Goal: Task Accomplishment & Management: Use online tool/utility

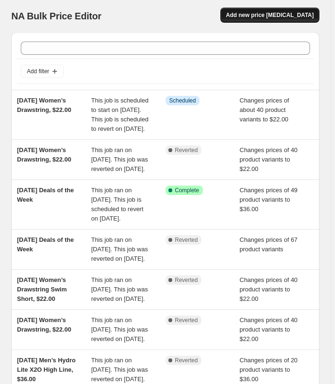
click at [278, 12] on span "Add new price [MEDICAL_DATA]" at bounding box center [270, 15] width 88 height 8
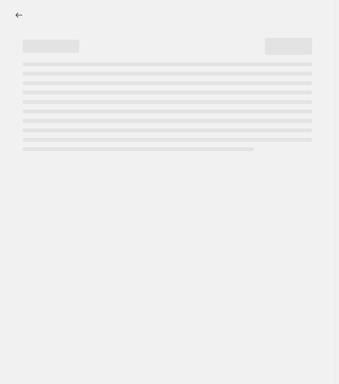
select select "percentage"
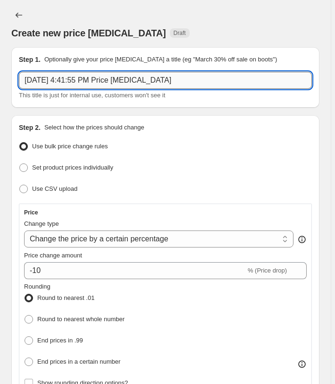
drag, startPoint x: 157, startPoint y: 79, endPoint x: -1, endPoint y: 79, distance: 158.7
click at [19, 79] on input "[DATE] 4:41:55 PM Price [MEDICAL_DATA]" at bounding box center [165, 80] width 293 height 17
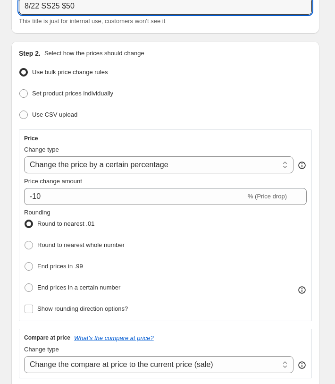
scroll to position [96, 0]
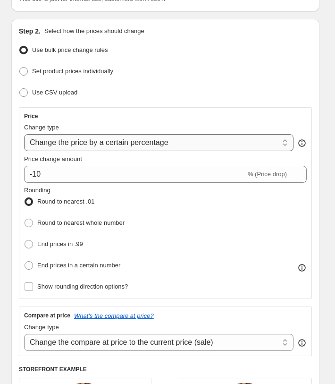
type input "8/22 SS25 $50"
select select "to"
click option "Change the price to a certain amount" at bounding box center [0, 0] width 0 height 0
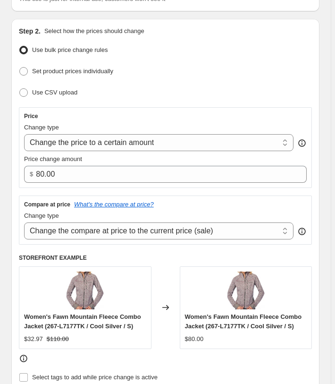
type input "80.00"
select select "no_change"
click option "Don't change the compare at price" at bounding box center [0, 0] width 0 height 0
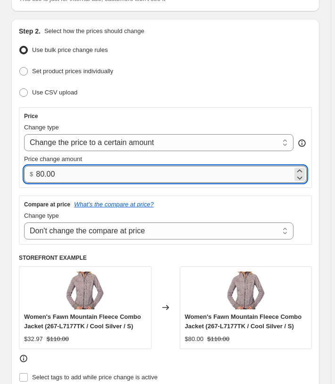
drag, startPoint x: 76, startPoint y: 173, endPoint x: -23, endPoint y: 163, distance: 98.9
click at [36, 166] on input "80.00" at bounding box center [164, 174] width 257 height 17
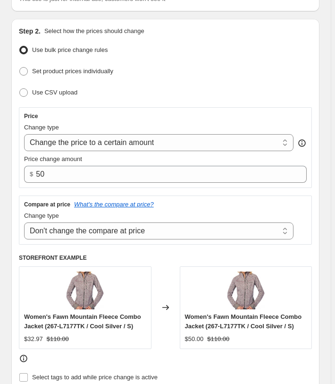
type input "50.00"
click at [233, 117] on div "Price" at bounding box center [165, 116] width 283 height 8
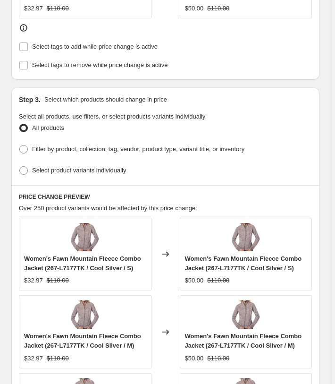
scroll to position [434, 0]
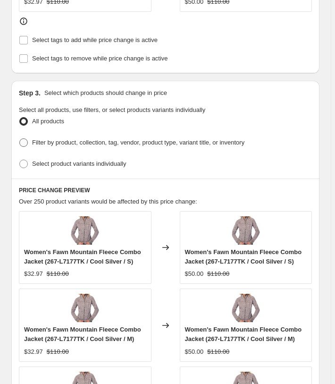
click at [104, 146] on span "Filter by product, collection, tag, vendor, product type, variant title, or inv…" at bounding box center [138, 142] width 213 height 7
click at [20, 139] on input "Filter by product, collection, tag, vendor, product type, variant title, or inv…" at bounding box center [19, 138] width 0 height 0
radio input "true"
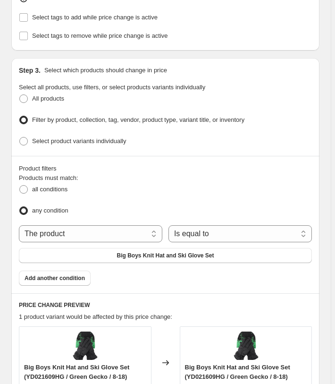
scroll to position [482, 0]
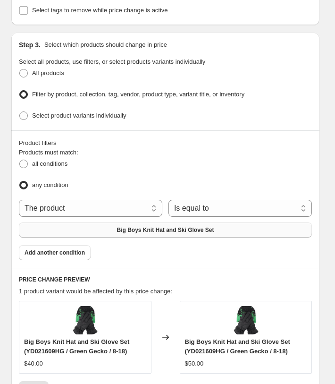
click at [175, 223] on button "Big Boys Knit Hat and Ski Glove Set" at bounding box center [165, 230] width 293 height 15
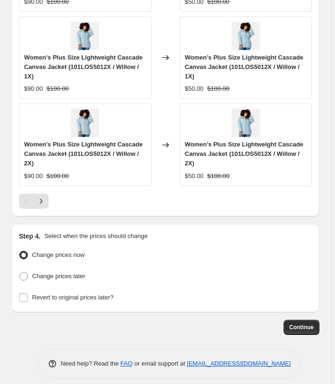
scroll to position [1039, 0]
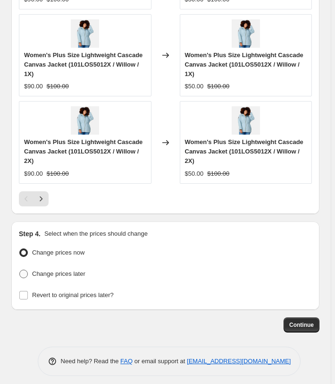
click at [81, 269] on span "Change prices later" at bounding box center [58, 273] width 53 height 9
click at [20, 270] on input "Change prices later" at bounding box center [19, 270] width 0 height 0
radio input "true"
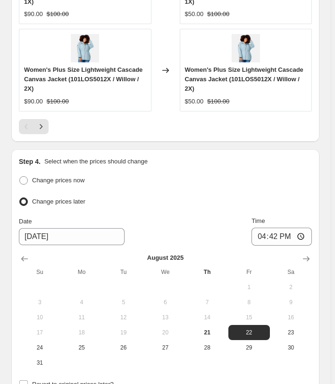
scroll to position [1184, 0]
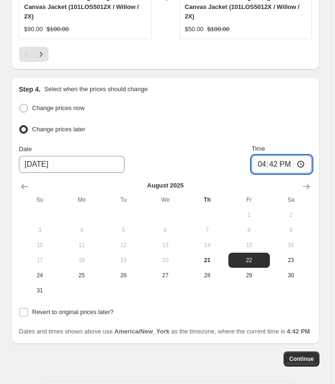
click at [273, 158] on input "16:42" at bounding box center [282, 164] width 60 height 18
click at [269, 156] on input "00:00" at bounding box center [282, 164] width 60 height 18
type input "03:00"
click at [320, 159] on div "Step 4. Select when the prices should change Change prices now Change prices la…" at bounding box center [165, 210] width 309 height 267
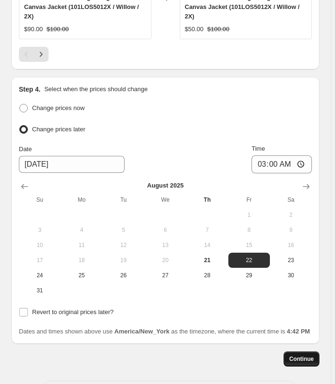
click at [303, 356] on button "Continue" at bounding box center [302, 358] width 36 height 15
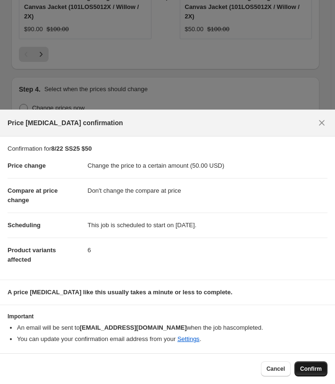
click at [305, 363] on button "Confirm" at bounding box center [311, 368] width 33 height 15
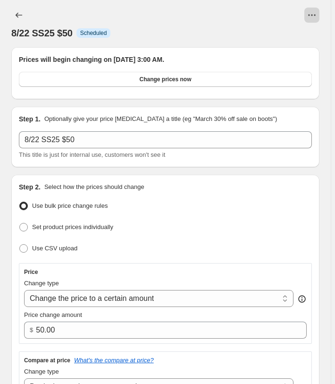
click at [309, 12] on button "View actions for 8/22 SS25 $50" at bounding box center [312, 15] width 15 height 15
click at [298, 36] on span "Copy to new job" at bounding box center [296, 35] width 44 height 7
select select "no_change"
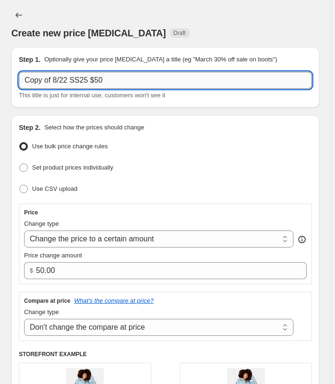
drag, startPoint x: 54, startPoint y: 79, endPoint x: 36, endPoint y: 79, distance: 18.0
click at [26, 78] on input "Copy of 8/22 SS25 $50" at bounding box center [165, 80] width 293 height 17
drag, startPoint x: 56, startPoint y: 79, endPoint x: 0, endPoint y: 77, distance: 55.3
click at [19, 77] on input "Copy of 8/22 SS25 $50" at bounding box center [165, 80] width 293 height 17
drag, startPoint x: 98, startPoint y: 79, endPoint x: 74, endPoint y: 75, distance: 24.9
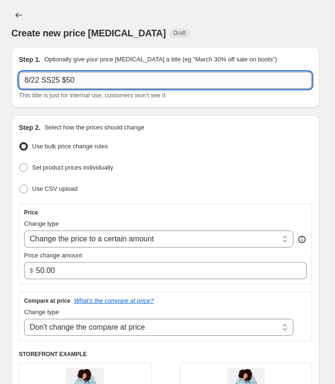
click at [74, 75] on input "8/22 SS25 $50" at bounding box center [165, 80] width 293 height 17
type input "8/22 SS25 $49.50"
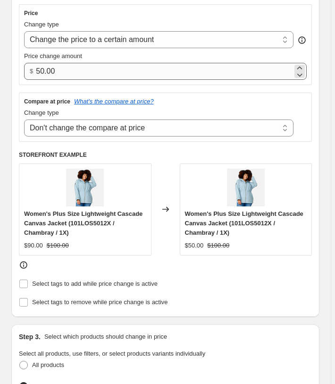
scroll to position [145, 0]
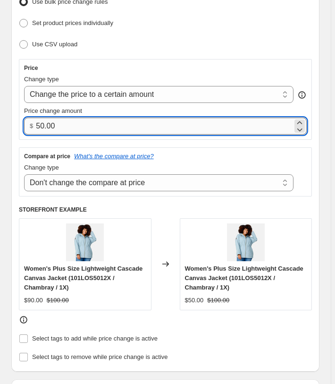
drag, startPoint x: 66, startPoint y: 132, endPoint x: 22, endPoint y: 121, distance: 45.3
click at [36, 121] on input "50.00" at bounding box center [164, 126] width 257 height 17
type input "49.50"
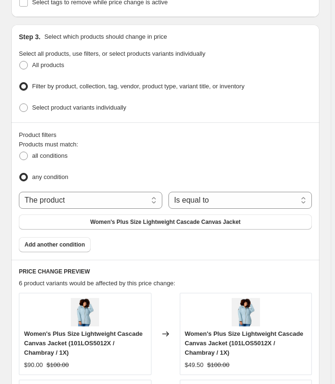
scroll to position [530, 0]
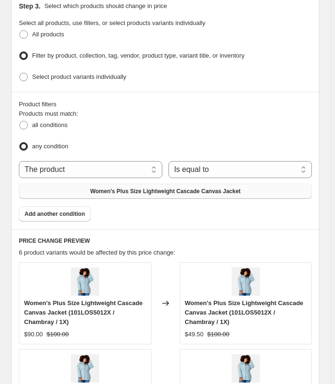
click at [189, 189] on span "Women's Plus Size Lightweight Cascade Canvas Jacket" at bounding box center [165, 192] width 151 height 8
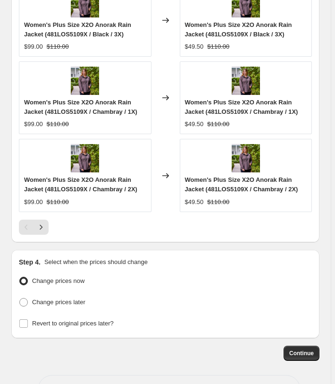
scroll to position [1002, 0]
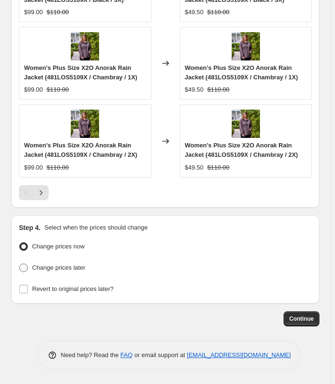
click at [69, 268] on span "Change prices later" at bounding box center [58, 267] width 53 height 7
click at [20, 264] on input "Change prices later" at bounding box center [19, 264] width 0 height 0
radio input "true"
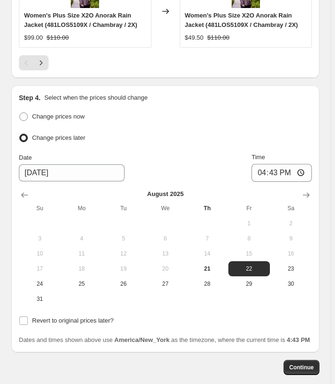
scroll to position [1189, 0]
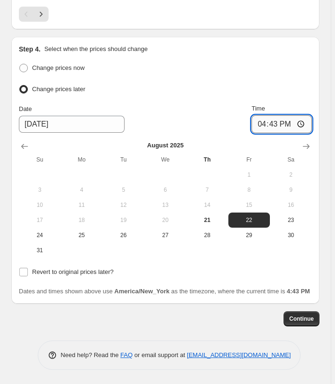
click at [266, 118] on input "16:43" at bounding box center [282, 124] width 60 height 18
type input "03:00"
click at [293, 319] on span "Continue" at bounding box center [302, 319] width 25 height 8
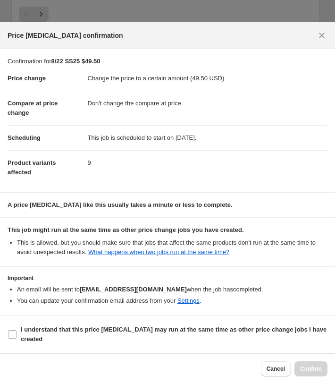
click at [182, 322] on section "I understand that this price [MEDICAL_DATA] may run at the same time as other p…" at bounding box center [167, 335] width 335 height 38
click at [191, 329] on b "I understand that this price [MEDICAL_DATA] may run at the same time as other p…" at bounding box center [174, 334] width 306 height 17
click at [230, 339] on span "I understand that this price [MEDICAL_DATA] may run at the same time as other p…" at bounding box center [174, 334] width 307 height 19
click at [17, 339] on input "I understand that this price [MEDICAL_DATA] may run at the same time as other p…" at bounding box center [12, 334] width 9 height 9
checkbox input "true"
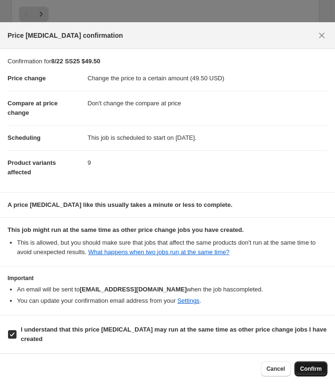
click at [297, 364] on button "Confirm" at bounding box center [311, 368] width 33 height 15
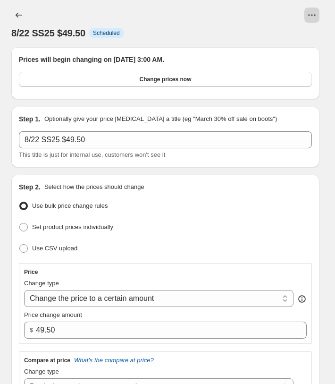
click at [317, 17] on icon "View actions for 8/22 SS25 $49.50" at bounding box center [312, 14] width 9 height 9
click at [293, 39] on span "Copy to new job" at bounding box center [296, 35] width 44 height 7
select select "no_change"
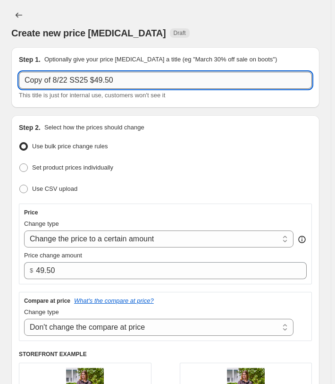
drag, startPoint x: 55, startPoint y: 80, endPoint x: -30, endPoint y: 75, distance: 84.8
click at [19, 75] on input "Copy of 8/22 SS25 $49.50" at bounding box center [165, 80] width 293 height 17
click at [109, 81] on input "8/22 SS25 $49.50" at bounding box center [165, 80] width 293 height 17
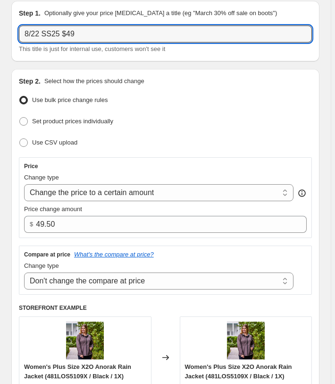
scroll to position [48, 0]
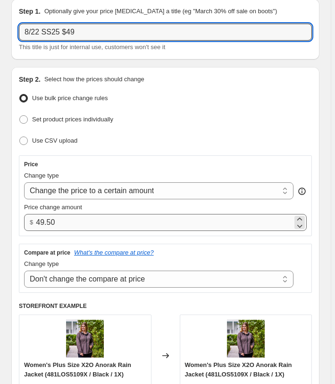
type input "8/22 SS25 $49"
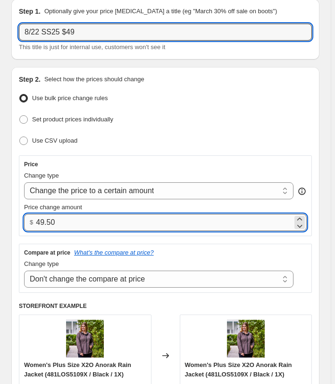
click at [75, 219] on input "49.50" at bounding box center [164, 222] width 257 height 17
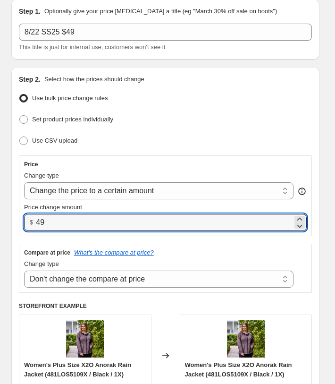
type input "49.00"
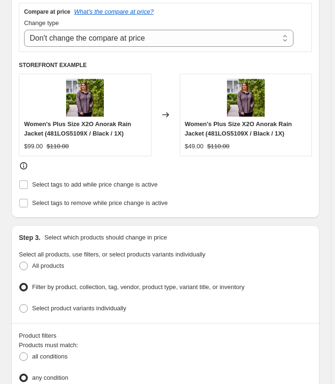
scroll to position [434, 0]
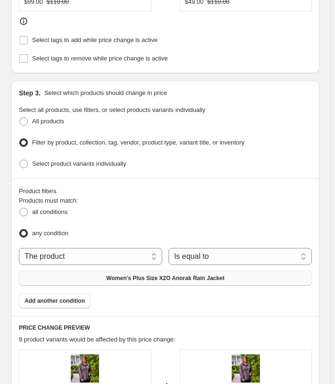
click at [143, 277] on span "Women's Plus Size X2O Anorak Rain Jacket" at bounding box center [165, 278] width 118 height 8
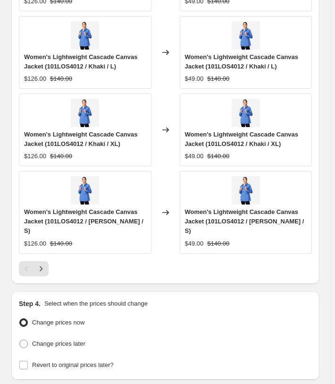
scroll to position [983, 0]
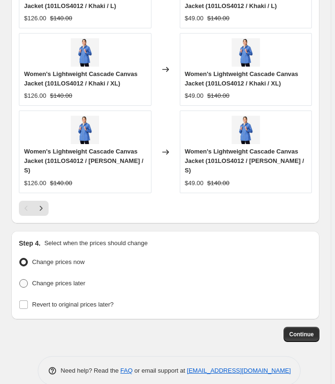
click at [56, 280] on span "Change prices later" at bounding box center [58, 283] width 53 height 7
click at [20, 279] on input "Change prices later" at bounding box center [19, 279] width 0 height 0
radio input "true"
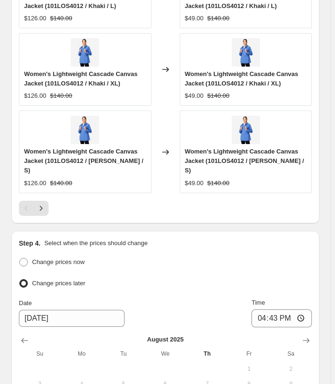
scroll to position [1170, 0]
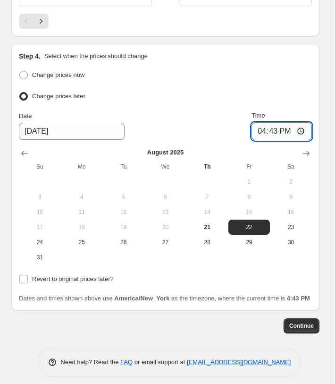
click at [272, 122] on input "16:43" at bounding box center [282, 131] width 60 height 18
type input "03:00"
click at [285, 90] on div "Change prices later" at bounding box center [165, 97] width 293 height 14
click at [314, 322] on span "Continue" at bounding box center [302, 326] width 25 height 8
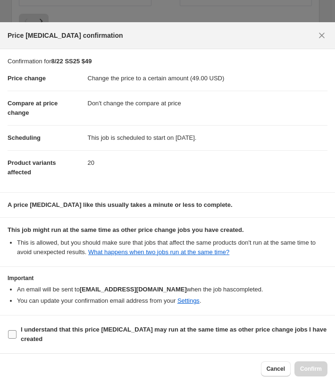
click at [231, 336] on span "I understand that this price [MEDICAL_DATA] may run at the same time as other p…" at bounding box center [174, 334] width 307 height 19
click at [17, 336] on input "I understand that this price [MEDICAL_DATA] may run at the same time as other p…" at bounding box center [12, 334] width 9 height 9
checkbox input "true"
click at [308, 370] on span "Confirm" at bounding box center [311, 369] width 22 height 8
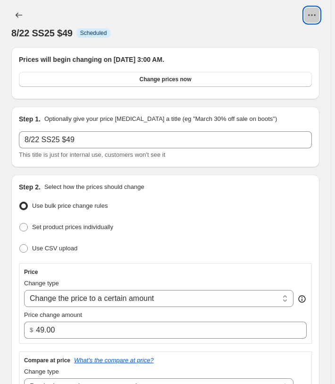
click at [315, 20] on button "View actions for 8/22 SS25 $49" at bounding box center [312, 15] width 15 height 15
click at [291, 36] on span "Copy to new job" at bounding box center [296, 35] width 44 height 7
select select "no_change"
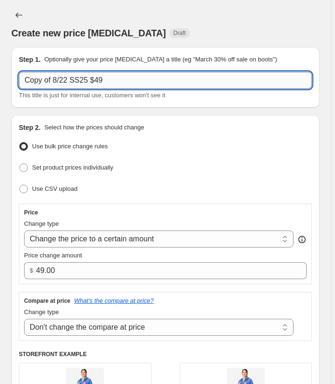
drag, startPoint x: 54, startPoint y: 80, endPoint x: -14, endPoint y: 68, distance: 69.1
click at [19, 72] on input "Copy of 8/22 SS25 $49" at bounding box center [165, 80] width 293 height 17
click at [117, 79] on input "8/22 SS25 $49" at bounding box center [165, 80] width 293 height 17
type input "8/22 SS25 $45"
drag, startPoint x: 120, startPoint y: 3, endPoint x: 99, endPoint y: 41, distance: 43.6
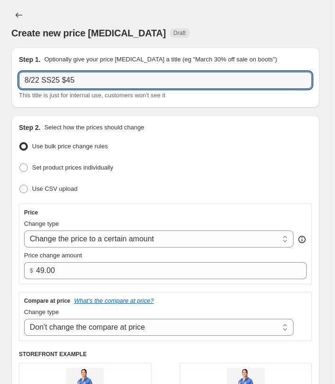
click at [121, 4] on div "Create new price [MEDICAL_DATA]. This page is ready Create new price [MEDICAL_D…" at bounding box center [165, 23] width 309 height 47
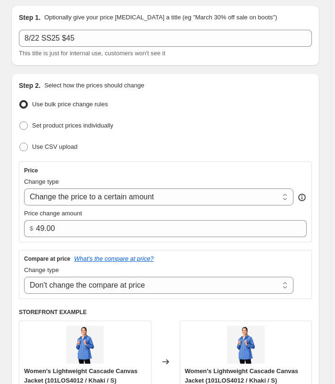
scroll to position [96, 0]
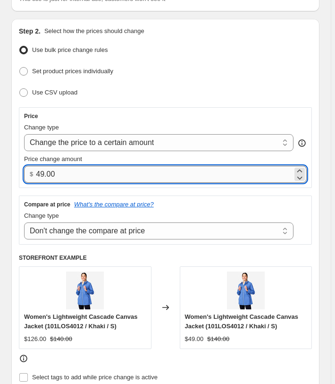
click at [43, 175] on input "49.00" at bounding box center [164, 174] width 257 height 17
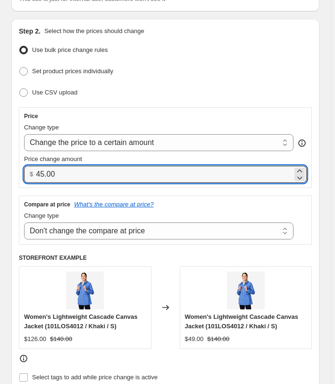
type input "45.00"
click at [101, 120] on div "Price Change type Change the price to a certain amount Change the price by a ce…" at bounding box center [165, 147] width 283 height 70
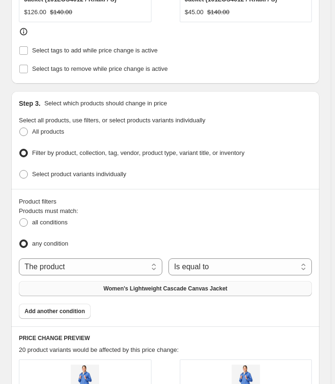
scroll to position [530, 0]
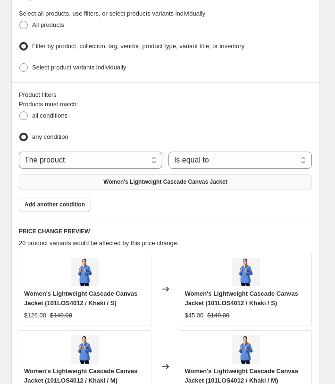
click at [111, 178] on span "Women's Lightweight Cascade Canvas Jacket" at bounding box center [165, 182] width 124 height 8
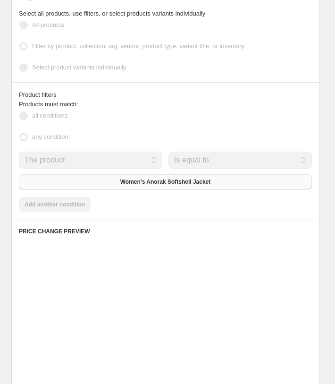
click at [56, 205] on div "Products must match: all conditions any condition The product The product's col…" at bounding box center [165, 156] width 293 height 113
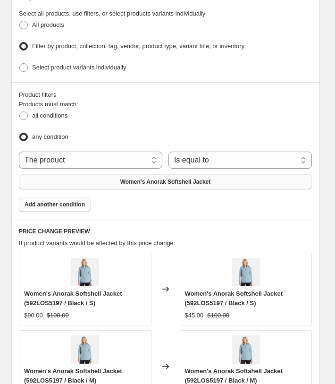
click at [61, 201] on span "Add another condition" at bounding box center [55, 205] width 60 height 8
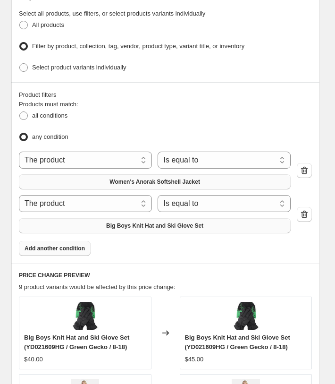
click at [112, 222] on span "Big Boys Knit Hat and Ski Glove Set" at bounding box center [154, 226] width 97 height 8
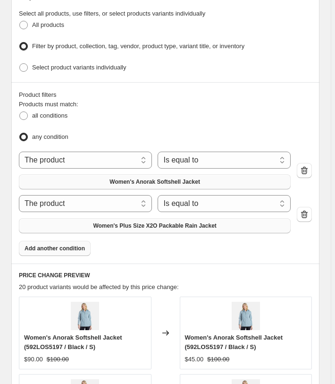
click at [78, 223] on button "Women's Plus Size X2O Packable Rain Jacket" at bounding box center [155, 225] width 272 height 15
click at [73, 245] on span "Add another condition" at bounding box center [55, 249] width 60 height 8
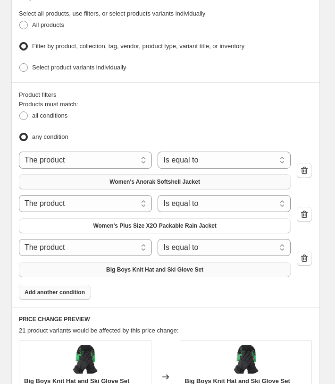
click at [112, 266] on span "Big Boys Knit Hat and Ski Glove Set" at bounding box center [154, 270] width 97 height 8
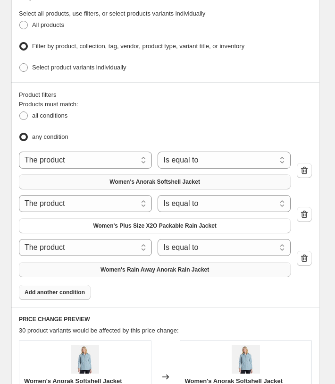
click at [64, 289] on span "Add another condition" at bounding box center [55, 293] width 60 height 8
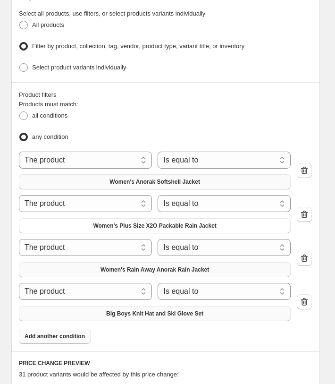
click at [126, 310] on span "Big Boys Knit Hat and Ski Glove Set" at bounding box center [154, 314] width 97 height 8
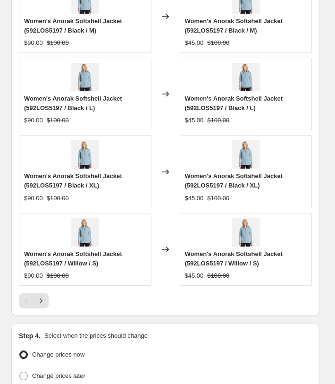
scroll to position [1114, 0]
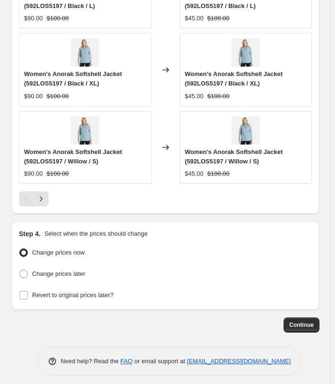
click at [70, 270] on span "Change prices later" at bounding box center [58, 273] width 53 height 7
click at [20, 270] on input "Change prices later" at bounding box center [19, 270] width 0 height 0
radio input "true"
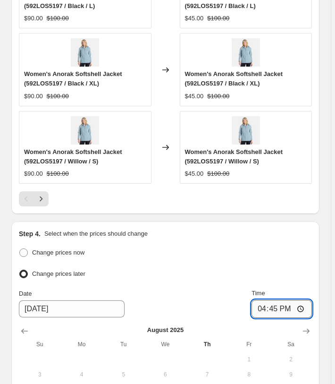
click at [273, 310] on input "16:45" at bounding box center [282, 309] width 60 height 18
type input "03:00"
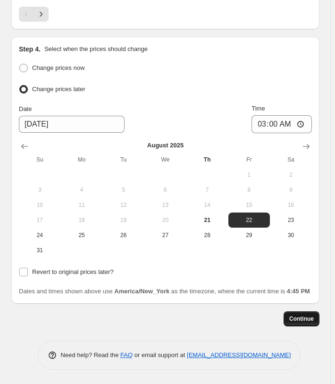
click at [304, 319] on span "Continue" at bounding box center [302, 319] width 25 height 8
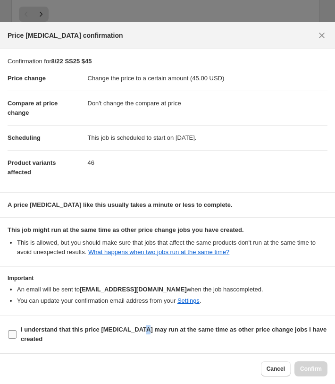
drag, startPoint x: 152, startPoint y: 327, endPoint x: 160, endPoint y: 330, distance: 8.7
click at [153, 328] on b "I understand that this price [MEDICAL_DATA] may run at the same time as other p…" at bounding box center [174, 334] width 306 height 17
click at [200, 330] on b "I understand that this price [MEDICAL_DATA] may run at the same time as other p…" at bounding box center [174, 334] width 306 height 17
click at [17, 330] on input "I understand that this price [MEDICAL_DATA] may run at the same time as other p…" at bounding box center [12, 334] width 9 height 9
checkbox input "true"
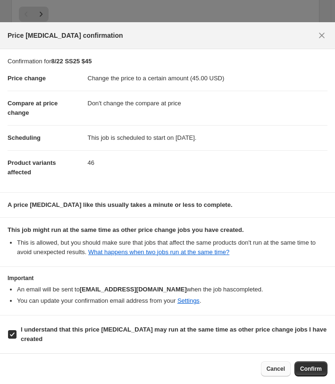
drag, startPoint x: 317, startPoint y: 367, endPoint x: 288, endPoint y: 365, distance: 29.3
click at [317, 367] on span "Confirm" at bounding box center [311, 369] width 22 height 8
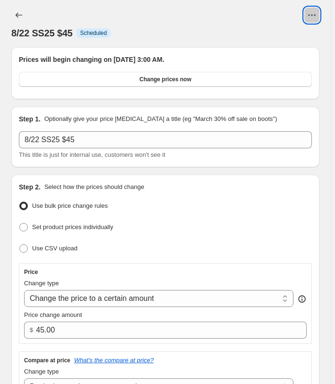
click at [317, 14] on icon "View actions for 8/22 SS25 $45" at bounding box center [312, 14] width 9 height 9
click at [291, 39] on span "Copy to new job" at bounding box center [296, 35] width 44 height 7
select select "no_change"
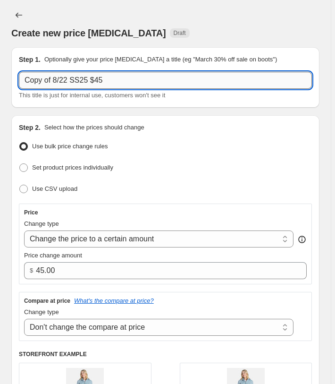
drag, startPoint x: 55, startPoint y: 80, endPoint x: -10, endPoint y: 72, distance: 65.2
click at [19, 72] on input "Copy of 8/22 SS25 $45" at bounding box center [165, 80] width 293 height 17
click at [74, 76] on input "8/22 SS25 $45" at bounding box center [165, 80] width 293 height 17
click at [83, 77] on input "8/22 SS25 $442.75" at bounding box center [165, 80] width 293 height 17
type input "8/22 SS25 $42.75"
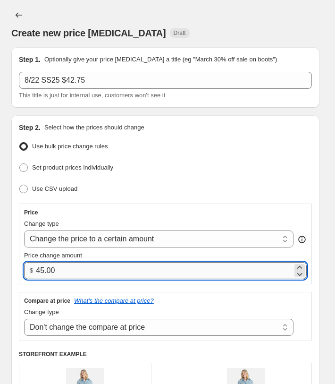
drag, startPoint x: 12, startPoint y: 263, endPoint x: -3, endPoint y: 260, distance: 14.9
click at [36, 262] on input "45.00" at bounding box center [164, 270] width 257 height 17
type input "42.75"
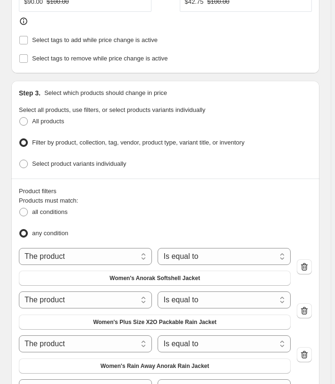
scroll to position [626, 0]
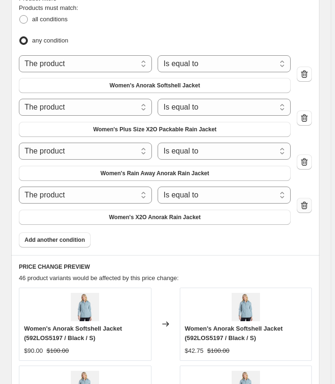
click at [309, 206] on icon "button" at bounding box center [304, 205] width 9 height 9
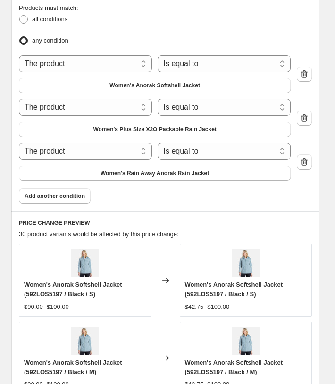
click at [309, 157] on icon "button" at bounding box center [304, 161] width 9 height 9
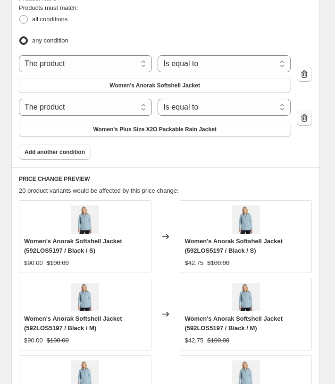
click at [309, 113] on icon "button" at bounding box center [304, 117] width 9 height 9
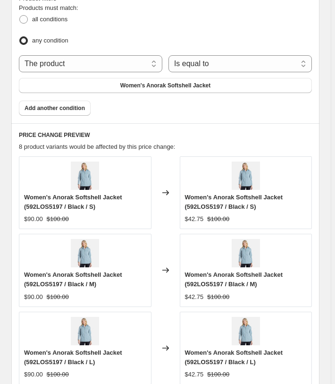
click at [189, 83] on span "Women's Anorak Softshell Jacket" at bounding box center [165, 86] width 91 height 8
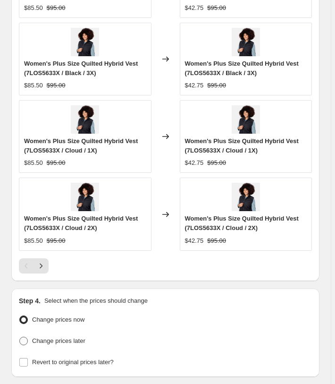
scroll to position [983, 0]
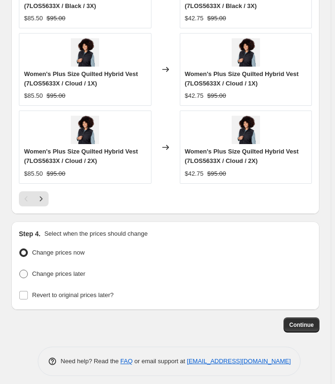
click at [67, 270] on span "Change prices later" at bounding box center [58, 273] width 53 height 7
click at [20, 270] on input "Change prices later" at bounding box center [19, 270] width 0 height 0
radio input "true"
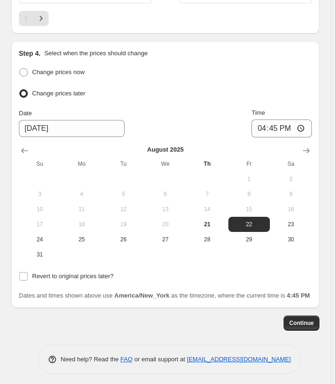
scroll to position [1170, 0]
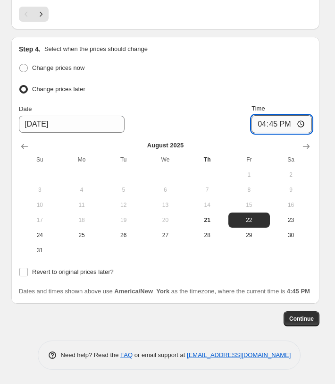
click at [272, 115] on input "16:45" at bounding box center [282, 124] width 60 height 18
type input "03:00"
click at [300, 319] on span "Continue" at bounding box center [302, 319] width 25 height 8
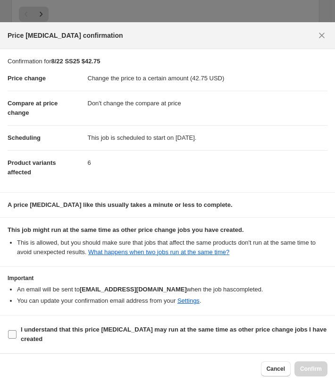
click at [101, 333] on b "I understand that this price [MEDICAL_DATA] may run at the same time as other p…" at bounding box center [174, 334] width 306 height 17
click at [17, 333] on input "I understand that this price [MEDICAL_DATA] may run at the same time as other p…" at bounding box center [12, 334] width 9 height 9
checkbox input "true"
click at [318, 371] on span "Confirm" at bounding box center [311, 369] width 22 height 8
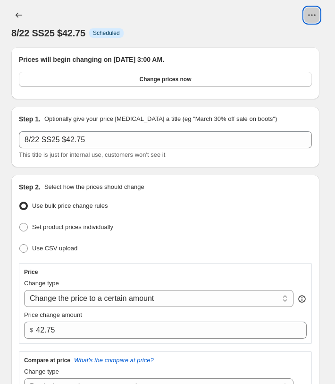
click at [315, 16] on icon "View actions for 8/22 SS25 $42.75" at bounding box center [312, 14] width 9 height 9
click at [276, 36] on span "Copy to new job" at bounding box center [296, 35] width 44 height 7
select select "no_change"
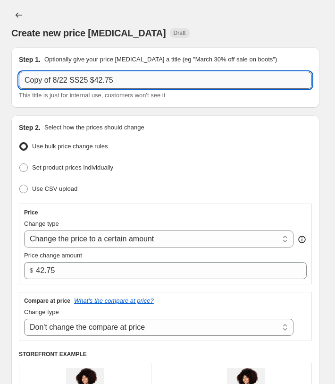
click at [51, 82] on input "Copy of 8/22 SS25 $42.75" at bounding box center [165, 80] width 293 height 17
drag, startPoint x: 55, startPoint y: 80, endPoint x: -47, endPoint y: 78, distance: 101.6
click at [19, 78] on input "Copy of 8/22 SS25 $42.75" at bounding box center [165, 80] width 293 height 17
click at [119, 82] on input "8/22 SS25 $42.75" at bounding box center [165, 80] width 293 height 17
type input "8/22 SS25 $40.50"
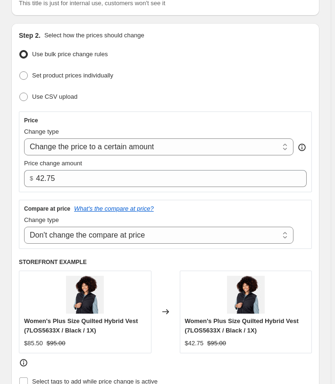
scroll to position [96, 0]
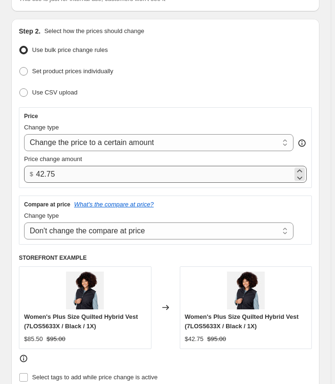
drag, startPoint x: 50, startPoint y: 170, endPoint x: 10, endPoint y: 163, distance: 39.8
click at [36, 166] on input "42.75" at bounding box center [164, 174] width 257 height 17
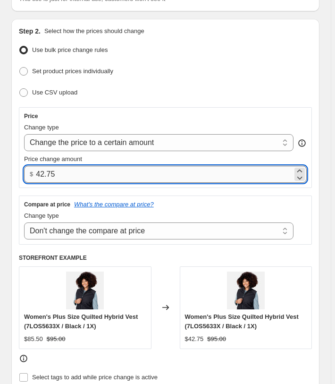
click at [73, 174] on input "42.75" at bounding box center [164, 174] width 257 height 17
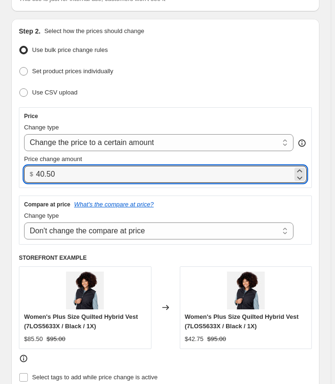
type input "40.50"
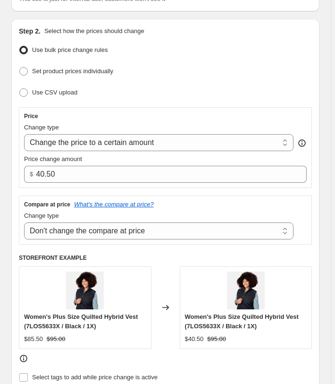
click at [220, 101] on div "Step 2. Select how the prices should change Use bulk price change rules Set pro…" at bounding box center [165, 214] width 293 height 377
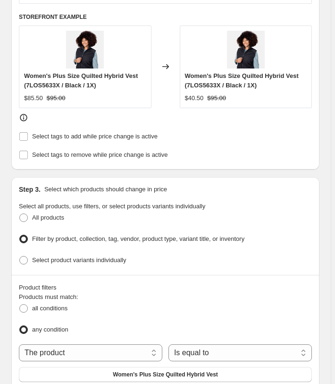
scroll to position [434, 0]
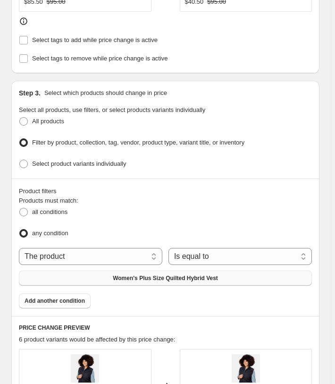
click at [186, 274] on span "Women's Plus Size Quilted Hybrid Vest" at bounding box center [165, 278] width 105 height 8
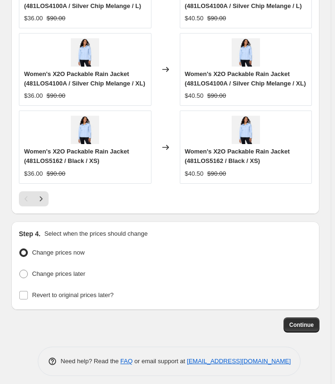
scroll to position [1030, 0]
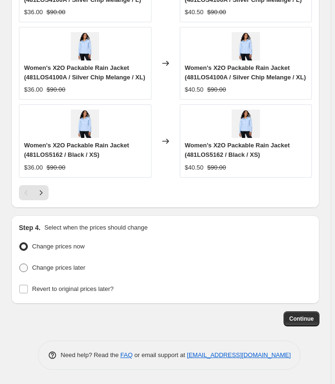
click at [68, 267] on span "Change prices later" at bounding box center [58, 267] width 53 height 7
click at [20, 264] on input "Change prices later" at bounding box center [19, 264] width 0 height 0
radio input "true"
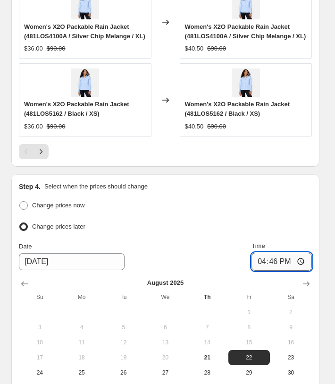
click at [272, 271] on input "16:46" at bounding box center [282, 262] width 60 height 18
type input "03:00"
click at [256, 218] on div "Step 4. Select when the prices should change Change prices now Change prices la…" at bounding box center [165, 307] width 309 height 267
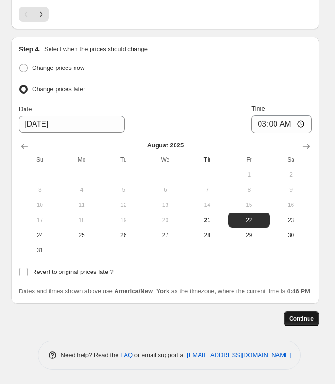
click at [302, 317] on span "Continue" at bounding box center [302, 319] width 25 height 8
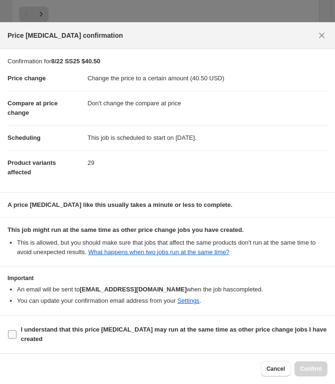
click at [86, 326] on b "I understand that this price [MEDICAL_DATA] may run at the same time as other p…" at bounding box center [174, 334] width 306 height 17
click at [17, 330] on input "I understand that this price [MEDICAL_DATA] may run at the same time as other p…" at bounding box center [12, 334] width 9 height 9
checkbox input "true"
click at [313, 369] on span "Confirm" at bounding box center [311, 369] width 22 height 8
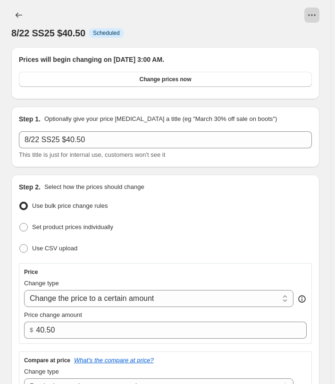
click at [310, 17] on button "View actions for 8/22 SS25 $40.50" at bounding box center [312, 15] width 15 height 15
click at [281, 38] on span "Copy to new job" at bounding box center [296, 35] width 44 height 7
select select "no_change"
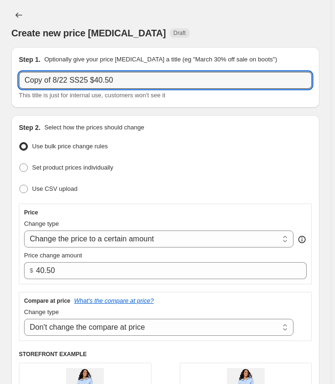
drag, startPoint x: 54, startPoint y: 77, endPoint x: 20, endPoint y: 69, distance: 35.6
click at [19, 72] on input "Copy of 8/22 SS25 $40.50" at bounding box center [165, 80] width 293 height 17
drag, startPoint x: 26, startPoint y: 79, endPoint x: 13, endPoint y: 78, distance: 13.3
click at [19, 77] on input "8/22 SS25 $40.50" at bounding box center [165, 80] width 293 height 17
click at [98, 88] on input "8/22 SS25 $40.50" at bounding box center [165, 80] width 293 height 17
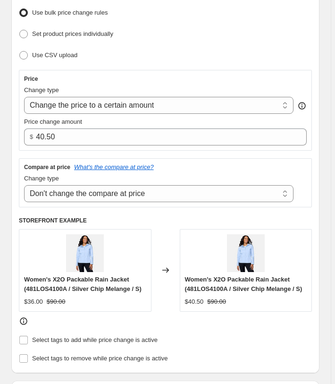
scroll to position [145, 0]
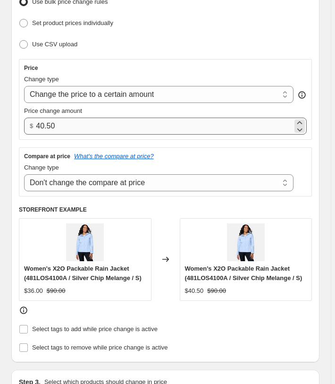
type input "8/22 SS25 $40"
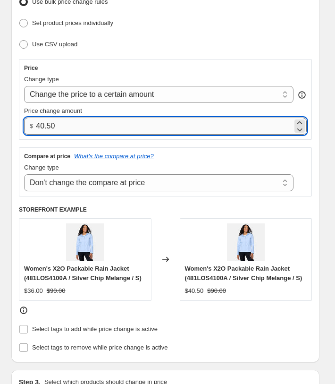
click at [67, 128] on input "40.50" at bounding box center [164, 126] width 257 height 17
type input "40.00"
click at [27, 146] on div "Price Change type Change the price to a certain amount Change the price by a ce…" at bounding box center [165, 127] width 293 height 137
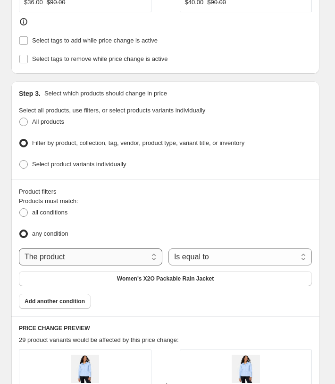
scroll to position [434, 0]
click at [189, 282] on span "Women's X2O Packable Rain Jacket" at bounding box center [165, 278] width 97 height 8
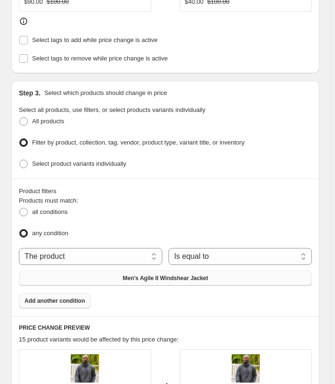
click at [67, 300] on button "Add another condition" at bounding box center [55, 300] width 72 height 15
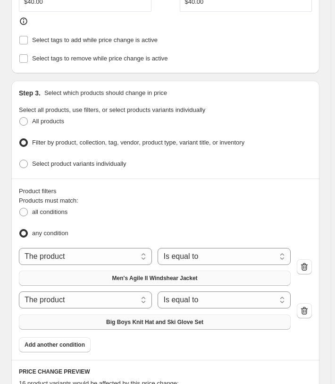
click at [129, 315] on button "Big Boys Knit Hat and Ski Glove Set" at bounding box center [155, 322] width 272 height 15
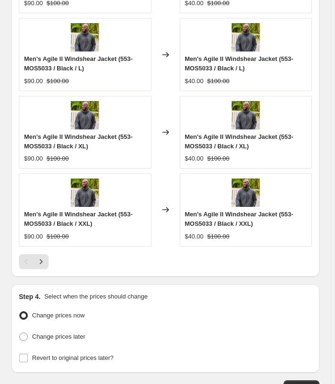
scroll to position [1027, 0]
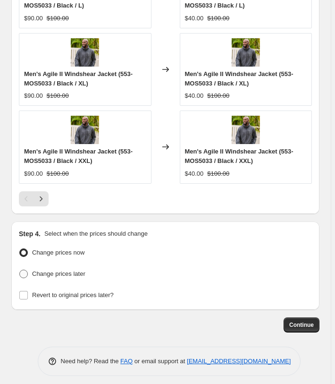
click at [83, 270] on span "Change prices later" at bounding box center [58, 273] width 53 height 7
click at [20, 270] on input "Change prices later" at bounding box center [19, 270] width 0 height 0
radio input "true"
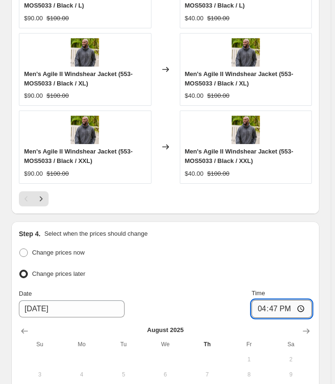
drag, startPoint x: 273, startPoint y: 302, endPoint x: 266, endPoint y: 300, distance: 6.8
click at [273, 303] on input "16:47" at bounding box center [282, 309] width 60 height 18
type input "03:00"
click at [295, 255] on ul "Change prices now Change prices later" at bounding box center [165, 263] width 293 height 35
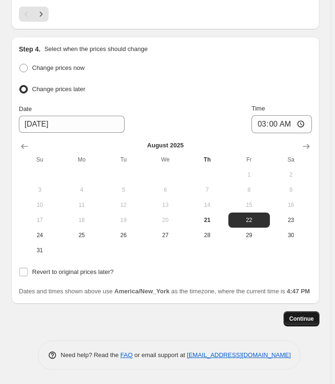
click at [304, 319] on span "Continue" at bounding box center [302, 319] width 25 height 8
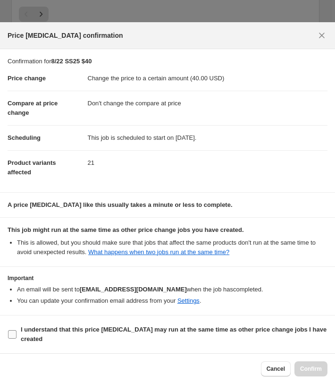
click at [96, 328] on b "I understand that this price [MEDICAL_DATA] may run at the same time as other p…" at bounding box center [174, 334] width 306 height 17
click at [17, 330] on input "I understand that this price [MEDICAL_DATA] may run at the same time as other p…" at bounding box center [12, 334] width 9 height 9
checkbox input "true"
click at [318, 369] on span "Confirm" at bounding box center [311, 369] width 22 height 8
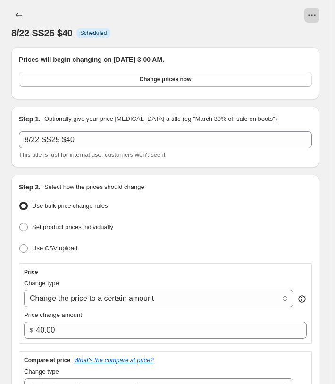
click at [313, 16] on icon "View actions for 8/22 SS25 $40" at bounding box center [311, 14] width 1 height 1
click at [295, 36] on span "Copy to new job" at bounding box center [296, 35] width 44 height 7
select select "no_change"
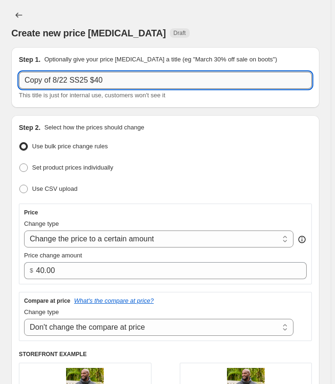
drag, startPoint x: 30, startPoint y: 72, endPoint x: 7, endPoint y: 71, distance: 23.2
click at [19, 72] on input "Copy of 8/22 SS25 $40" at bounding box center [165, 80] width 293 height 17
click at [129, 79] on input "8/22 SS25 $40" at bounding box center [165, 80] width 293 height 17
type input "8/22 SS25 $37.50"
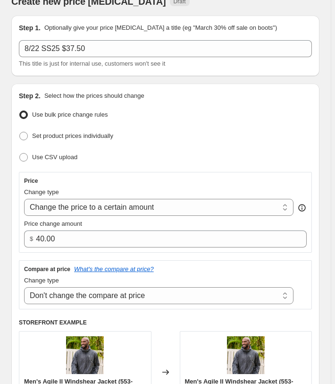
scroll to position [48, 0]
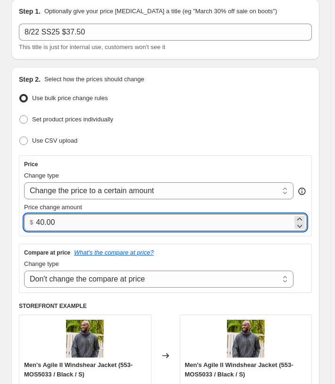
drag, startPoint x: 70, startPoint y: 223, endPoint x: 17, endPoint y: 223, distance: 52.4
click at [36, 223] on input "40.00" at bounding box center [164, 222] width 257 height 17
type input "37.50"
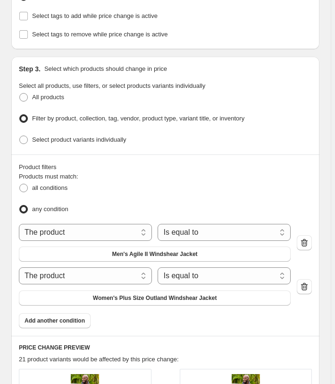
scroll to position [482, 0]
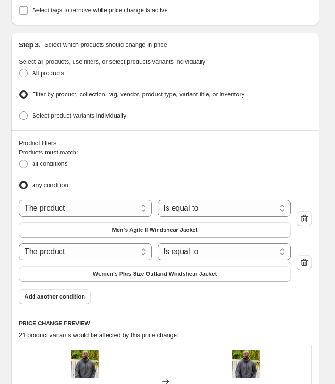
click at [59, 214] on div "The product The product's collection The product's tag The product's vendor The…" at bounding box center [155, 219] width 272 height 38
click at [60, 223] on button "Men's Agile II Windshear Jacket" at bounding box center [155, 230] width 272 height 15
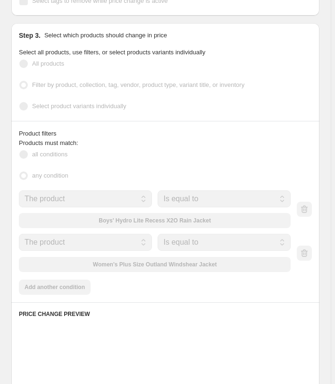
click at [109, 271] on div "Products must match: all conditions any condition The product The product's col…" at bounding box center [165, 216] width 293 height 157
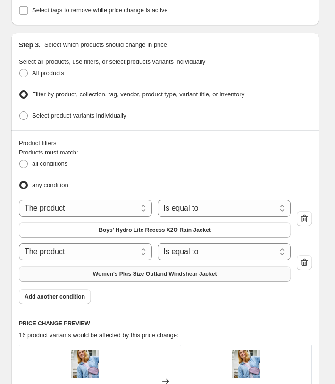
click at [121, 270] on span "Women's Plus Size Outland Windshear Jacket" at bounding box center [155, 274] width 124 height 8
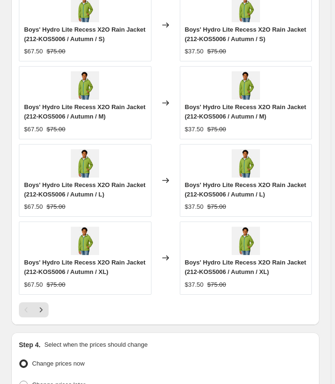
scroll to position [1027, 0]
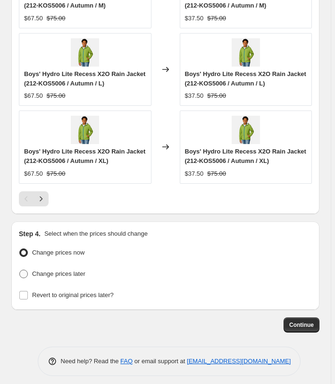
click at [60, 270] on span "Change prices later" at bounding box center [58, 273] width 53 height 7
click at [20, 270] on input "Change prices later" at bounding box center [19, 270] width 0 height 0
radio input "true"
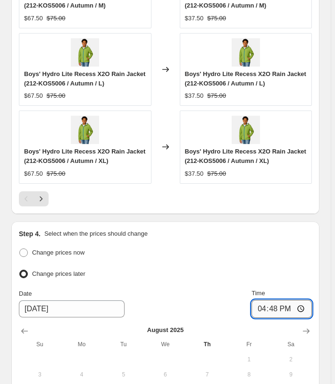
click at [273, 305] on input "16:48" at bounding box center [282, 309] width 60 height 18
type input "03:00"
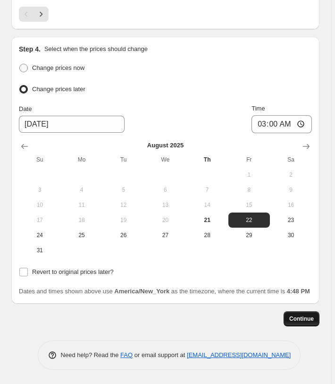
click at [301, 318] on span "Continue" at bounding box center [302, 319] width 25 height 8
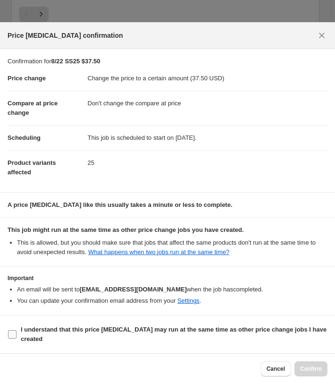
click at [116, 326] on b "I understand that this price [MEDICAL_DATA] may run at the same time as other p…" at bounding box center [174, 334] width 306 height 17
click at [17, 330] on input "I understand that this price [MEDICAL_DATA] may run at the same time as other p…" at bounding box center [12, 334] width 9 height 9
checkbox input "true"
click at [301, 369] on span "Confirm" at bounding box center [311, 369] width 22 height 8
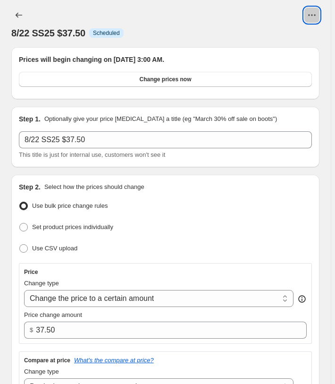
click at [315, 14] on icon "View actions for 8/22 SS25 $37.50" at bounding box center [312, 14] width 9 height 9
click at [293, 37] on span "Copy to new job" at bounding box center [296, 35] width 44 height 7
select select "no_change"
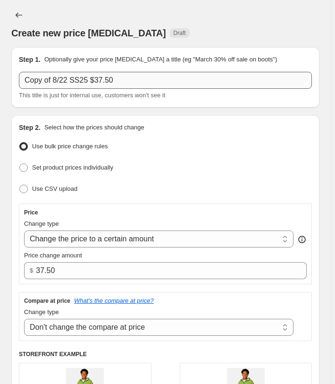
drag, startPoint x: 34, startPoint y: 77, endPoint x: 44, endPoint y: 79, distance: 9.9
click at [35, 77] on input "Copy of 8/22 SS25 $37.50" at bounding box center [165, 80] width 293 height 17
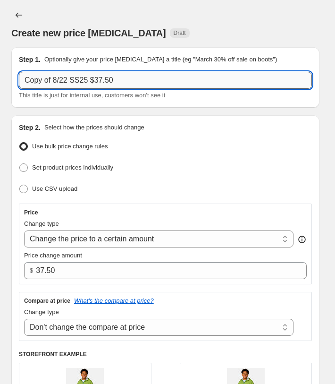
drag, startPoint x: 58, startPoint y: 82, endPoint x: 31, endPoint y: 75, distance: 27.8
click at [31, 75] on input "Copy of 8/22 SS25 $37.50" at bounding box center [165, 80] width 293 height 17
click at [52, 82] on input "Copy of 8/22 SS25 $37.50" at bounding box center [165, 80] width 293 height 17
drag, startPoint x: 55, startPoint y: 81, endPoint x: -10, endPoint y: 74, distance: 65.6
click at [19, 74] on input "Copy of 8/22 SS25 $37.50" at bounding box center [165, 80] width 293 height 17
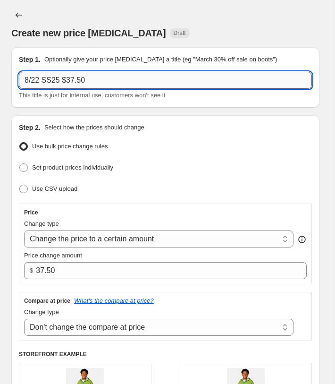
click at [120, 78] on input "8/22 SS25 $37.50" at bounding box center [165, 80] width 293 height 17
type input "8/22 SS25 $36"
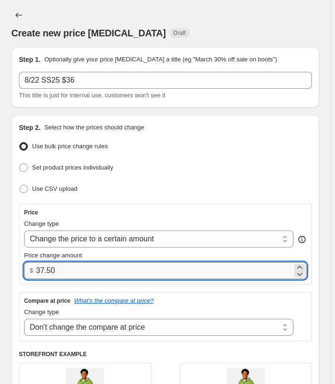
drag, startPoint x: 82, startPoint y: 265, endPoint x: -33, endPoint y: 259, distance: 114.5
click at [36, 262] on input "37.50" at bounding box center [164, 270] width 257 height 17
type input "36.00"
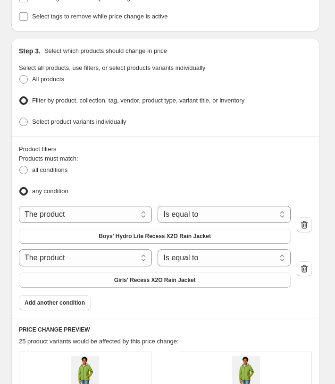
scroll to position [530, 0]
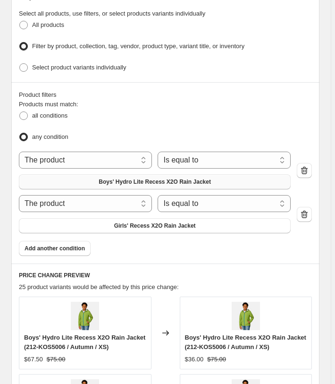
click at [153, 180] on span "Boys' Hydro Lite Recess X2O Rain Jacket" at bounding box center [155, 182] width 112 height 8
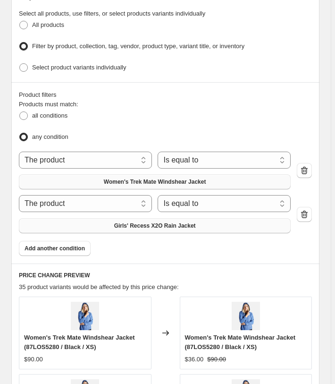
click at [115, 227] on button "Girls' Recess X2O Rain Jacket" at bounding box center [155, 225] width 272 height 15
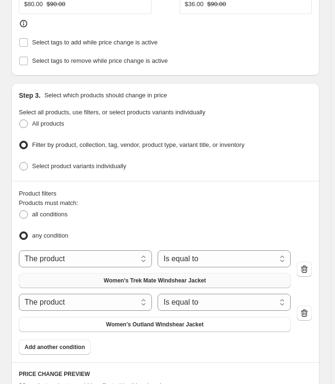
scroll to position [193, 0]
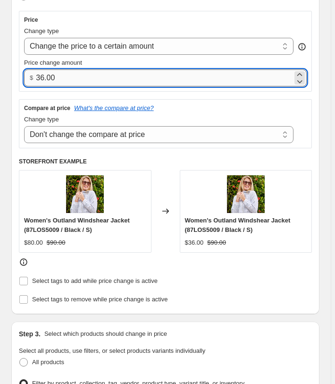
click at [47, 81] on input "36.00" at bounding box center [164, 77] width 257 height 17
click at [105, 79] on input "36.00" at bounding box center [164, 77] width 257 height 17
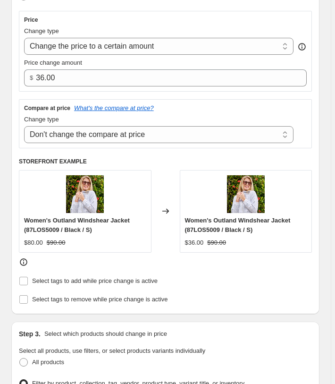
click at [14, 130] on div "Step 2. Select how the prices should change Use bulk price change rules Set pro…" at bounding box center [165, 119] width 309 height 392
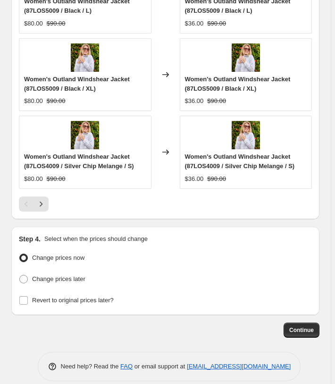
scroll to position [1027, 0]
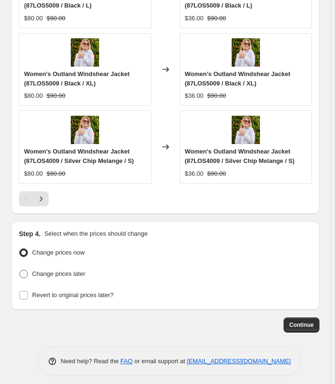
click at [70, 270] on span "Change prices later" at bounding box center [58, 273] width 53 height 7
click at [20, 270] on input "Change prices later" at bounding box center [19, 270] width 0 height 0
radio input "true"
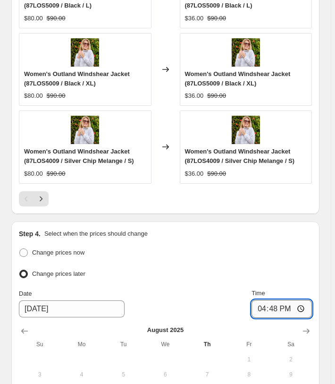
click at [276, 306] on input "16:48" at bounding box center [282, 309] width 60 height 18
type input "03:00"
click at [301, 250] on div "Change prices now" at bounding box center [165, 253] width 293 height 14
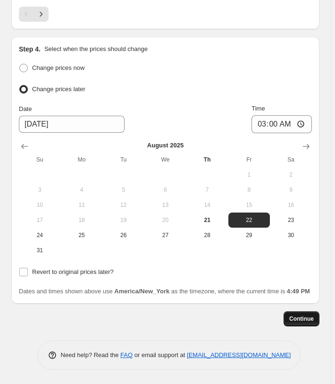
click at [311, 319] on span "Continue" at bounding box center [302, 319] width 25 height 8
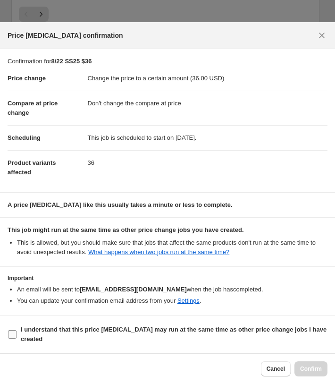
click at [93, 339] on span "I understand that this price [MEDICAL_DATA] may run at the same time as other p…" at bounding box center [174, 334] width 307 height 19
click at [17, 339] on input "I understand that this price [MEDICAL_DATA] may run at the same time as other p…" at bounding box center [12, 334] width 9 height 9
checkbox input "true"
click at [315, 369] on span "Confirm" at bounding box center [311, 369] width 22 height 8
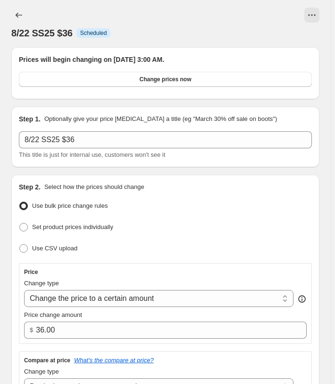
click at [320, 23] on div "8/22 SS25 $36 Info Scheduled" at bounding box center [165, 24] width 309 height 32
click at [313, 9] on button "View actions for 8/22 SS25 $36" at bounding box center [312, 15] width 15 height 15
click at [298, 35] on span "Copy to new job" at bounding box center [296, 35] width 44 height 7
select select "no_change"
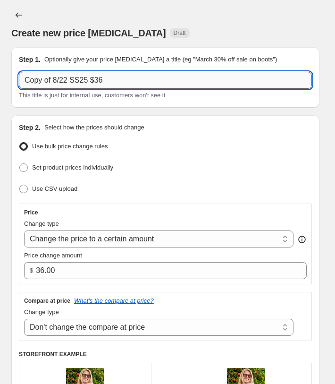
click at [117, 83] on input "Copy of 8/22 SS25 $36" at bounding box center [165, 80] width 293 height 17
drag, startPoint x: 55, startPoint y: 79, endPoint x: -33, endPoint y: 74, distance: 88.5
click at [19, 74] on input "Copy of 8/22 SS25 $33.75" at bounding box center [165, 80] width 293 height 17
type input "8/22 SS25 $33.75"
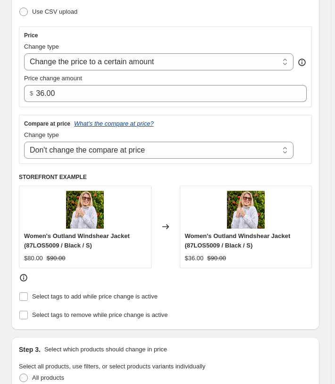
scroll to position [193, 0]
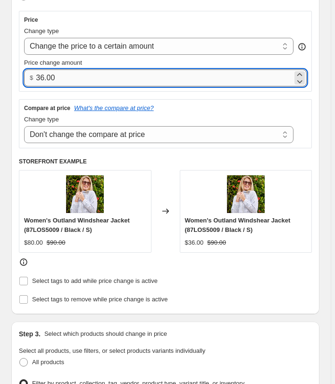
drag, startPoint x: 73, startPoint y: 77, endPoint x: 5, endPoint y: 75, distance: 68.1
click at [36, 75] on input "36.00" at bounding box center [164, 77] width 257 height 17
type input "33.75"
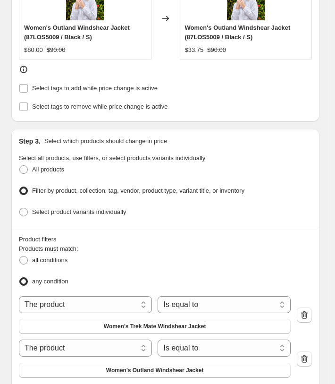
scroll to position [530, 0]
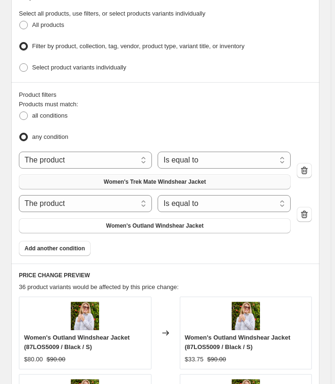
click at [128, 178] on span "Women's Trek Mate Windshear Jacket" at bounding box center [155, 182] width 103 height 8
click at [305, 214] on icon "button" at bounding box center [304, 215] width 1 height 3
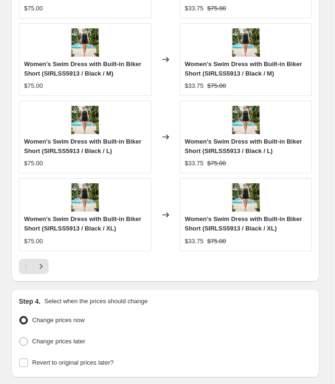
scroll to position [983, 0]
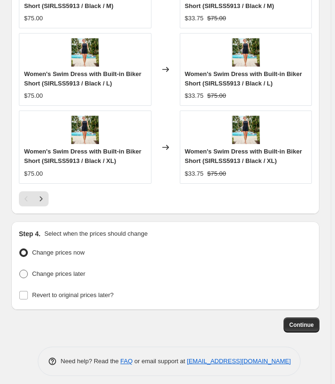
click at [65, 271] on span "Change prices later" at bounding box center [58, 273] width 53 height 7
click at [20, 270] on input "Change prices later" at bounding box center [19, 270] width 0 height 0
radio input "true"
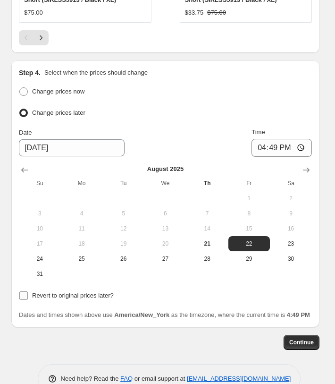
scroll to position [1170, 0]
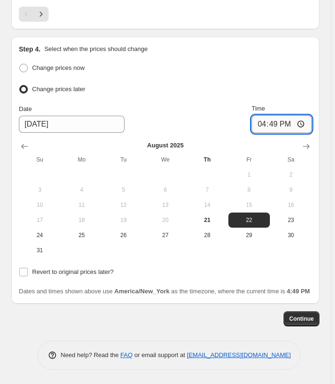
click at [274, 120] on input "16:49" at bounding box center [282, 124] width 60 height 18
type input "03:00"
click at [295, 86] on div "Change prices later" at bounding box center [165, 90] width 293 height 14
click at [300, 316] on span "Continue" at bounding box center [302, 319] width 25 height 8
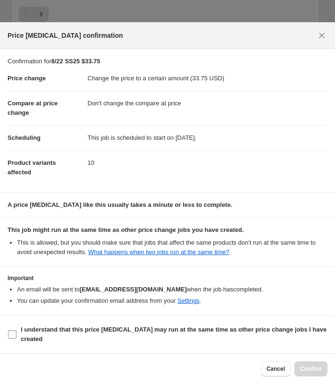
click at [94, 329] on b "I understand that this price [MEDICAL_DATA] may run at the same time as other p…" at bounding box center [174, 334] width 306 height 17
click at [17, 330] on input "I understand that this price [MEDICAL_DATA] may run at the same time as other p…" at bounding box center [12, 334] width 9 height 9
checkbox input "true"
click at [315, 369] on span "Confirm" at bounding box center [311, 369] width 22 height 8
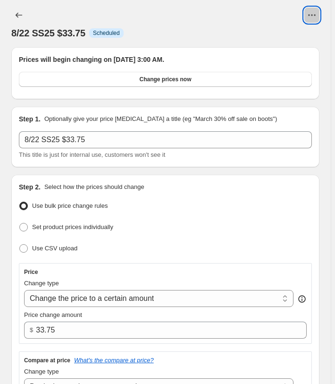
click at [315, 17] on icon "View actions for 8/22 SS25 $33.75" at bounding box center [312, 14] width 9 height 9
click at [301, 38] on span "Copy to new job" at bounding box center [296, 35] width 44 height 7
select select "no_change"
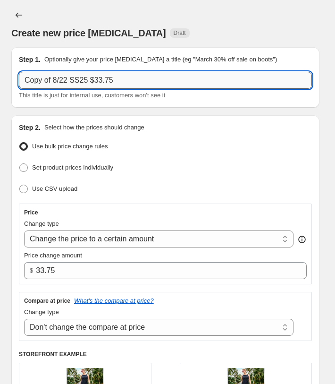
click at [19, 78] on input "Copy of 8/22 SS25 $33.75" at bounding box center [165, 80] width 293 height 17
drag, startPoint x: 117, startPoint y: 78, endPoint x: 76, endPoint y: 76, distance: 40.7
click at [76, 76] on input "8/22 SS25 $33.75" at bounding box center [165, 80] width 293 height 17
type input "8/22 SS25 $32"
click at [113, 39] on div "Create new price [MEDICAL_DATA] Draft" at bounding box center [165, 32] width 309 height 13
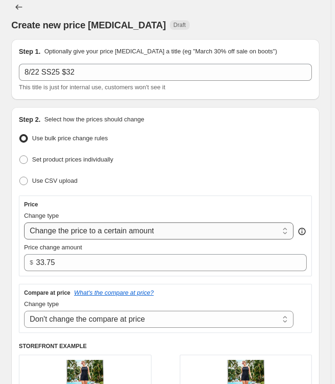
scroll to position [48, 0]
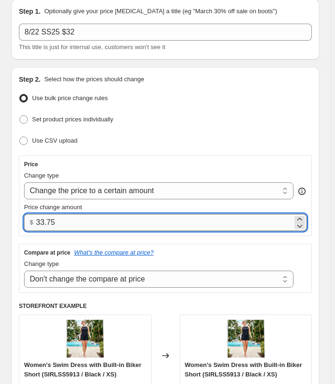
drag, startPoint x: 78, startPoint y: 218, endPoint x: -19, endPoint y: 212, distance: 97.5
click at [36, 214] on input "33.75" at bounding box center [164, 222] width 257 height 17
type input "32.00"
click at [12, 214] on div "Step 2. Select how the prices should change Use bulk price change rules Set pro…" at bounding box center [165, 263] width 309 height 392
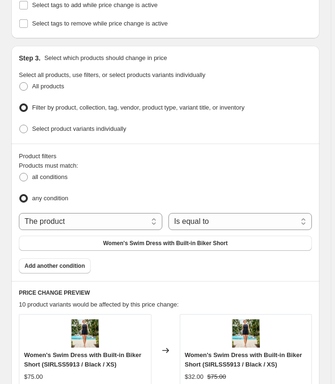
scroll to position [482, 0]
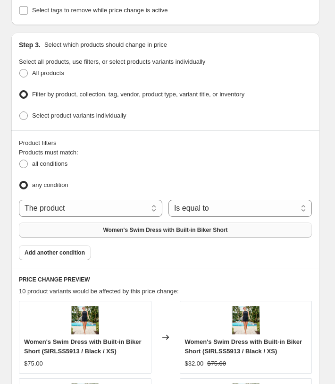
click at [240, 227] on button "Women's Swim Dress with Built-in Biker Short" at bounding box center [165, 230] width 293 height 15
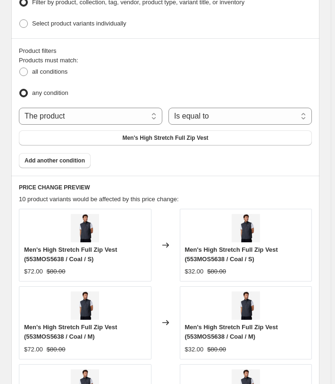
scroll to position [578, 0]
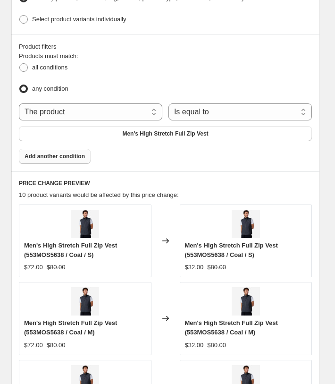
click at [65, 153] on span "Add another condition" at bounding box center [55, 157] width 60 height 8
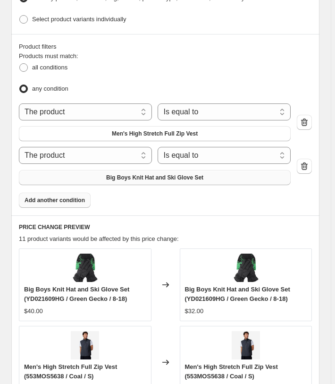
click at [112, 174] on span "Big Boys Knit Hat and Ski Glove Set" at bounding box center [154, 178] width 97 height 8
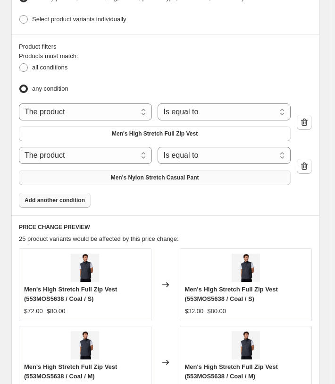
click at [80, 203] on button "Add another condition" at bounding box center [55, 200] width 72 height 15
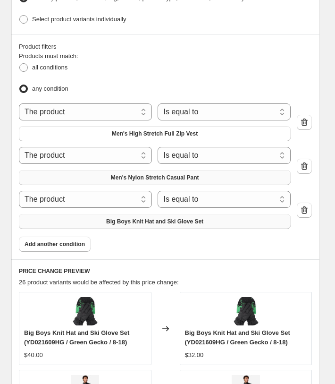
click at [120, 218] on span "Big Boys Knit Hat and Ski Glove Set" at bounding box center [154, 222] width 97 height 8
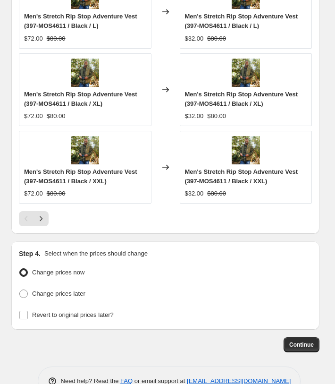
scroll to position [1070, 0]
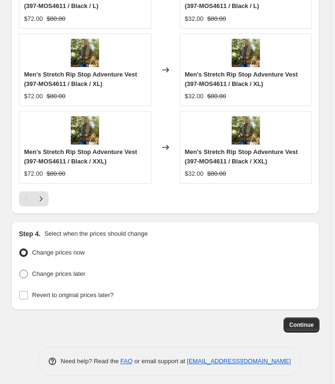
click at [43, 262] on ul "Change prices now Change prices later" at bounding box center [165, 263] width 293 height 35
click at [48, 270] on span "Change prices later" at bounding box center [58, 273] width 53 height 7
click at [20, 270] on input "Change prices later" at bounding box center [19, 270] width 0 height 0
radio input "true"
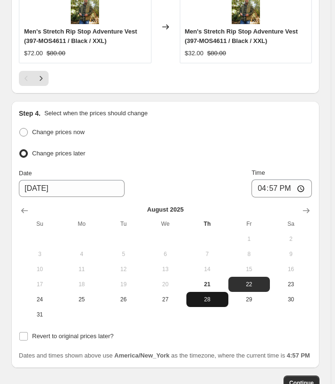
scroll to position [1257, 0]
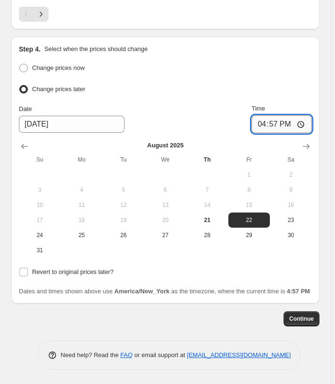
click at [276, 115] on input "16:57" at bounding box center [282, 124] width 60 height 18
type input "03:00"
drag, startPoint x: 321, startPoint y: 72, endPoint x: 316, endPoint y: 87, distance: 16.6
click at [320, 73] on div "Step 4. Select when the prices should change Change prices now Change prices la…" at bounding box center [165, 170] width 309 height 267
click at [302, 318] on span "Continue" at bounding box center [302, 319] width 25 height 8
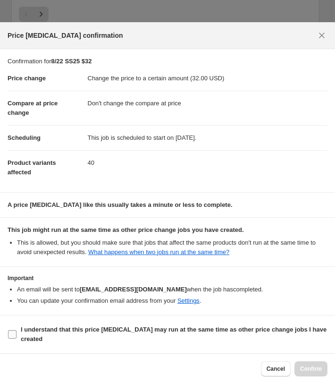
click at [19, 329] on label "I understand that this price [MEDICAL_DATA] may run at the same time as other p…" at bounding box center [168, 334] width 320 height 23
click at [17, 330] on input "I understand that this price [MEDICAL_DATA] may run at the same time as other p…" at bounding box center [12, 334] width 9 height 9
checkbox input "true"
click at [309, 371] on span "Confirm" at bounding box center [311, 369] width 22 height 8
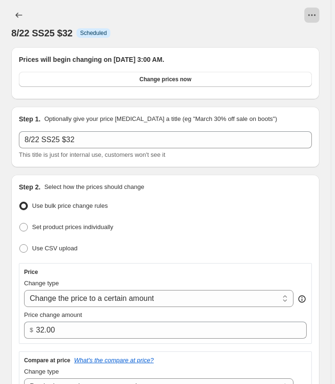
click at [317, 15] on icon "View actions for 8/22 SS25 $32" at bounding box center [312, 14] width 9 height 9
click at [279, 37] on span "Copy to new job" at bounding box center [296, 35] width 44 height 7
select select "no_change"
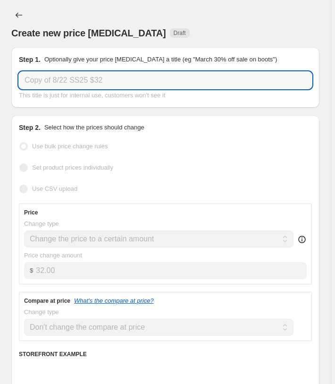
click at [55, 78] on input "Copy of 8/22 SS25 $32" at bounding box center [165, 80] width 293 height 17
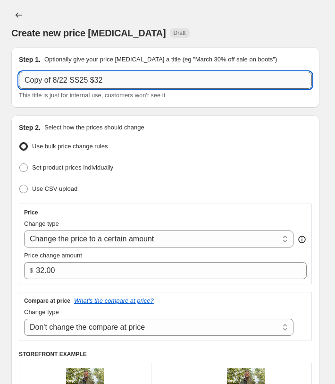
drag, startPoint x: 54, startPoint y: 78, endPoint x: 43, endPoint y: 76, distance: 11.5
click at [43, 76] on input "Copy of 8/22 SS25 $32" at bounding box center [165, 80] width 293 height 17
drag, startPoint x: 55, startPoint y: 78, endPoint x: -6, endPoint y: 70, distance: 61.9
click at [19, 72] on input "Copy of 8/22 SS25 $32" at bounding box center [165, 80] width 293 height 17
click at [105, 82] on input "8/22 SS25 $32" at bounding box center [165, 80] width 293 height 17
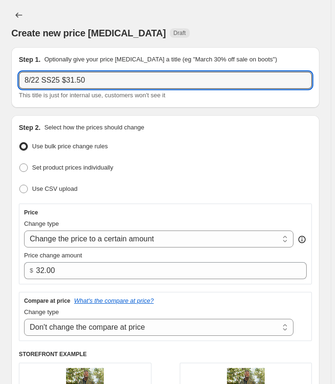
type input "8/22 SS25 $31.50"
click at [143, 47] on div "Step 1. Optionally give your price [MEDICAL_DATA] a title (eg "March 30% off sa…" at bounding box center [165, 77] width 309 height 60
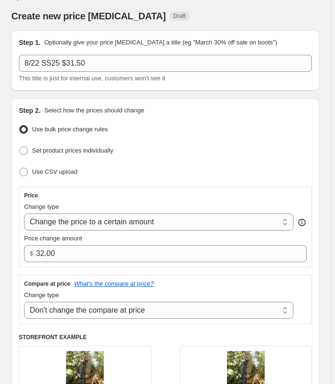
scroll to position [193, 0]
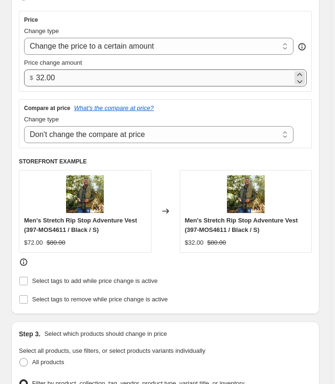
drag, startPoint x: 54, startPoint y: 66, endPoint x: 45, endPoint y: 71, distance: 10.6
click at [51, 69] on div "Price change amount $ 32.00" at bounding box center [165, 72] width 283 height 28
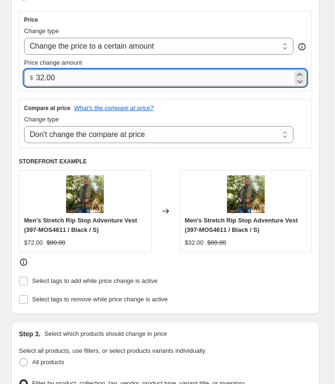
click at [45, 74] on input "32.00" at bounding box center [164, 77] width 257 height 17
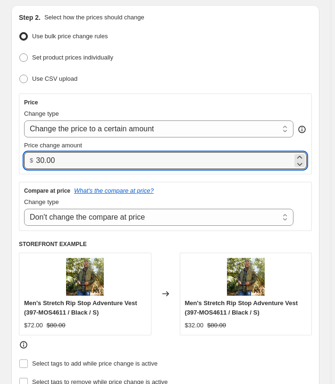
scroll to position [48, 0]
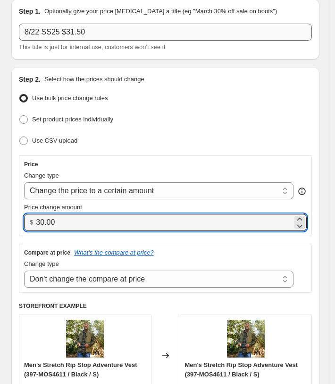
type input "30.00"
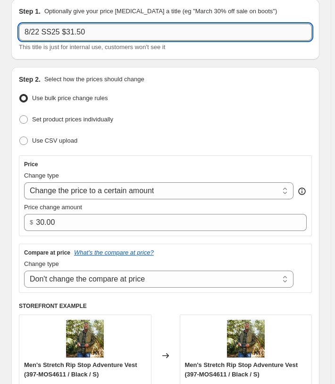
drag, startPoint x: 93, startPoint y: 30, endPoint x: 77, endPoint y: 27, distance: 16.4
click at [77, 27] on input "8/22 SS25 $31.50" at bounding box center [165, 32] width 293 height 17
type input "8/22 SS25 $30"
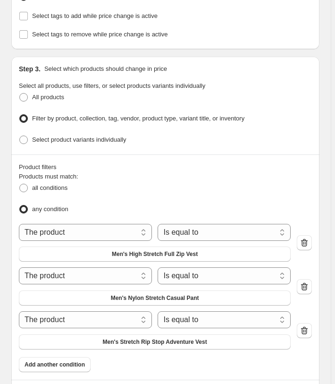
scroll to position [482, 0]
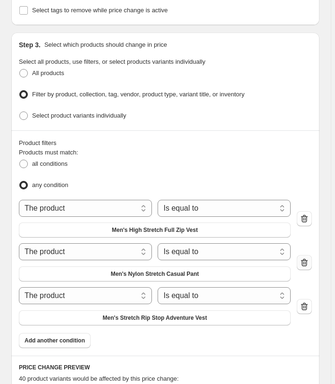
click at [302, 259] on button "button" at bounding box center [304, 262] width 15 height 15
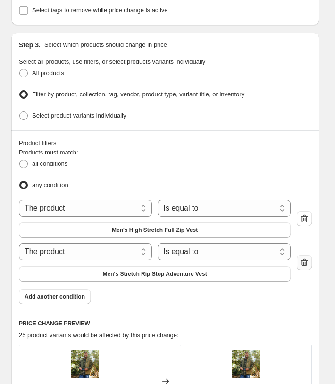
click at [309, 259] on icon "button" at bounding box center [304, 262] width 9 height 9
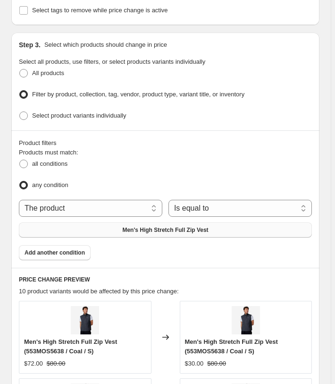
click at [177, 226] on span "Men's High Stretch Full Zip Vest" at bounding box center [165, 230] width 86 height 8
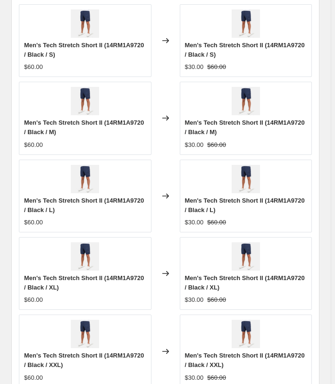
scroll to position [983, 0]
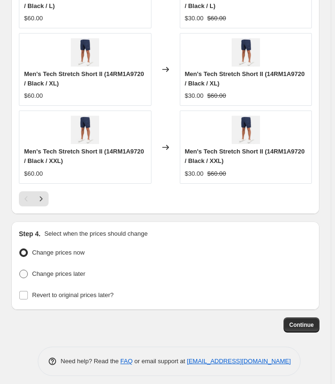
click at [75, 272] on span "Change prices later" at bounding box center [58, 273] width 53 height 7
click at [20, 270] on input "Change prices later" at bounding box center [19, 270] width 0 height 0
radio input "true"
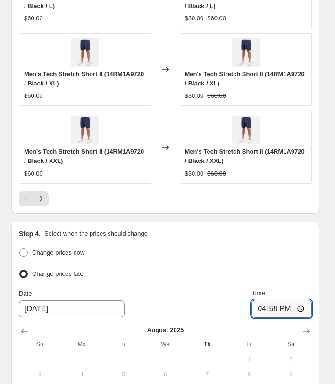
click at [284, 306] on input "16:58" at bounding box center [282, 309] width 60 height 18
click at [274, 300] on input "16:58" at bounding box center [282, 309] width 60 height 18
type input "03:00"
click at [276, 262] on ul "Change prices now Change prices later" at bounding box center [165, 263] width 293 height 35
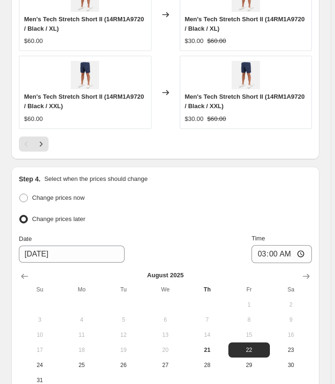
scroll to position [1170, 0]
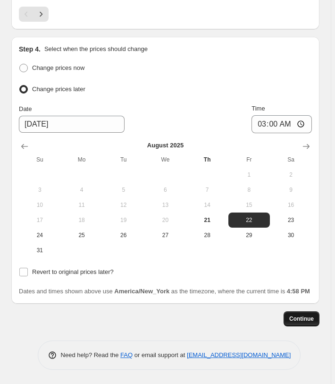
click at [300, 319] on span "Continue" at bounding box center [302, 319] width 25 height 8
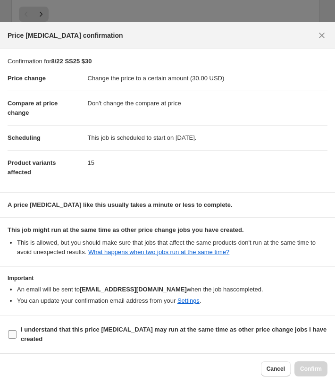
click at [64, 337] on span "I understand that this price [MEDICAL_DATA] may run at the same time as other p…" at bounding box center [174, 334] width 307 height 19
click at [17, 337] on input "I understand that this price [MEDICAL_DATA] may run at the same time as other p…" at bounding box center [12, 334] width 9 height 9
checkbox input "true"
click at [317, 369] on span "Confirm" at bounding box center [311, 369] width 22 height 8
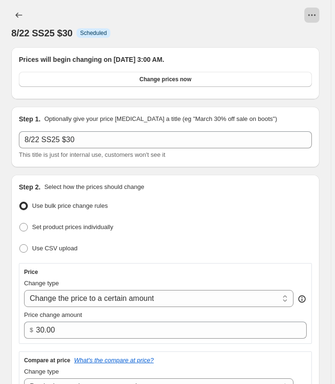
click at [320, 16] on button "View actions for 8/22 SS25 $30" at bounding box center [312, 15] width 15 height 15
click at [294, 35] on span "Copy to new job" at bounding box center [296, 35] width 44 height 7
select select "no_change"
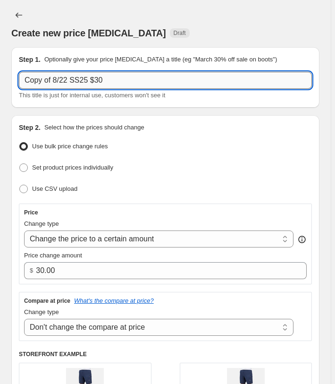
drag, startPoint x: 56, startPoint y: 78, endPoint x: -20, endPoint y: 62, distance: 77.3
click at [19, 72] on input "Copy of 8/22 SS25 $30" at bounding box center [165, 80] width 293 height 17
click at [89, 78] on input "8/22 SS25 $30" at bounding box center [165, 80] width 293 height 17
type input "8/22 SS25 $28"
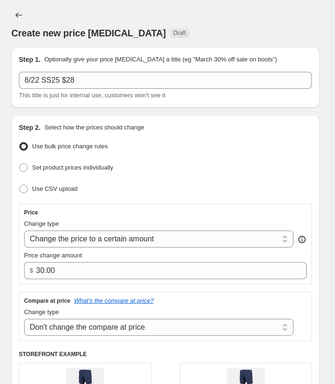
click at [100, 29] on span "Create new price [MEDICAL_DATA]" at bounding box center [88, 33] width 155 height 10
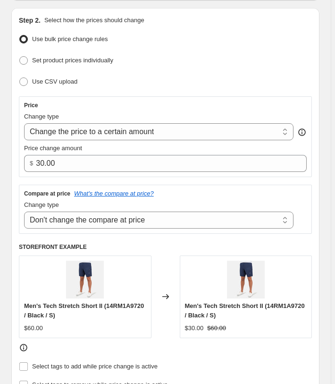
scroll to position [145, 0]
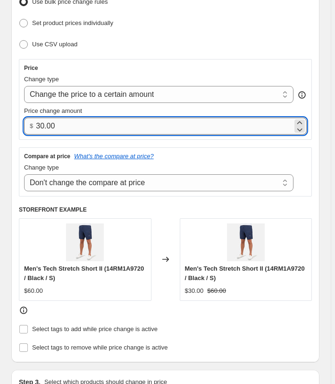
click at [36, 118] on input "30.00" at bounding box center [164, 126] width 257 height 17
type input "28.00"
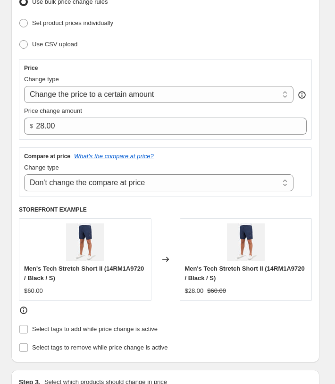
click at [13, 108] on div "Step 2. Select how the prices should change Use bulk price change rules Set pro…" at bounding box center [165, 167] width 309 height 392
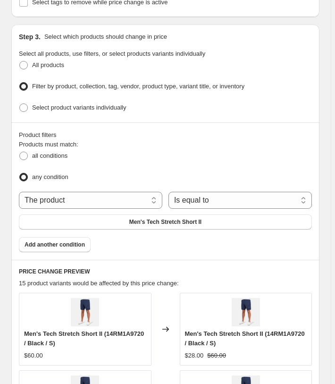
scroll to position [530, 0]
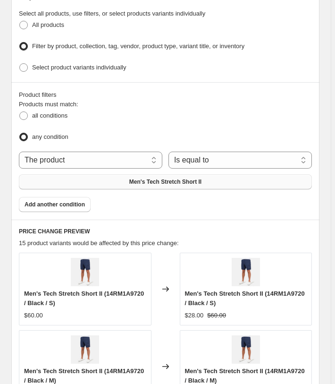
click at [108, 179] on button "Men's Tech Stretch Short II" at bounding box center [165, 181] width 293 height 15
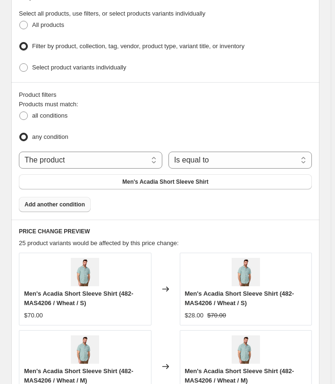
click at [55, 201] on span "Add another condition" at bounding box center [55, 205] width 60 height 8
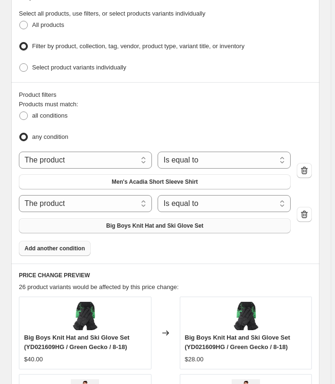
click at [125, 222] on span "Big Boys Knit Hat and Ski Glove Set" at bounding box center [154, 226] width 97 height 8
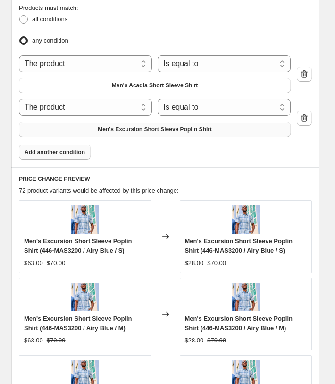
click at [64, 150] on span "Add another condition" at bounding box center [55, 152] width 60 height 8
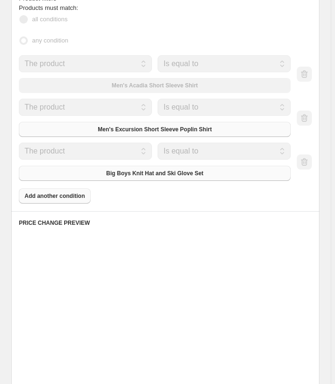
scroll to position [626, 0]
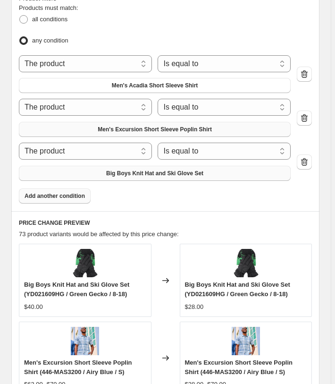
click at [121, 171] on span "Big Boys Knit Hat and Ski Glove Set" at bounding box center [154, 174] width 97 height 8
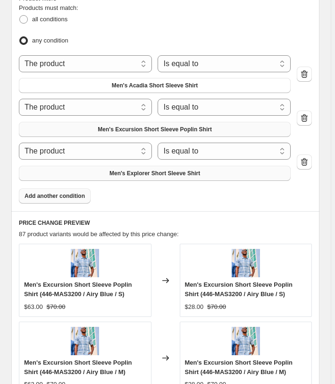
click at [83, 195] on button "Add another condition" at bounding box center [55, 196] width 72 height 15
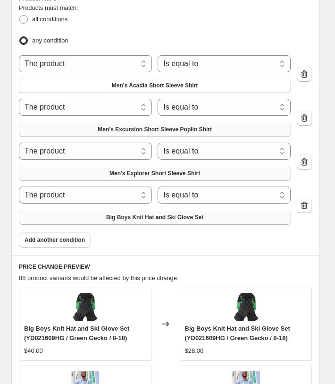
click at [108, 214] on button "Big Boys Knit Hat and Ski Glove Set" at bounding box center [155, 217] width 272 height 15
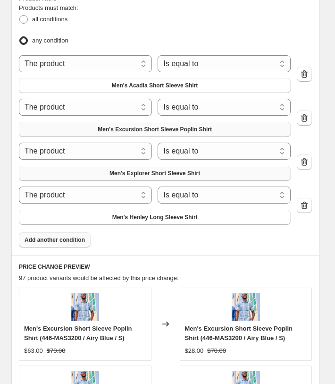
click at [53, 238] on span "Add another condition" at bounding box center [55, 240] width 60 height 8
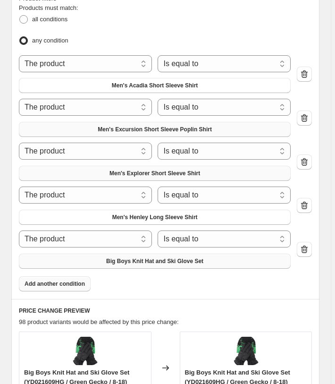
click at [144, 259] on span "Big Boys Knit Hat and Ski Glove Set" at bounding box center [154, 261] width 97 height 8
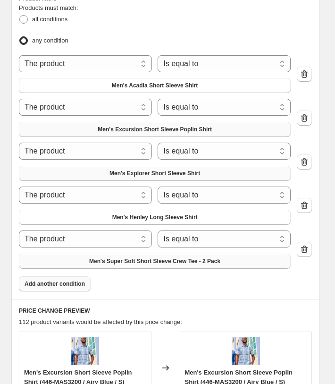
click at [57, 280] on span "Add another condition" at bounding box center [55, 284] width 60 height 8
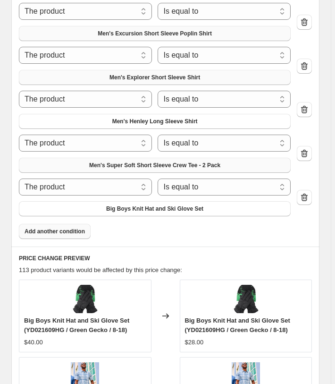
scroll to position [723, 0]
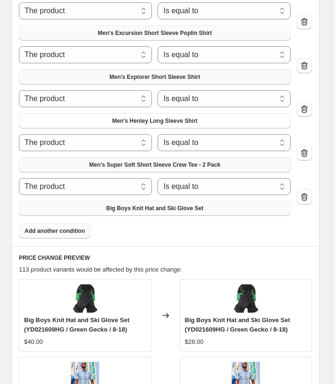
click at [127, 209] on button "Big Boys Knit Hat and Ski Glove Set" at bounding box center [155, 208] width 272 height 15
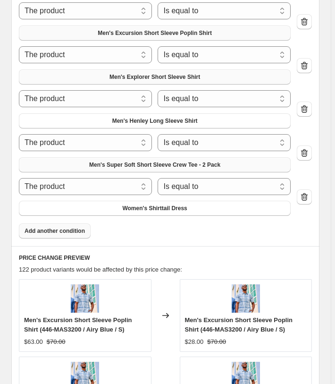
click at [69, 229] on span "Add another condition" at bounding box center [55, 231] width 60 height 8
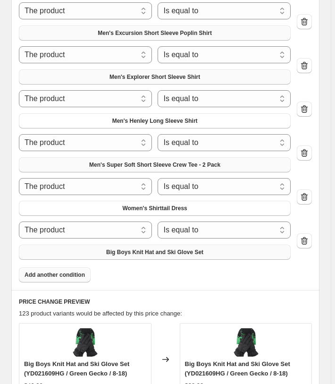
click at [160, 249] on span "Big Boys Knit Hat and Ski Glove Set" at bounding box center [154, 253] width 97 height 8
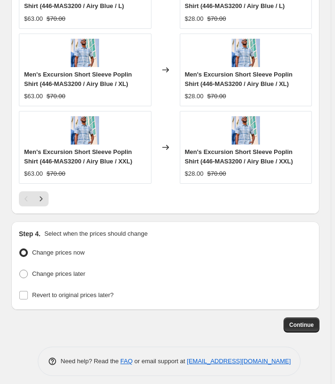
scroll to position [1246, 0]
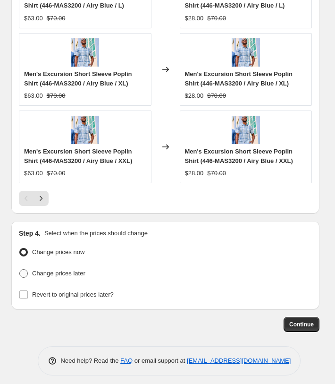
click at [61, 270] on span "Change prices later" at bounding box center [58, 273] width 53 height 7
click at [20, 269] on input "Change prices later" at bounding box center [19, 269] width 0 height 0
radio input "true"
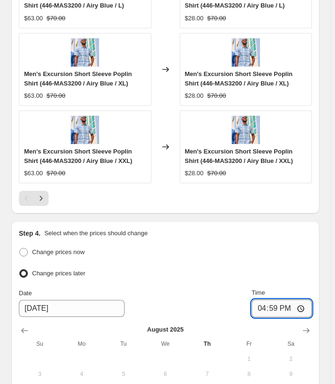
click at [270, 300] on input "16:59" at bounding box center [282, 309] width 60 height 18
type input "03:00"
click at [311, 247] on div "Change prices now" at bounding box center [165, 253] width 293 height 14
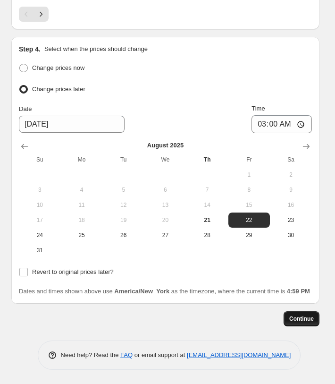
click at [307, 322] on span "Continue" at bounding box center [302, 319] width 25 height 8
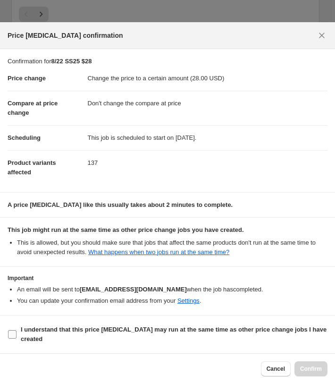
click at [87, 325] on span "I understand that this price [MEDICAL_DATA] may run at the same time as other p…" at bounding box center [174, 334] width 307 height 19
click at [17, 330] on input "I understand that this price [MEDICAL_DATA] may run at the same time as other p…" at bounding box center [12, 334] width 9 height 9
checkbox input "true"
click at [323, 369] on button "Confirm" at bounding box center [311, 368] width 33 height 15
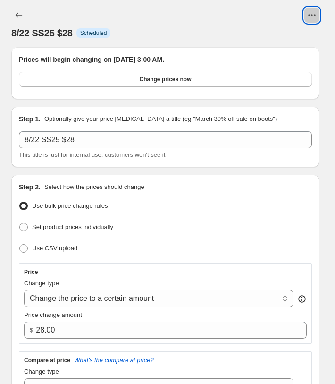
click at [309, 15] on button "View actions for 8/22 SS25 $28" at bounding box center [312, 15] width 15 height 15
click at [298, 36] on span "Copy to new job" at bounding box center [296, 35] width 44 height 7
select select "no_change"
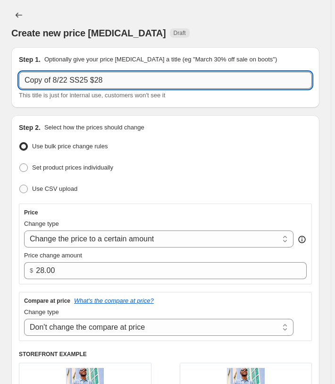
drag, startPoint x: 54, startPoint y: 77, endPoint x: 8, endPoint y: 69, distance: 47.0
click at [19, 72] on input "Copy of 8/22 SS25 $28" at bounding box center [165, 80] width 293 height 17
drag, startPoint x: 56, startPoint y: 79, endPoint x: -14, endPoint y: 75, distance: 70.0
click at [19, 75] on input "Copy of 8/22 SS25 $28" at bounding box center [165, 80] width 293 height 17
click at [100, 80] on input "8/22 SS25 $28" at bounding box center [165, 80] width 293 height 17
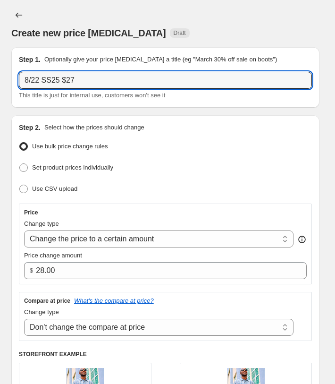
type input "8/22 SS25 $27"
click at [132, 59] on p "Optionally give your price [MEDICAL_DATA] a title (eg "March 30% off sale on bo…" at bounding box center [160, 59] width 233 height 9
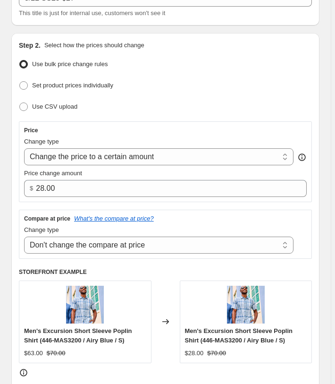
scroll to position [145, 0]
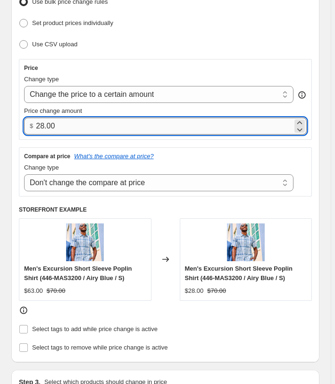
click at [44, 128] on input "28.00" at bounding box center [164, 126] width 257 height 17
type input "27.00"
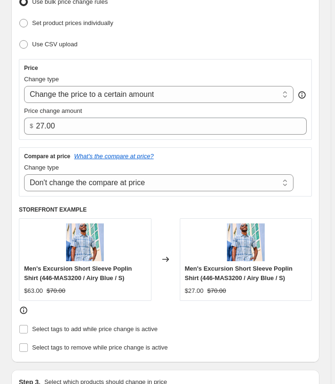
click at [18, 139] on div "Step 2. Select how the prices should change Use bulk price change rules Set pro…" at bounding box center [165, 167] width 309 height 392
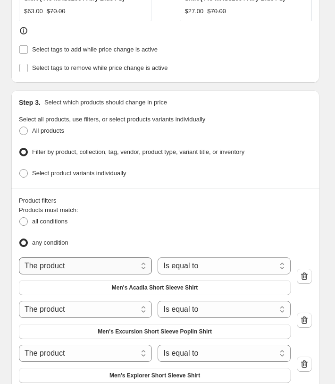
scroll to position [530, 0]
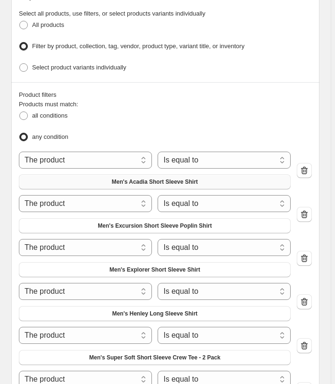
click at [163, 178] on span "Men's Acadia Short Sleeve Shirt" at bounding box center [155, 182] width 86 height 8
click at [110, 225] on button "Men's Excursion Short Sleeve Poplin Shirt" at bounding box center [155, 225] width 272 height 15
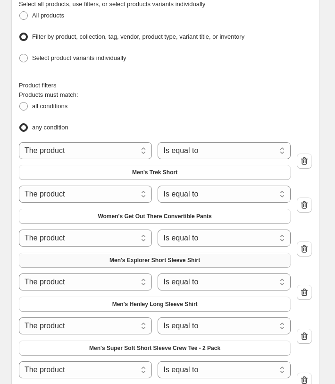
click at [158, 264] on span "Men's Explorer Short Sleeve Shirt" at bounding box center [155, 261] width 91 height 8
click at [146, 308] on span "Men's Henley Long Sleeve Shirt" at bounding box center [155, 304] width 86 height 8
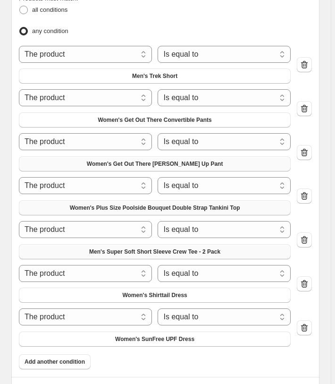
click at [157, 255] on span "Men's Super Soft Short Sleeve Crew Tee - 2 Pack" at bounding box center [154, 252] width 131 height 8
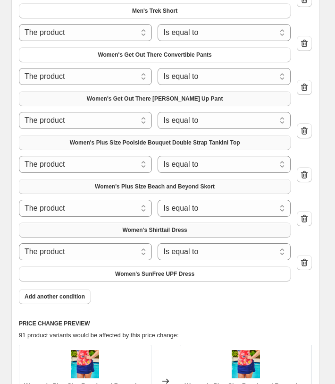
scroll to position [723, 0]
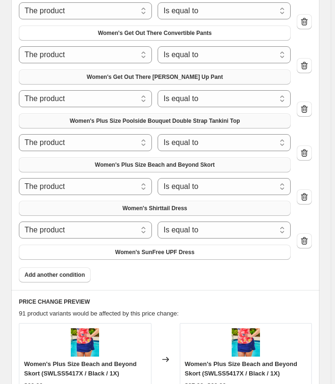
click at [143, 208] on button "Women's Shirttail Dress" at bounding box center [155, 208] width 272 height 15
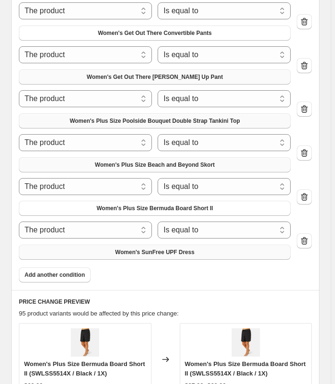
click at [104, 246] on button "Women's SunFree UPF Dress" at bounding box center [155, 252] width 272 height 15
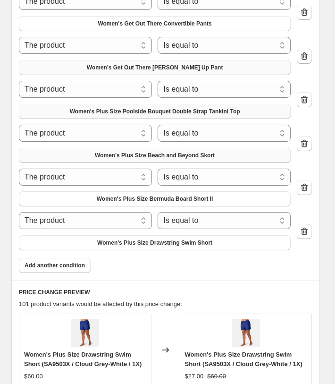
click at [69, 269] on span "Add another condition" at bounding box center [55, 266] width 60 height 8
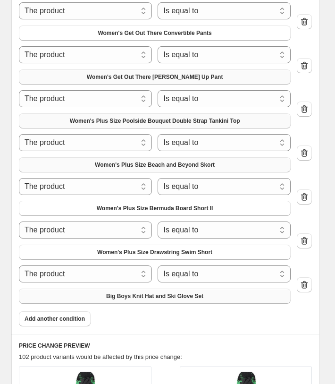
click at [84, 297] on button "Big Boys Knit Hat and Ski Glove Set" at bounding box center [155, 296] width 272 height 15
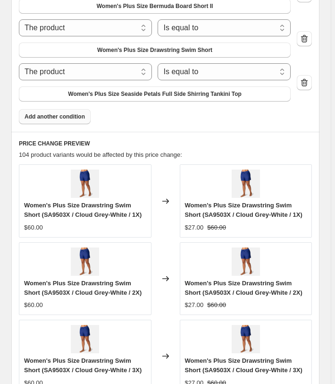
click at [52, 117] on button "Add another condition" at bounding box center [55, 116] width 72 height 15
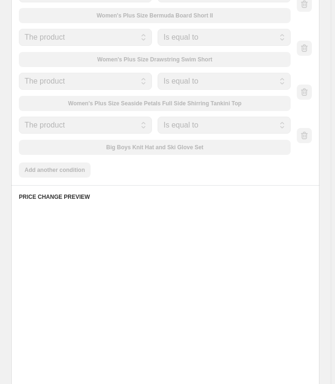
scroll to position [916, 0]
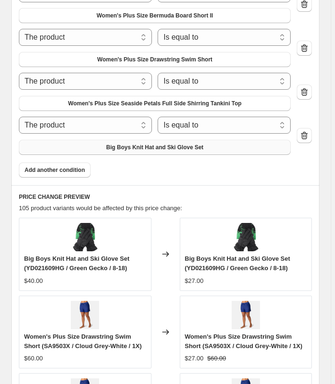
click at [109, 147] on button "Big Boys Knit Hat and Ski Glove Set" at bounding box center [155, 147] width 272 height 15
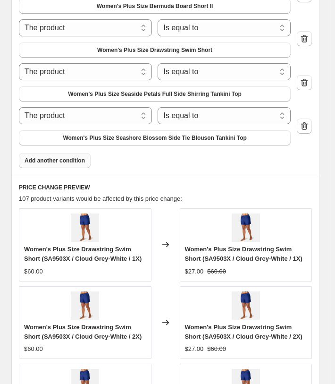
click at [51, 164] on span "Add another condition" at bounding box center [55, 161] width 60 height 8
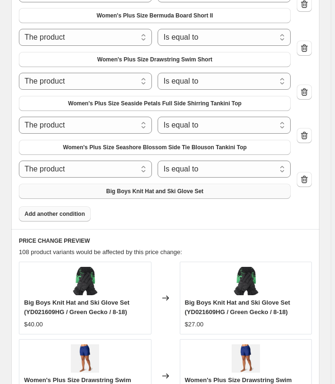
click at [111, 189] on span "Big Boys Knit Hat and Ski Glove Set" at bounding box center [154, 192] width 97 height 8
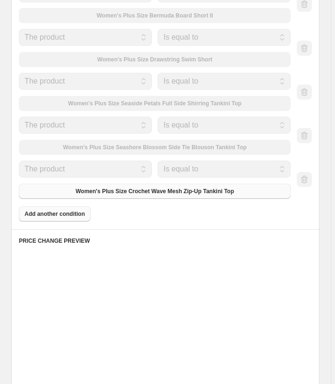
scroll to position [925, 0]
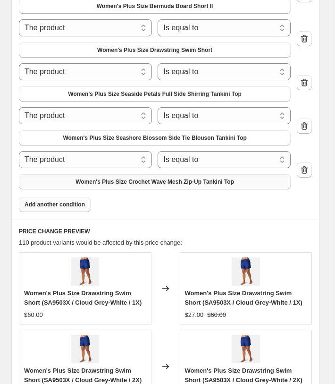
click at [53, 208] on span "Add another condition" at bounding box center [55, 205] width 60 height 8
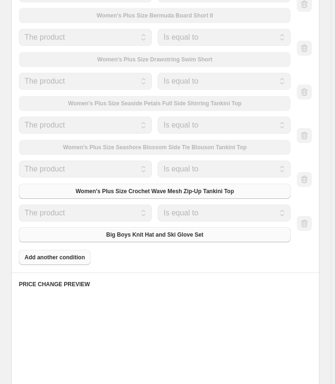
scroll to position [916, 0]
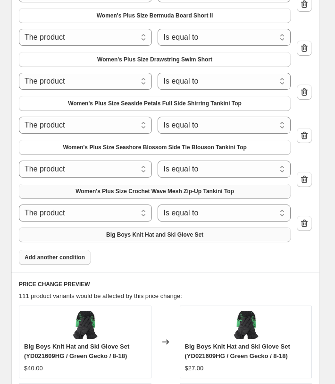
click at [111, 231] on span "Big Boys Knit Hat and Ski Glove Set" at bounding box center [154, 235] width 97 height 8
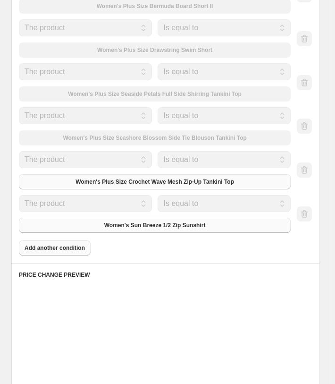
scroll to position [906, 0]
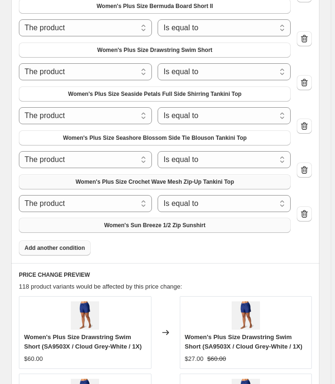
click at [62, 252] on span "Add another condition" at bounding box center [55, 248] width 60 height 8
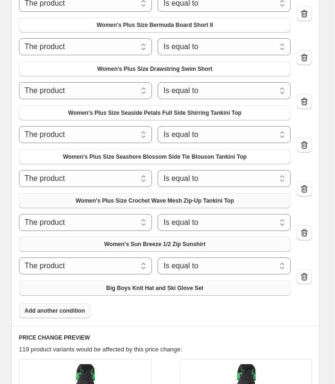
scroll to position [916, 0]
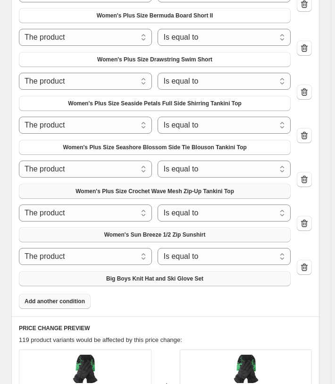
click at [89, 276] on button "Big Boys Knit Hat and Ski Glove Set" at bounding box center [155, 278] width 272 height 15
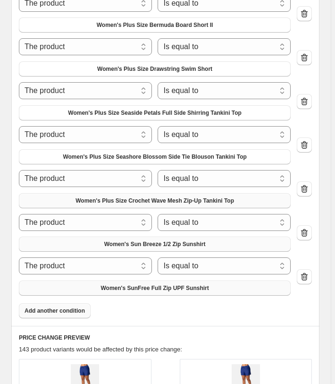
scroll to position [925, 0]
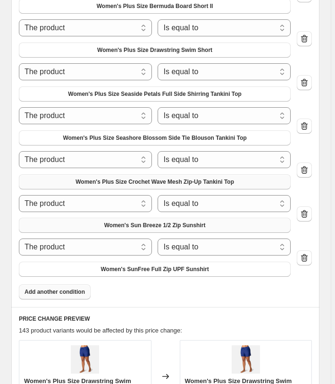
click at [43, 296] on span "Add another condition" at bounding box center [55, 292] width 60 height 8
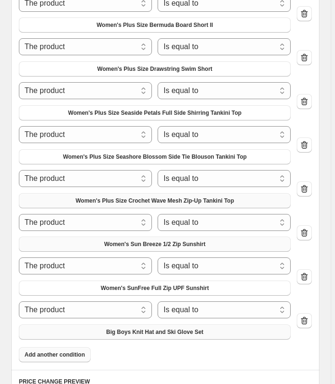
scroll to position [916, 0]
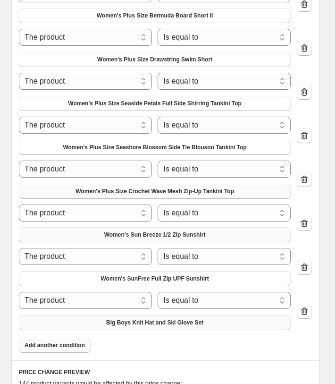
click at [96, 322] on button "Big Boys Knit Hat and Ski Glove Set" at bounding box center [155, 322] width 272 height 15
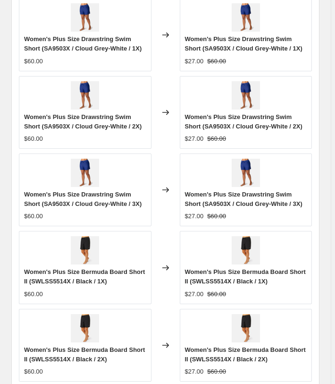
scroll to position [1546, 0]
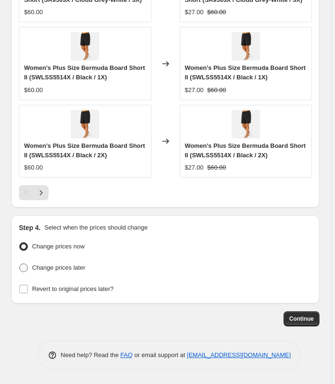
click at [58, 271] on span "Change prices later" at bounding box center [58, 267] width 53 height 7
click at [20, 264] on input "Change prices later" at bounding box center [19, 264] width 0 height 0
radio input "true"
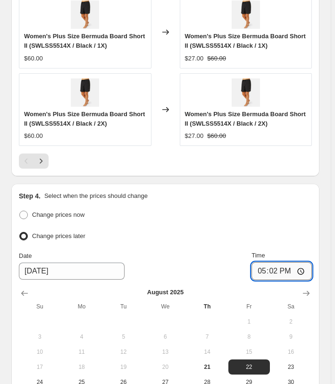
click at [268, 280] on input "17:02" at bounding box center [282, 271] width 60 height 18
type input "03:00"
click at [272, 222] on div "Change prices now" at bounding box center [165, 215] width 293 height 14
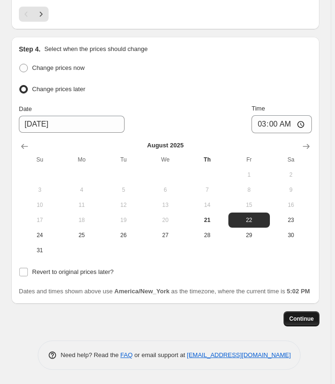
click at [308, 323] on span "Continue" at bounding box center [302, 319] width 25 height 8
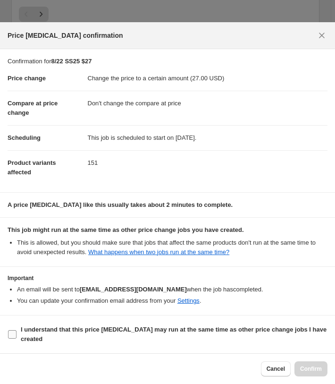
click at [210, 326] on span "I understand that this price [MEDICAL_DATA] may run at the same time as other p…" at bounding box center [174, 334] width 307 height 19
click at [17, 330] on input "I understand that this price [MEDICAL_DATA] may run at the same time as other p…" at bounding box center [12, 334] width 9 height 9
checkbox input "true"
click at [312, 368] on span "Confirm" at bounding box center [311, 369] width 22 height 8
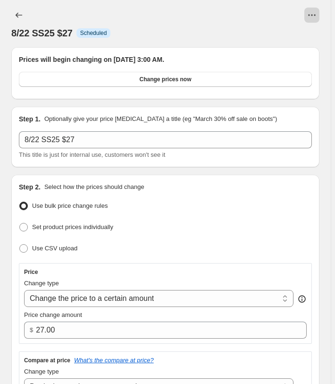
click at [320, 14] on button "View actions for 8/22 SS25 $27" at bounding box center [312, 15] width 15 height 15
click at [294, 33] on span "Copy to new job" at bounding box center [296, 35] width 44 height 7
select select "no_change"
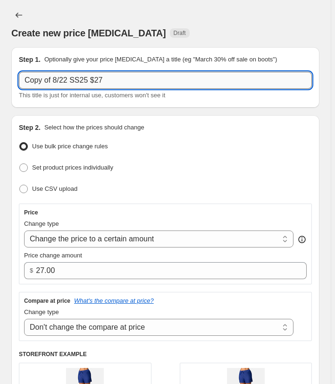
drag, startPoint x: 44, startPoint y: 77, endPoint x: -3, endPoint y: 75, distance: 46.8
click at [19, 75] on input "Copy of 8/22 SS25 $27" at bounding box center [165, 80] width 293 height 17
click at [117, 81] on input "8/22 SS25 $27" at bounding box center [165, 80] width 293 height 17
type input "8/22 SS25 $26"
click at [126, 48] on div "Step 1. Optionally give your price [MEDICAL_DATA] a title (eg "March 30% off sa…" at bounding box center [165, 77] width 309 height 60
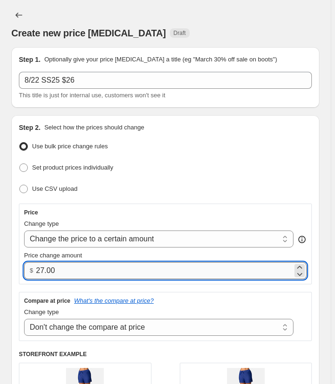
click at [41, 269] on input "27.00" at bounding box center [164, 270] width 257 height 17
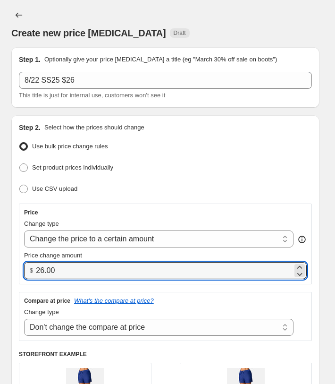
type input "26.00"
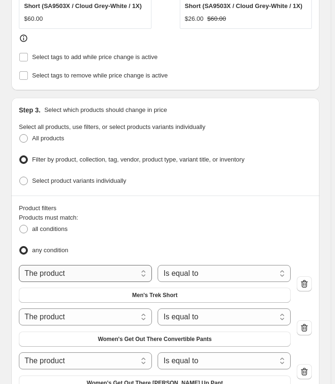
scroll to position [482, 0]
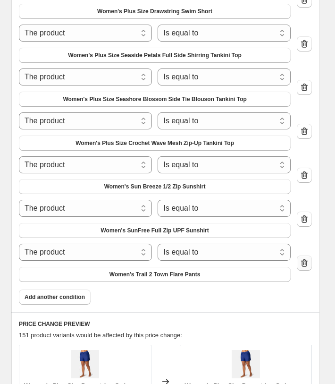
click at [309, 268] on icon "button" at bounding box center [304, 262] width 9 height 9
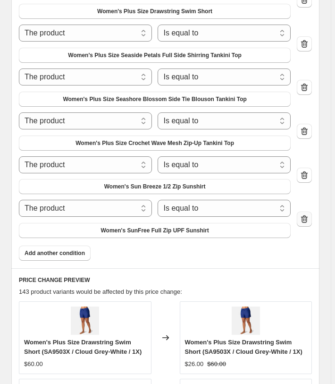
click at [309, 223] on icon "button" at bounding box center [304, 218] width 9 height 9
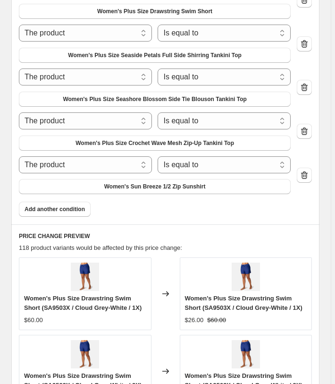
click at [305, 177] on icon "button" at bounding box center [304, 175] width 1 height 3
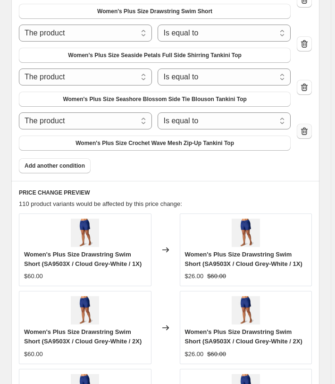
click at [307, 136] on icon "button" at bounding box center [304, 131] width 9 height 9
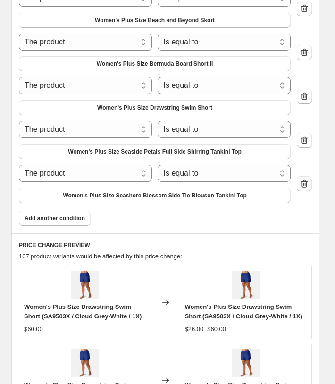
click at [308, 189] on icon "button" at bounding box center [304, 183] width 9 height 9
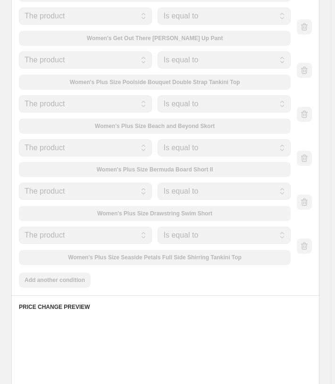
scroll to position [771, 0]
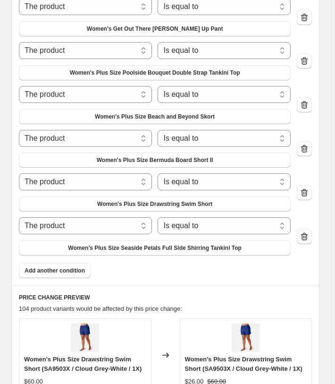
click at [307, 237] on icon "button" at bounding box center [304, 236] width 9 height 9
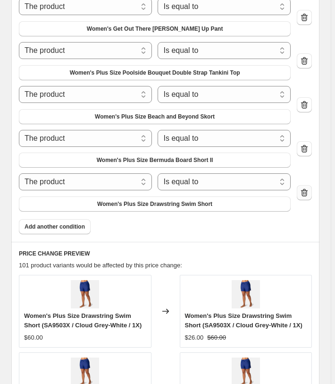
click at [306, 195] on icon "button" at bounding box center [305, 193] width 1 height 3
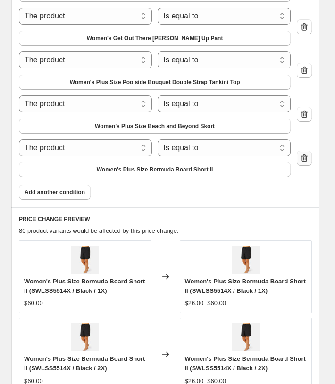
click at [306, 154] on icon "button" at bounding box center [304, 158] width 7 height 8
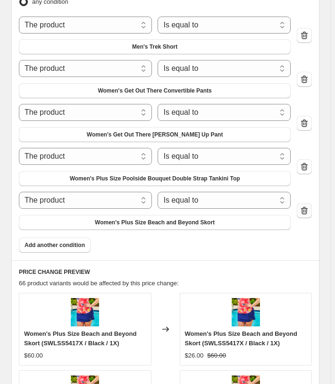
click at [309, 206] on icon "button" at bounding box center [304, 210] width 9 height 9
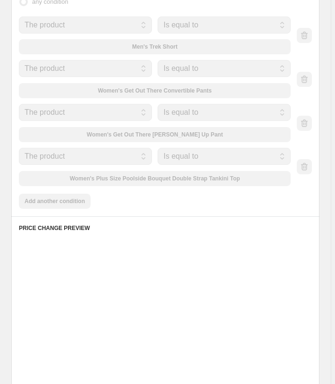
scroll to position [569, 0]
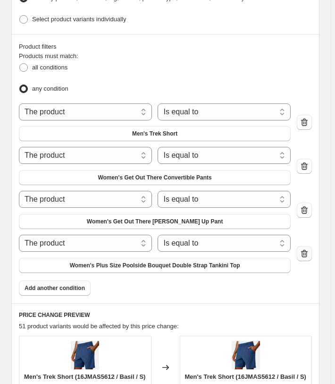
click at [307, 258] on icon "button" at bounding box center [304, 253] width 9 height 9
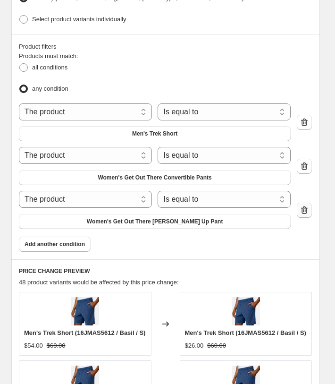
click at [309, 213] on icon "button" at bounding box center [304, 210] width 9 height 9
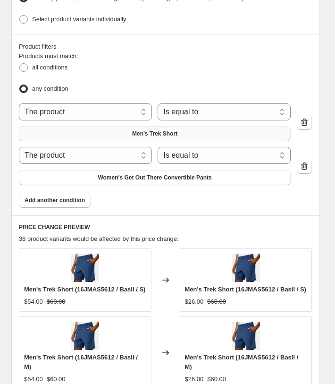
click at [246, 141] on button "Men's Trek Short" at bounding box center [155, 133] width 272 height 15
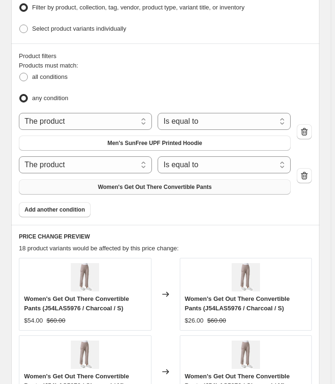
click at [182, 183] on span "Women's Get Out There Convertible Pants" at bounding box center [155, 187] width 114 height 8
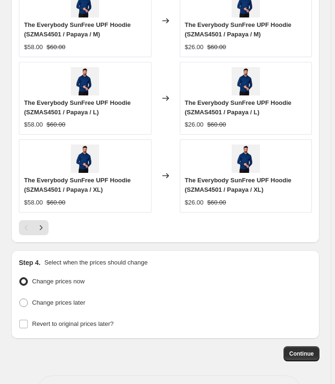
scroll to position [1027, 0]
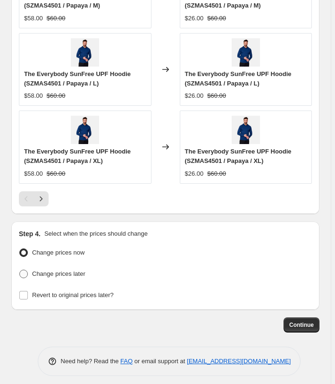
click at [86, 270] on span "Change prices later" at bounding box center [58, 273] width 53 height 7
click at [20, 270] on input "Change prices later" at bounding box center [19, 270] width 0 height 0
radio input "true"
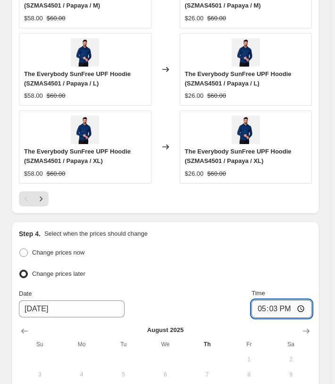
click at [268, 302] on input "17:03" at bounding box center [282, 309] width 60 height 18
type input "03:00"
click at [294, 252] on div "Change prices now" at bounding box center [165, 253] width 293 height 14
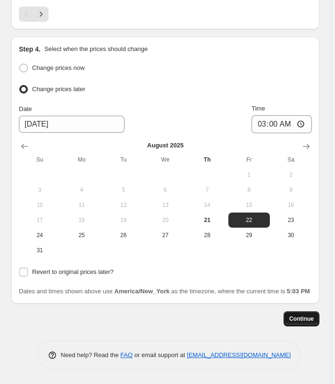
click at [294, 318] on span "Continue" at bounding box center [302, 319] width 25 height 8
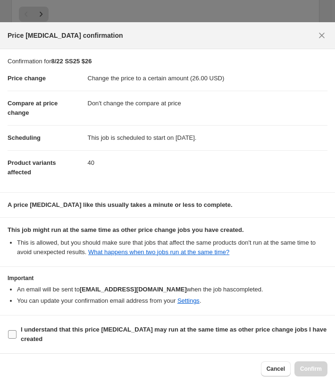
click at [100, 333] on b "I understand that this price [MEDICAL_DATA] may run at the same time as other p…" at bounding box center [174, 334] width 306 height 17
click at [17, 333] on input "I understand that this price [MEDICAL_DATA] may run at the same time as other p…" at bounding box center [12, 334] width 9 height 9
checkbox input "true"
click at [308, 368] on span "Confirm" at bounding box center [311, 369] width 22 height 8
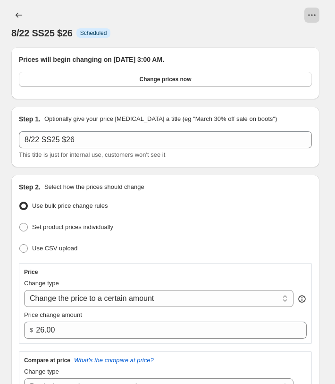
click at [313, 16] on icon "View actions for 8/22 SS25 $26" at bounding box center [311, 14] width 1 height 1
click at [305, 35] on span "Copy to new job" at bounding box center [296, 35] width 44 height 7
select select "no_change"
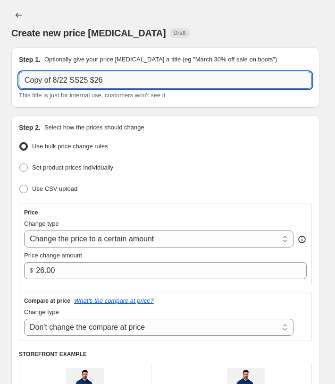
drag, startPoint x: 14, startPoint y: 69, endPoint x: 5, endPoint y: 67, distance: 8.7
click at [19, 72] on input "Copy of 8/22 SS25 $26" at bounding box center [165, 80] width 293 height 17
click at [97, 79] on input "8/22 SS25 $26" at bounding box center [165, 80] width 293 height 17
type input "8/22 SS25 $25"
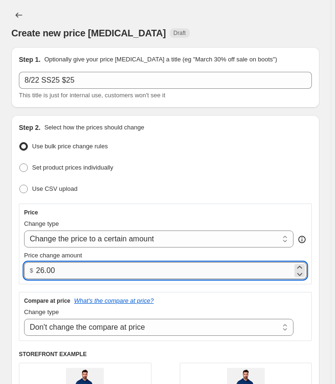
click at [45, 268] on input "26.00" at bounding box center [164, 270] width 257 height 17
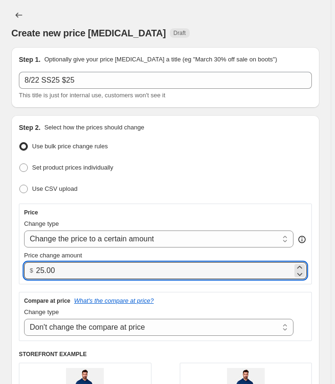
type input "25.00"
click at [66, 283] on div "Price Change type Change the price to a certain amount Change the price by a ce…" at bounding box center [165, 244] width 293 height 81
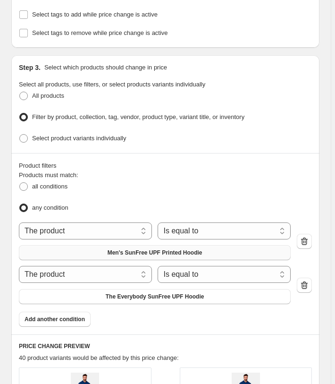
scroll to position [482, 0]
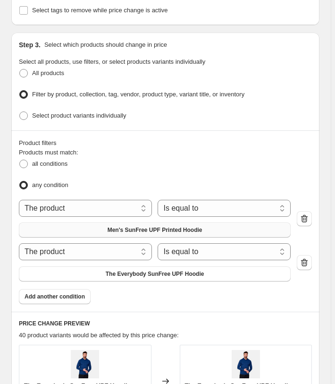
click at [130, 223] on button "Men's SunFree UPF Printed Hoodie" at bounding box center [155, 230] width 272 height 15
click at [309, 258] on icon "button" at bounding box center [304, 262] width 9 height 9
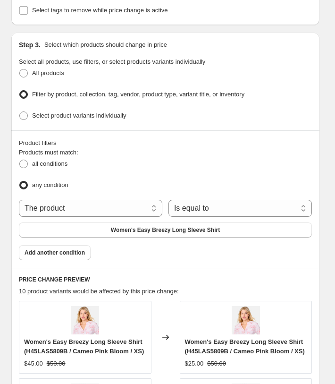
click at [301, 146] on div "Product filters" at bounding box center [165, 142] width 293 height 9
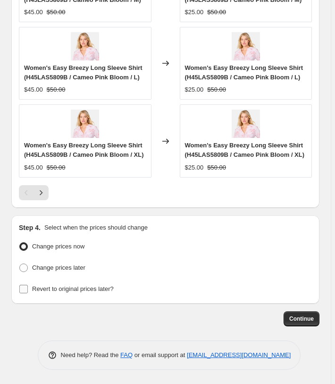
scroll to position [1039, 0]
click at [59, 267] on span "Change prices later" at bounding box center [58, 267] width 53 height 7
click at [20, 264] on input "Change prices later" at bounding box center [19, 264] width 0 height 0
radio input "true"
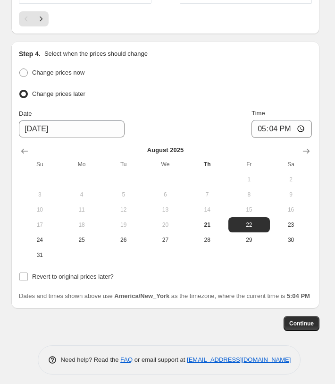
scroll to position [1184, 0]
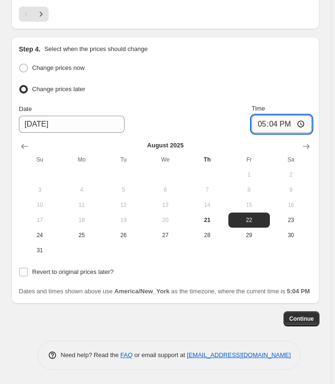
click at [267, 133] on input "17:04" at bounding box center [282, 124] width 60 height 18
type input "03:00"
click at [274, 96] on div "Change prices later" at bounding box center [165, 90] width 293 height 14
click at [307, 323] on span "Continue" at bounding box center [302, 319] width 25 height 8
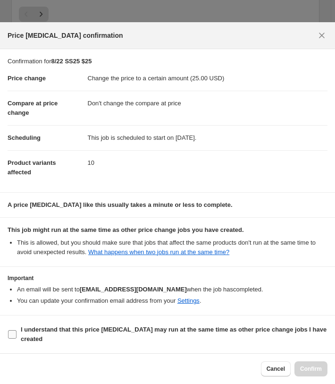
click at [175, 330] on b "I understand that this price [MEDICAL_DATA] may run at the same time as other p…" at bounding box center [174, 334] width 306 height 17
click at [17, 330] on input "I understand that this price [MEDICAL_DATA] may run at the same time as other p…" at bounding box center [12, 334] width 9 height 9
checkbox input "true"
click at [324, 369] on button "Confirm" at bounding box center [311, 368] width 33 height 15
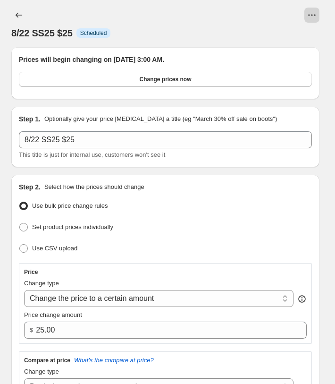
click at [316, 15] on icon "View actions for 8/22 SS25 $25" at bounding box center [312, 14] width 9 height 9
click at [304, 34] on span "Copy to new job" at bounding box center [296, 35] width 44 height 7
select select "no_change"
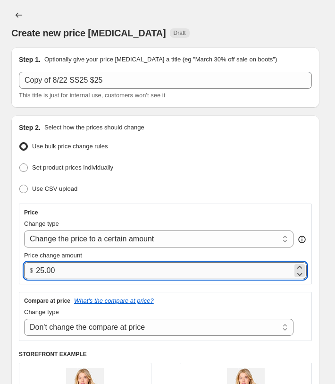
drag, startPoint x: 84, startPoint y: 274, endPoint x: 25, endPoint y: 267, distance: 59.9
click at [36, 267] on input "25.00" at bounding box center [164, 270] width 257 height 17
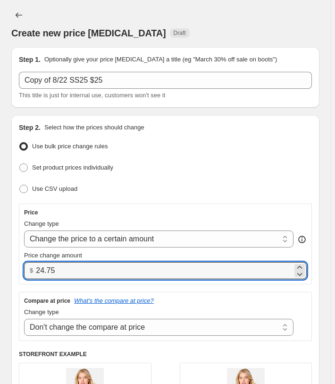
type input "24.75"
click at [174, 212] on div "Price" at bounding box center [165, 213] width 283 height 8
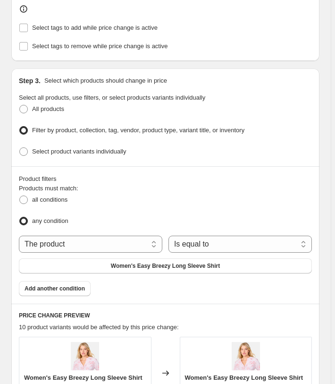
scroll to position [482, 0]
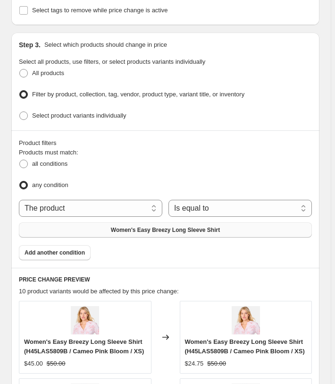
click at [162, 234] on span "Women's Easy Breezy Long Sleeve Shirt" at bounding box center [165, 230] width 109 height 8
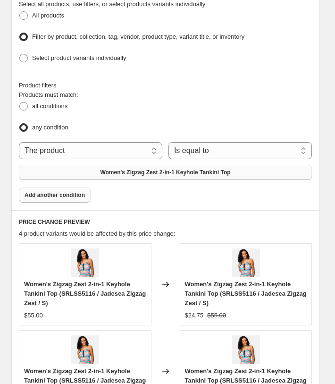
click at [78, 193] on span "Add another condition" at bounding box center [55, 195] width 60 height 8
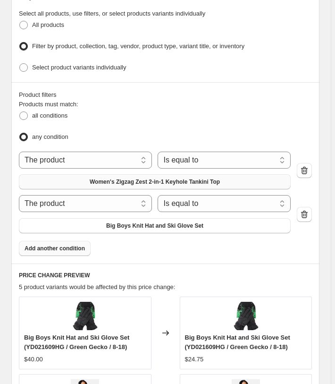
scroll to position [540, 0]
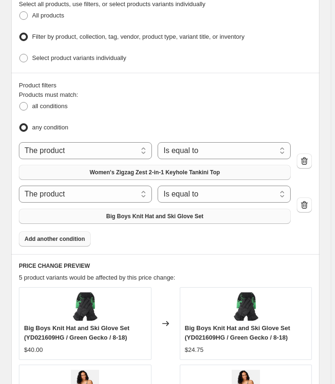
click at [198, 214] on span "Big Boys Knit Hat and Ski Glove Set" at bounding box center [154, 217] width 97 height 8
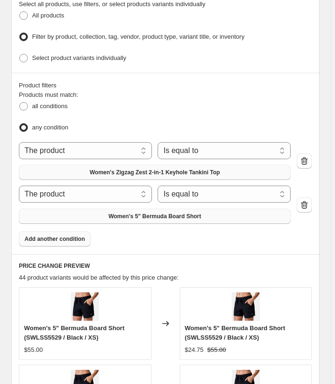
click at [41, 238] on span "Add another condition" at bounding box center [55, 239] width 60 height 8
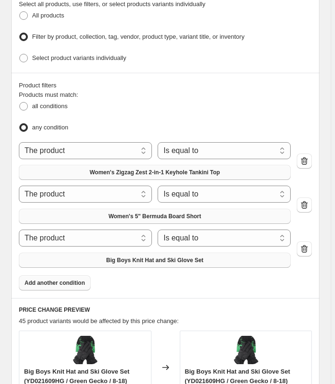
click at [131, 257] on span "Big Boys Knit Hat and Ski Glove Set" at bounding box center [154, 261] width 97 height 8
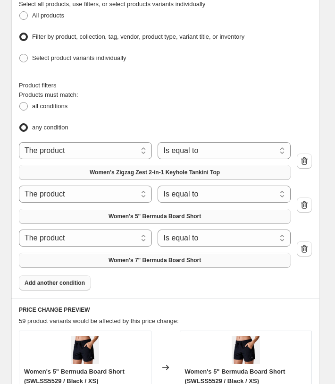
click at [43, 284] on button "Add another condition" at bounding box center [55, 282] width 72 height 15
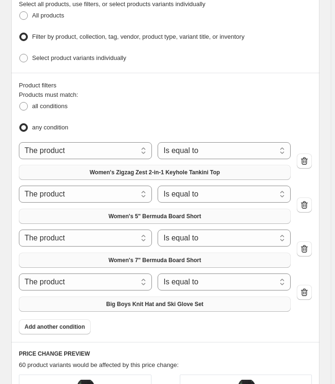
click at [115, 303] on span "Big Boys Knit Hat and Ski Glove Set" at bounding box center [154, 304] width 97 height 8
click at [47, 323] on span "Add another condition" at bounding box center [55, 327] width 60 height 8
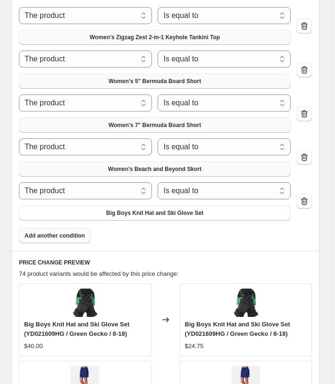
scroll to position [684, 0]
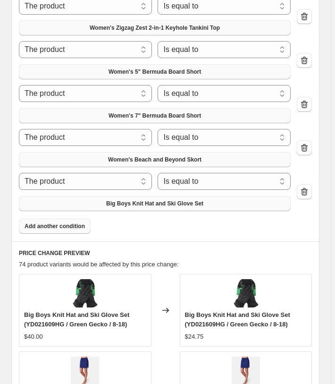
click at [127, 200] on span "Big Boys Knit Hat and Ski Glove Set" at bounding box center [154, 204] width 97 height 8
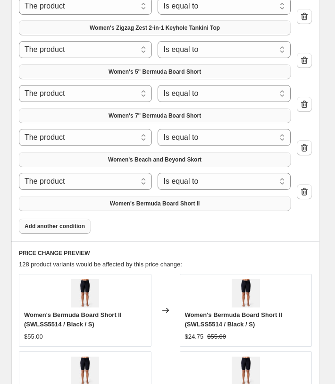
click at [63, 223] on span "Add another condition" at bounding box center [55, 227] width 60 height 8
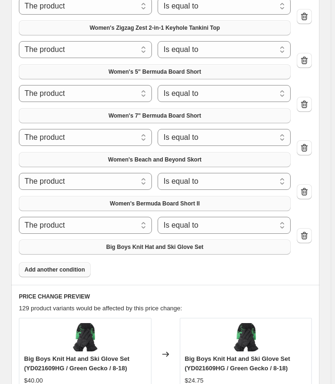
click at [120, 243] on span "Big Boys Knit Hat and Ski Glove Set" at bounding box center [154, 247] width 97 height 8
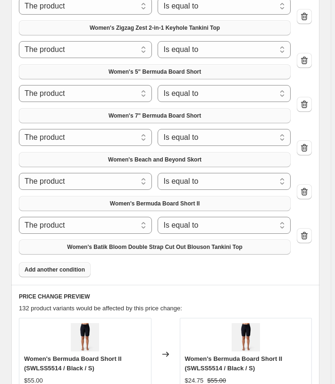
click at [75, 270] on button "Add another condition" at bounding box center [55, 269] width 72 height 15
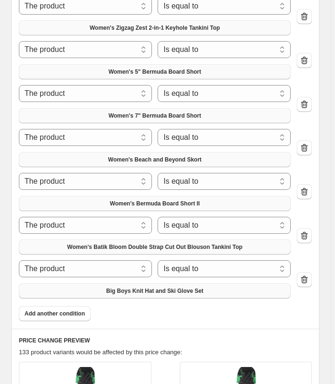
click at [98, 283] on button "Big Boys Knit Hat and Ski Glove Set" at bounding box center [155, 290] width 272 height 15
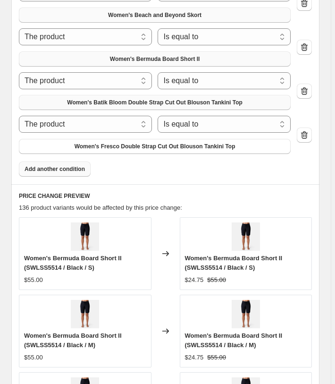
click at [70, 167] on span "Add another condition" at bounding box center [55, 169] width 60 height 8
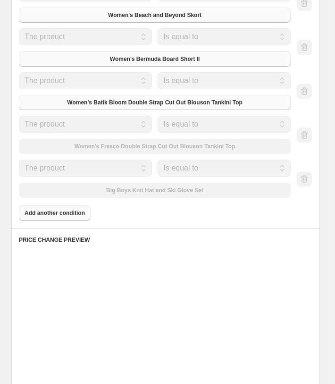
scroll to position [829, 0]
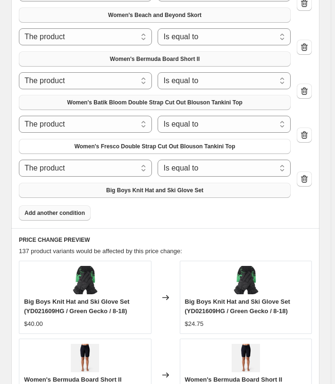
click at [192, 191] on button "Big Boys Knit Hat and Ski Glove Set" at bounding box center [155, 190] width 272 height 15
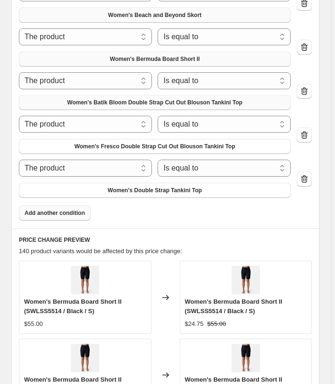
click at [62, 210] on span "Add another condition" at bounding box center [55, 213] width 60 height 8
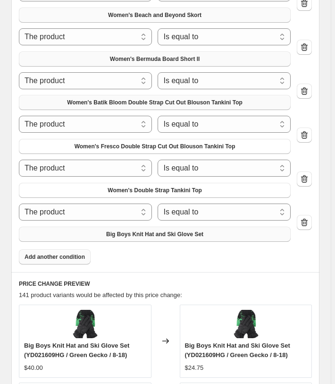
click at [115, 231] on span "Big Boys Knit Hat and Ski Glove Set" at bounding box center [154, 235] width 97 height 8
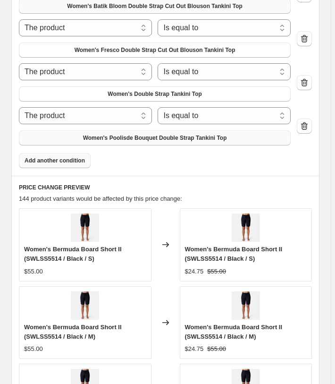
click at [70, 161] on button "Add another condition" at bounding box center [55, 160] width 72 height 15
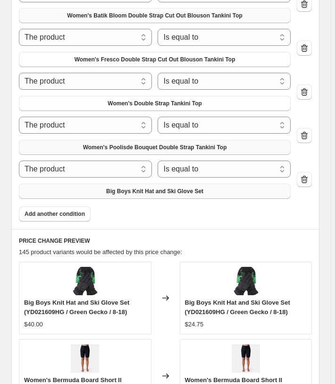
scroll to position [925, 0]
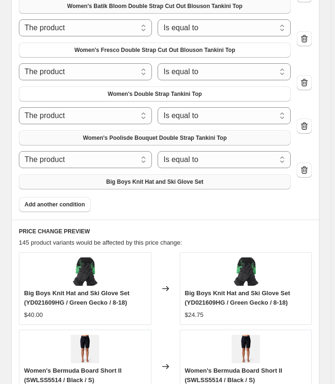
click at [137, 174] on button "Big Boys Knit Hat and Ski Glove Set" at bounding box center [155, 181] width 272 height 15
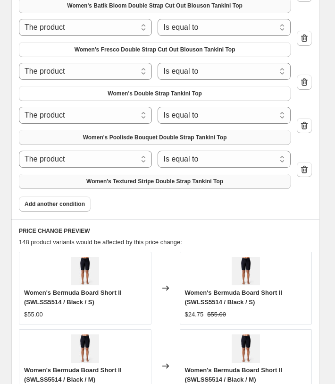
scroll to position [1070, 0]
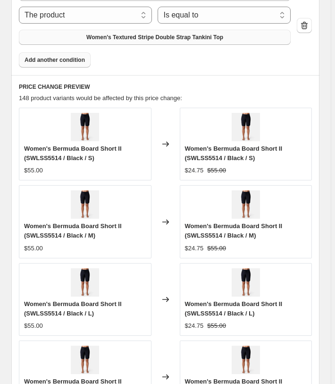
click at [66, 56] on span "Add another condition" at bounding box center [55, 60] width 60 height 8
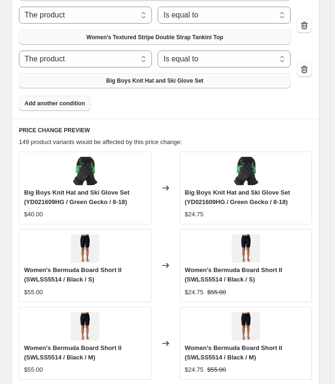
click at [82, 76] on button "Big Boys Knit Hat and Ski Glove Set" at bounding box center [155, 80] width 272 height 15
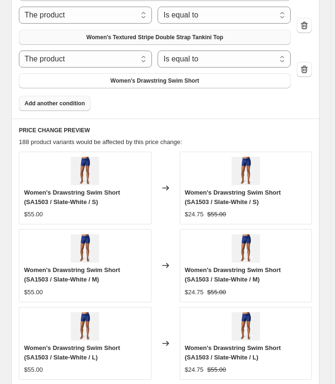
click at [80, 102] on span "Add another condition" at bounding box center [55, 104] width 60 height 8
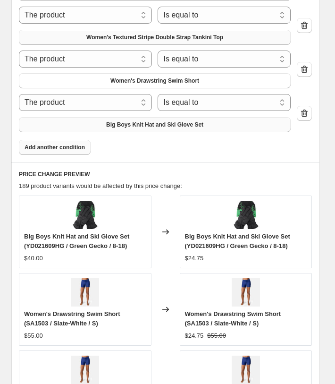
click at [113, 123] on span "Big Boys Knit Hat and Ski Glove Set" at bounding box center [154, 125] width 97 height 8
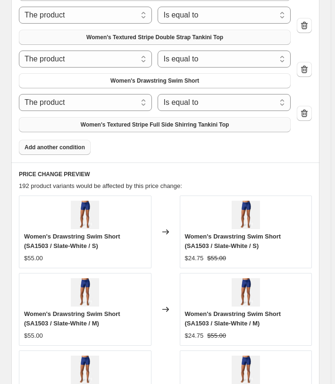
click at [70, 148] on button "Add another condition" at bounding box center [55, 147] width 72 height 15
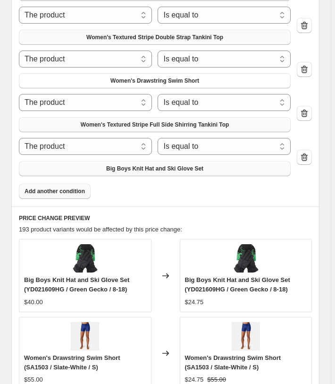
click at [145, 166] on span "Big Boys Knit Hat and Ski Glove Set" at bounding box center [154, 169] width 97 height 8
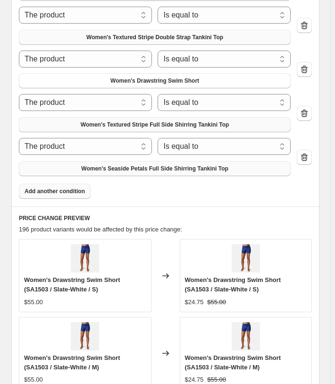
click at [74, 189] on span "Add another condition" at bounding box center [55, 192] width 60 height 8
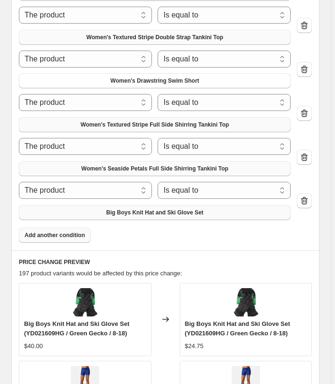
click at [133, 212] on button "Big Boys Knit Hat and Ski Glove Set" at bounding box center [155, 212] width 272 height 15
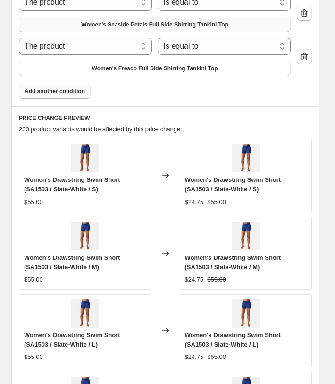
scroll to position [1214, 0]
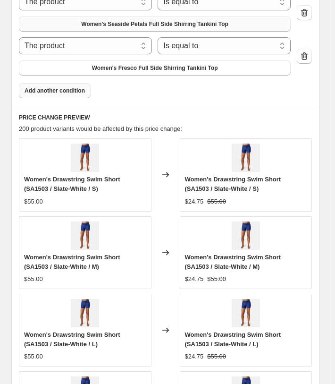
click at [71, 89] on span "Add another condition" at bounding box center [55, 91] width 60 height 8
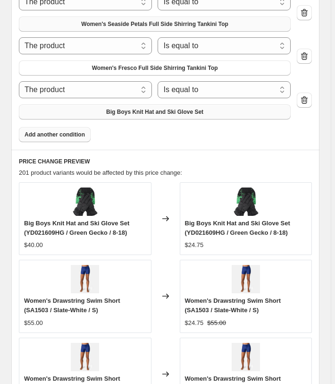
click at [112, 110] on span "Big Boys Knit Hat and Ski Glove Set" at bounding box center [154, 112] width 97 height 8
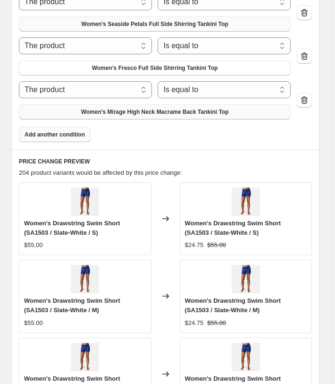
click at [61, 135] on button "Add another condition" at bounding box center [55, 134] width 72 height 15
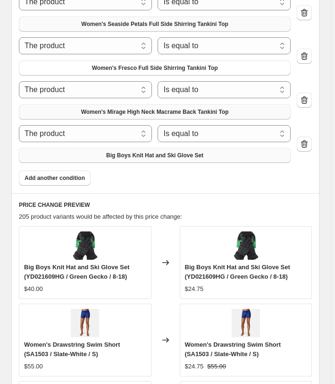
click at [116, 155] on button "Big Boys Knit Hat and Ski Glove Set" at bounding box center [155, 155] width 272 height 15
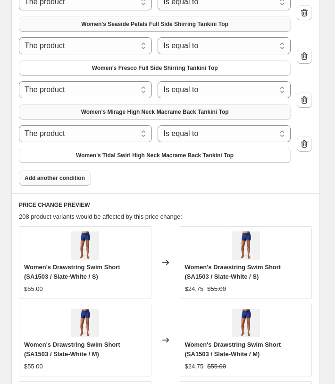
click at [32, 174] on span "Add another condition" at bounding box center [55, 178] width 60 height 8
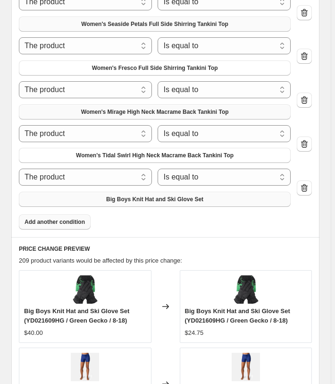
click at [134, 196] on span "Big Boys Knit Hat and Ski Glove Set" at bounding box center [154, 200] width 97 height 8
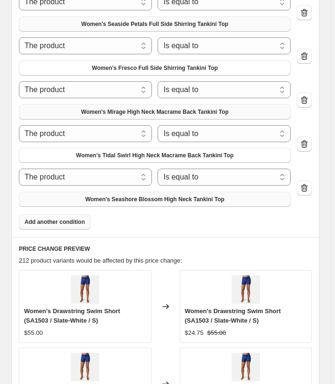
click at [53, 223] on button "Add another condition" at bounding box center [55, 221] width 72 height 15
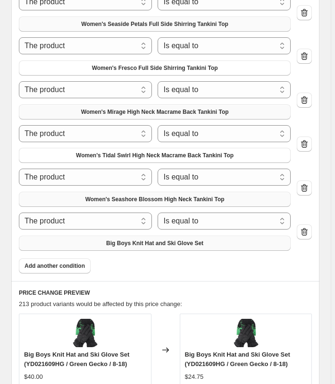
click at [106, 240] on button "Big Boys Knit Hat and Ski Glove Set" at bounding box center [155, 243] width 272 height 15
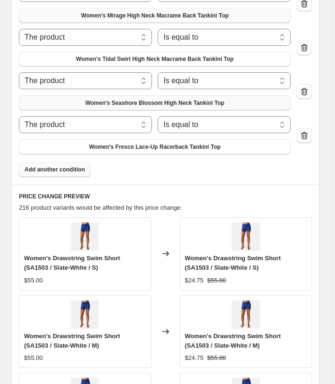
click at [79, 169] on button "Add another condition" at bounding box center [55, 169] width 72 height 15
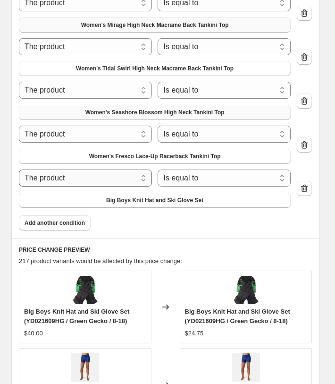
scroll to position [1311, 0]
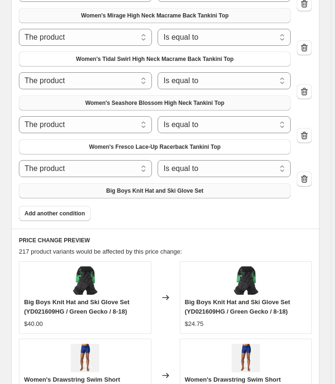
click at [128, 187] on span "Big Boys Knit Hat and Ski Glove Set" at bounding box center [154, 191] width 97 height 8
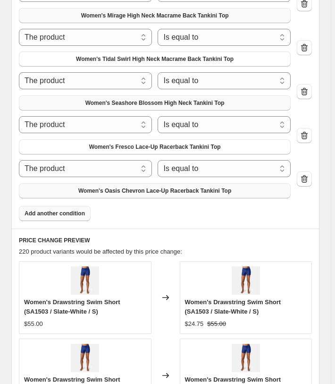
click at [61, 213] on button "Add another condition" at bounding box center [55, 213] width 72 height 15
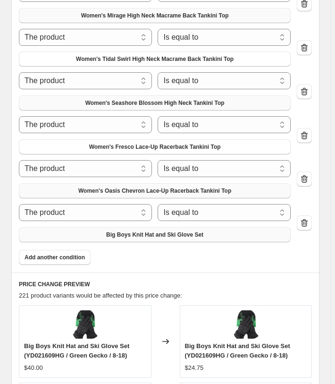
click at [111, 231] on span "Big Boys Knit Hat and Ski Glove Set" at bounding box center [154, 235] width 97 height 8
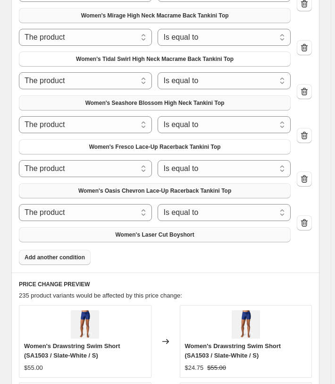
click at [40, 254] on span "Add another condition" at bounding box center [55, 258] width 60 height 8
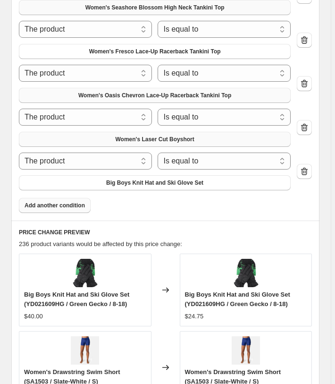
scroll to position [1407, 0]
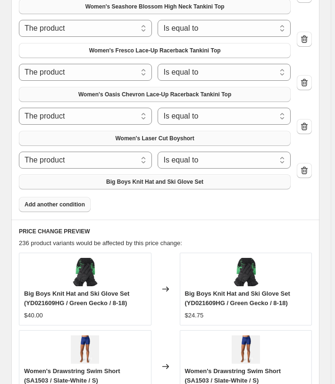
click at [137, 180] on span "Big Boys Knit Hat and Ski Glove Set" at bounding box center [154, 182] width 97 height 8
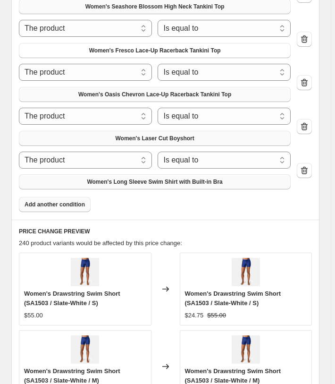
click at [62, 202] on span "Add another condition" at bounding box center [55, 205] width 60 height 8
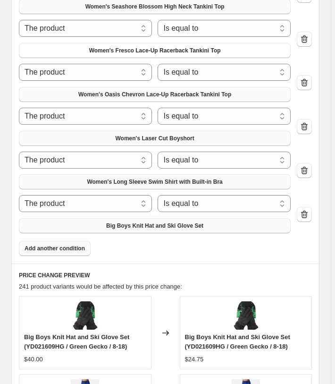
click at [120, 222] on span "Big Boys Knit Hat and Ski Glove Set" at bounding box center [154, 226] width 97 height 8
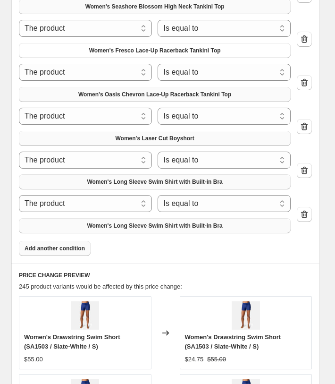
click at [76, 246] on span "Add another condition" at bounding box center [55, 249] width 60 height 8
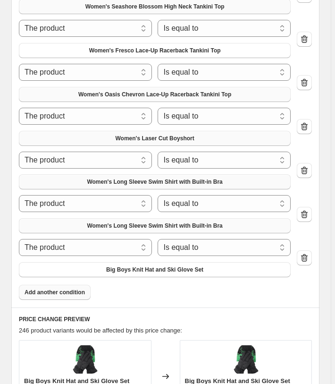
click at [131, 266] on span "Big Boys Knit Hat and Ski Glove Set" at bounding box center [154, 270] width 97 height 8
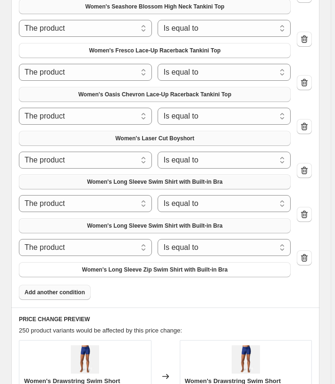
click at [68, 294] on button "Add another condition" at bounding box center [55, 292] width 72 height 15
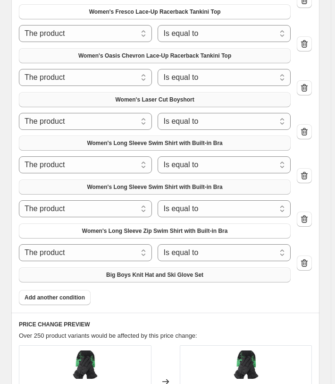
scroll to position [1455, 0]
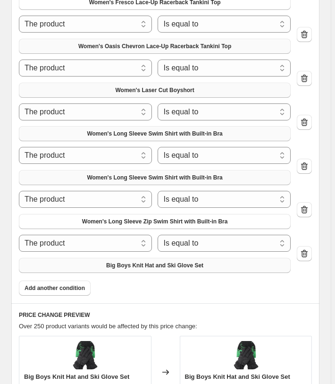
click at [109, 264] on span "Big Boys Knit Hat and Ski Glove Set" at bounding box center [154, 266] width 97 height 8
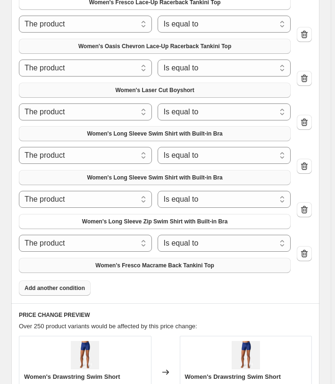
click at [82, 286] on span "Add another condition" at bounding box center [55, 288] width 60 height 8
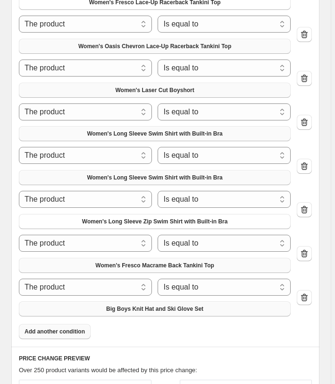
click at [148, 306] on span "Big Boys Knit Hat and Ski Glove Set" at bounding box center [154, 309] width 97 height 8
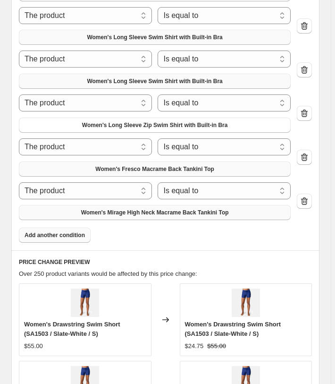
click at [75, 236] on button "Add another condition" at bounding box center [55, 235] width 72 height 15
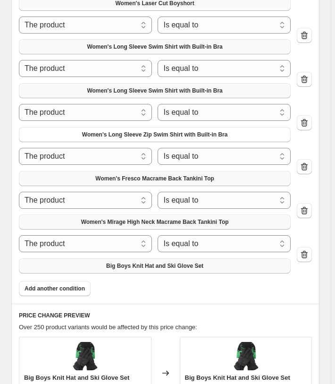
scroll to position [1551, 0]
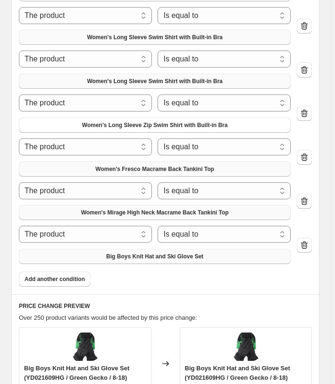
click at [126, 255] on span "Big Boys Knit Hat and Ski Glove Set" at bounding box center [154, 257] width 97 height 8
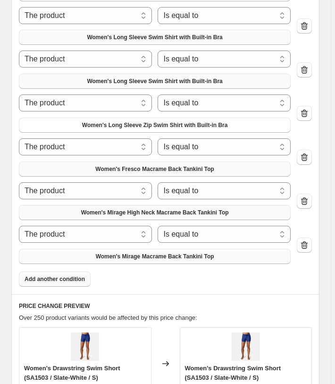
click at [45, 275] on span "Add another condition" at bounding box center [55, 279] width 60 height 8
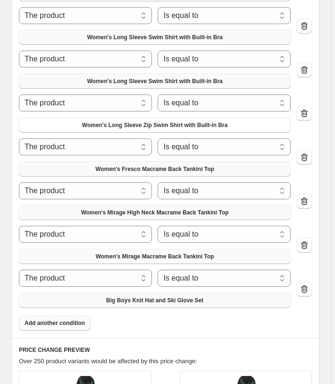
click at [122, 298] on span "Big Boys Knit Hat and Ski Glove Set" at bounding box center [154, 301] width 97 height 8
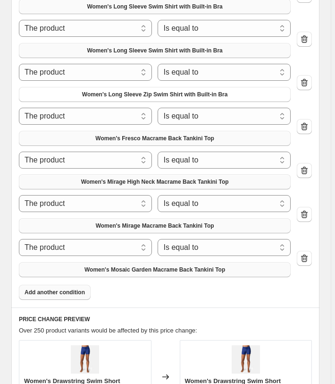
scroll to position [1600, 0]
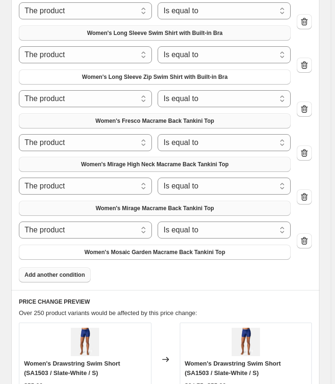
click at [76, 271] on span "Add another condition" at bounding box center [55, 275] width 60 height 8
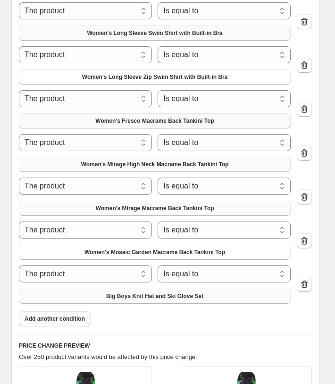
click at [125, 293] on span "Big Boys Knit Hat and Ski Glove Set" at bounding box center [154, 296] width 97 height 8
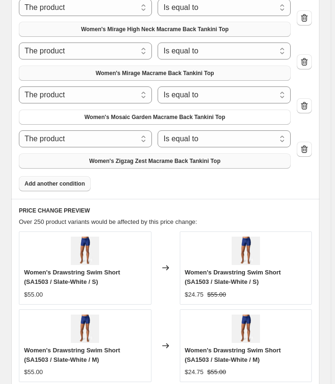
scroll to position [1744, 0]
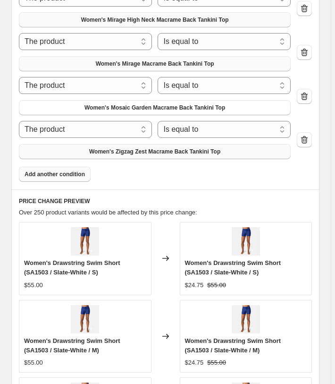
click at [60, 171] on span "Add another condition" at bounding box center [55, 175] width 60 height 8
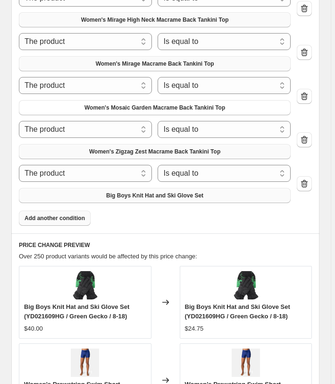
click at [104, 191] on button "Big Boys Knit Hat and Ski Glove Set" at bounding box center [155, 195] width 272 height 15
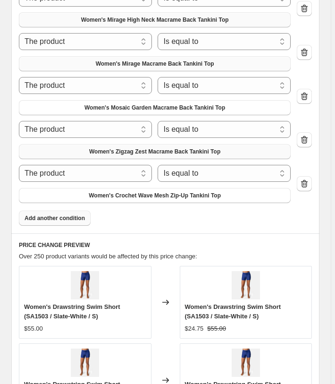
click at [68, 215] on span "Add another condition" at bounding box center [55, 218] width 60 height 8
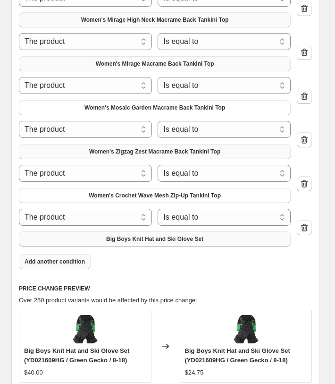
click at [126, 235] on span "Big Boys Knit Hat and Ski Glove Set" at bounding box center [154, 239] width 97 height 8
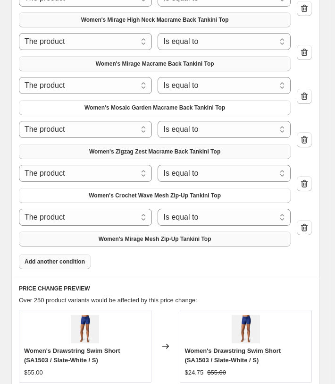
click at [49, 261] on button "Add another condition" at bounding box center [55, 261] width 72 height 15
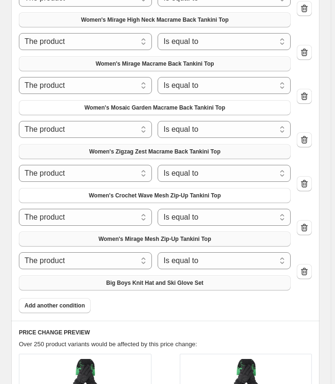
click at [101, 280] on button "Big Boys Knit Hat and Ski Glove Set" at bounding box center [155, 282] width 272 height 15
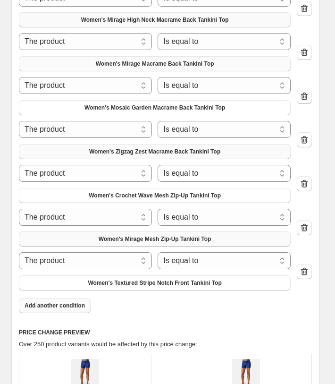
click at [58, 302] on span "Add another condition" at bounding box center [55, 306] width 60 height 8
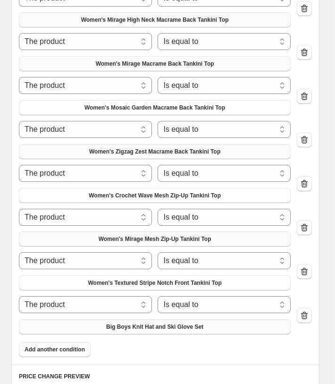
click at [97, 323] on button "Big Boys Knit Hat and Ski Glove Set" at bounding box center [155, 326] width 272 height 15
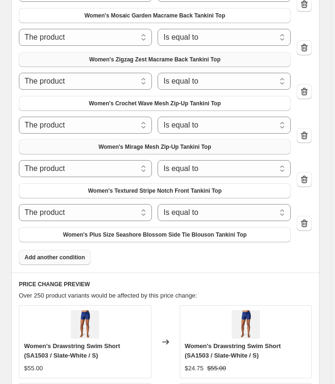
scroll to position [1937, 0]
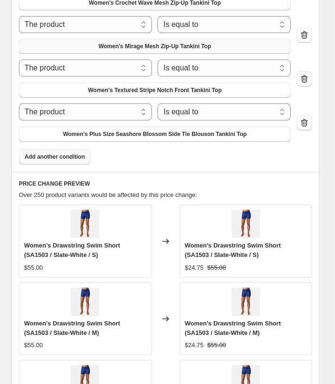
click at [64, 158] on button "Add another condition" at bounding box center [55, 156] width 72 height 15
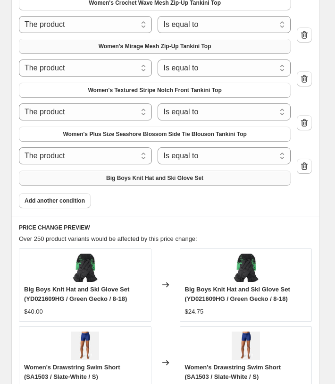
click at [111, 177] on span "Big Boys Knit Hat and Ski Glove Set" at bounding box center [154, 178] width 97 height 8
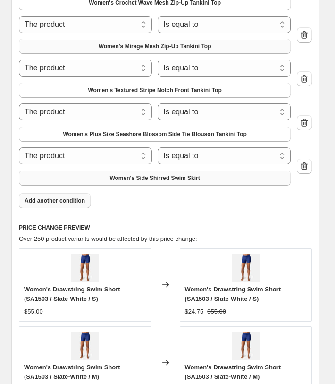
click at [35, 202] on button "Add another condition" at bounding box center [55, 200] width 72 height 15
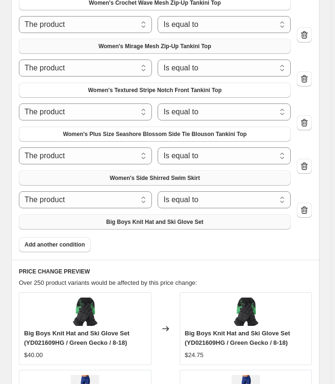
click at [100, 221] on button "Big Boys Knit Hat and Ski Glove Set" at bounding box center [155, 221] width 272 height 15
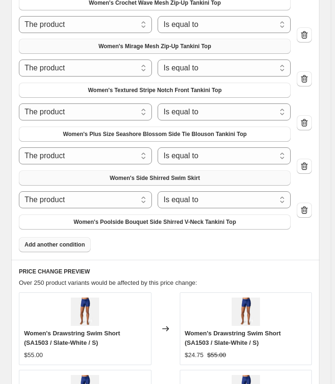
click at [71, 242] on span "Add another condition" at bounding box center [55, 245] width 60 height 8
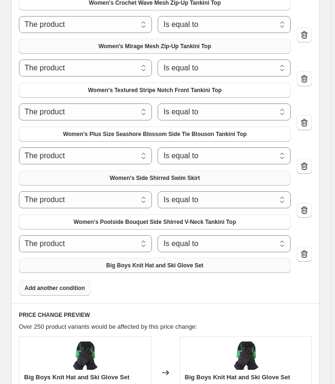
click at [131, 262] on span "Big Boys Knit Hat and Ski Glove Set" at bounding box center [154, 266] width 97 height 8
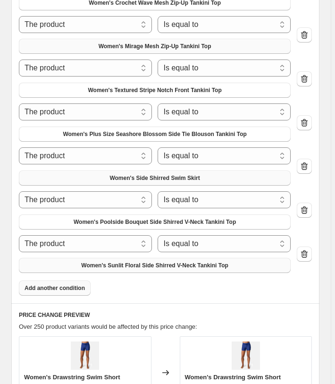
click at [56, 289] on button "Add another condition" at bounding box center [55, 288] width 72 height 15
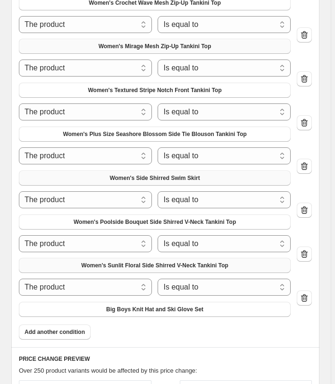
click at [103, 309] on button "Big Boys Knit Hat and Ski Glove Set" at bounding box center [155, 309] width 272 height 15
click at [66, 329] on span "Add another condition" at bounding box center [55, 332] width 60 height 8
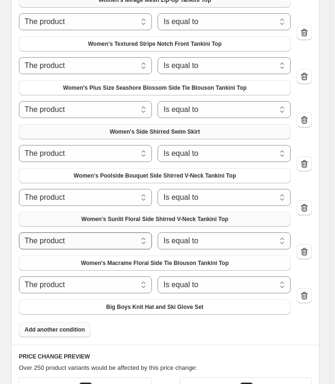
scroll to position [2033, 0]
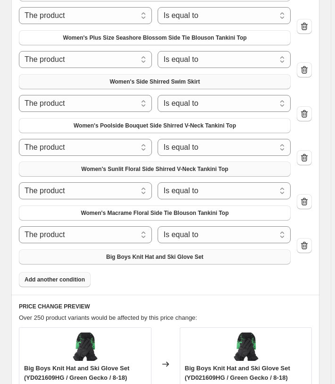
click at [122, 253] on span "Big Boys Knit Hat and Ski Glove Set" at bounding box center [154, 257] width 97 height 8
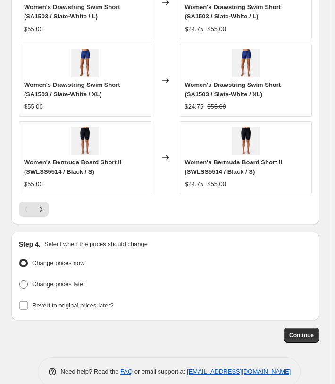
scroll to position [2561, 0]
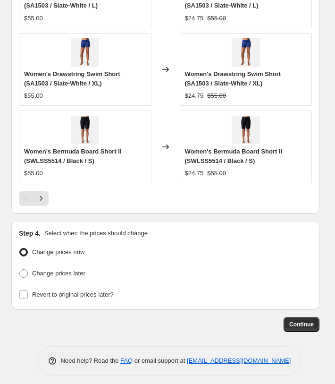
drag, startPoint x: 77, startPoint y: 270, endPoint x: 250, endPoint y: 274, distance: 173.0
click at [77, 271] on span "Change prices later" at bounding box center [58, 273] width 53 height 7
click at [20, 270] on input "Change prices later" at bounding box center [19, 269] width 0 height 0
radio input "true"
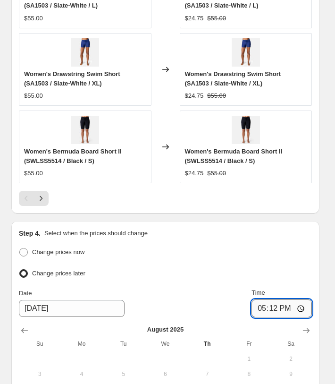
click at [273, 302] on input "17:12" at bounding box center [282, 309] width 60 height 18
type input "03:00"
click at [289, 249] on div "Change prices now" at bounding box center [165, 253] width 293 height 14
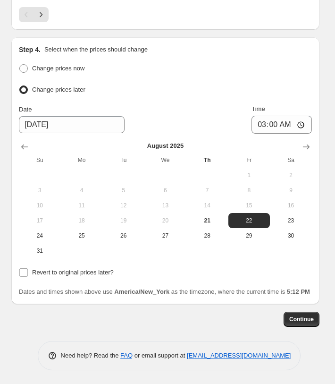
scroll to position [2748, 0]
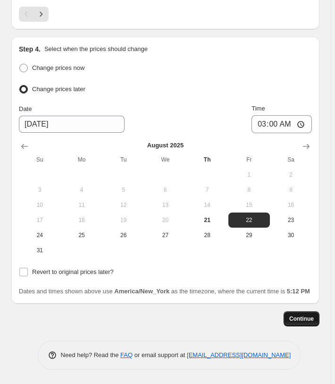
click at [314, 321] on span "Continue" at bounding box center [302, 319] width 25 height 8
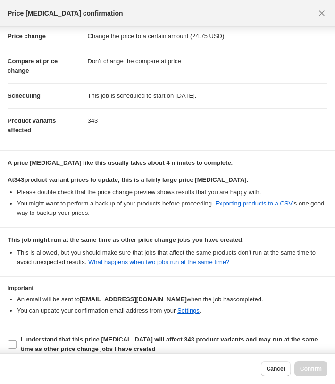
scroll to position [31, 0]
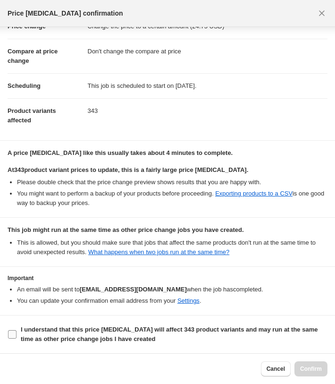
click at [83, 333] on b "I understand that this price [MEDICAL_DATA] will affect 343 product variants an…" at bounding box center [169, 334] width 297 height 17
click at [17, 333] on input "I understand that this price [MEDICAL_DATA] will affect 343 product variants an…" at bounding box center [12, 334] width 9 height 9
checkbox input "true"
click at [313, 366] on span "Confirm" at bounding box center [311, 369] width 22 height 8
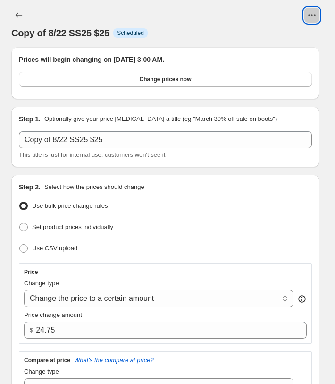
click at [315, 12] on icon "View actions for Copy of 8/22 SS25 $25" at bounding box center [312, 14] width 9 height 9
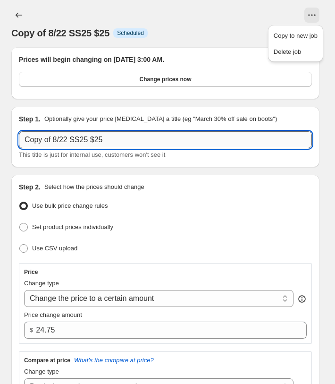
click at [133, 134] on input "Copy of 8/22 SS25 $25" at bounding box center [165, 139] width 293 height 17
drag, startPoint x: 56, startPoint y: 135, endPoint x: -30, endPoint y: 124, distance: 86.7
click at [19, 131] on input "Copy of 8/22 SS25 $25" at bounding box center [165, 139] width 293 height 17
drag, startPoint x: 101, startPoint y: 139, endPoint x: 77, endPoint y: 133, distance: 25.0
click at [77, 133] on input "8/22 SS25 $25" at bounding box center [165, 139] width 293 height 17
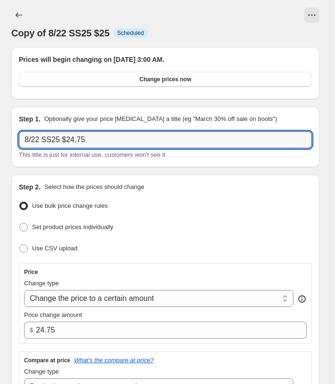
type input "8/22 SS25 $24.75"
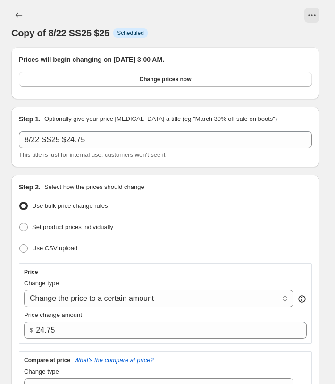
click at [147, 180] on div "Step 2. Select how the prices should change Use bulk price change rules Set pro…" at bounding box center [165, 371] width 309 height 392
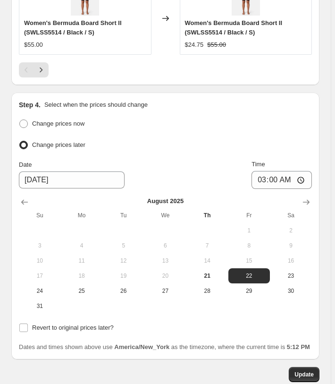
scroll to position [2808, 0]
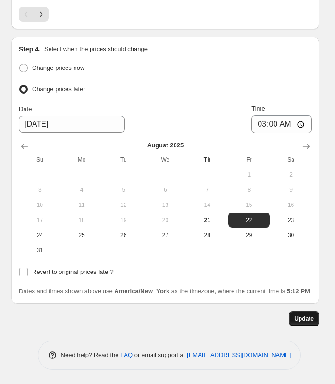
click at [305, 319] on span "Update" at bounding box center [304, 319] width 19 height 8
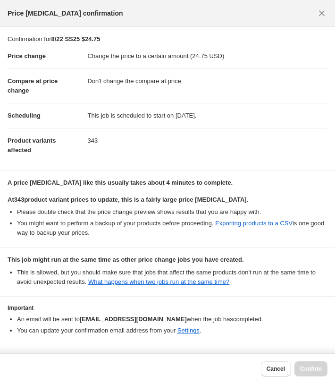
scroll to position [31, 0]
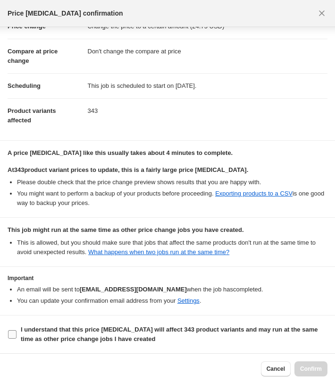
click at [92, 333] on b "I understand that this price [MEDICAL_DATA] will affect 343 product variants an…" at bounding box center [169, 334] width 297 height 17
click at [17, 333] on input "I understand that this price [MEDICAL_DATA] will affect 343 product variants an…" at bounding box center [12, 334] width 9 height 9
checkbox input "true"
click at [314, 363] on button "Confirm" at bounding box center [311, 368] width 33 height 15
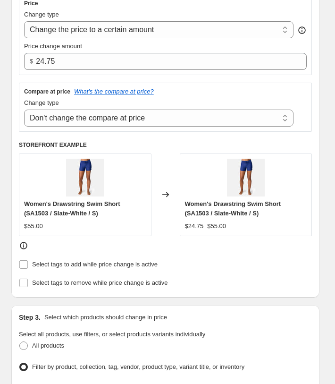
scroll to position [0, 0]
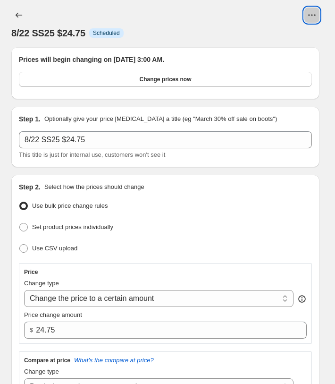
click at [320, 20] on button "View actions for 8/22 SS25 $24.75" at bounding box center [312, 15] width 15 height 15
click at [312, 33] on span "Copy to new job" at bounding box center [296, 35] width 44 height 7
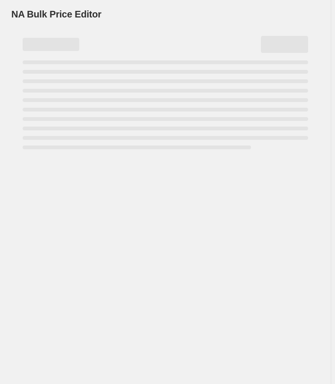
select select "no_change"
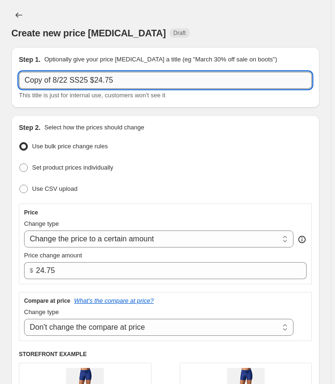
drag, startPoint x: 55, startPoint y: 78, endPoint x: 0, endPoint y: 70, distance: 55.9
click at [19, 72] on input "Copy of 8/22 SS25 $24.75" at bounding box center [165, 80] width 293 height 17
click at [130, 77] on input "8/22 SS25 $24.75" at bounding box center [165, 80] width 293 height 17
type input "8/22 SS25 $24.50"
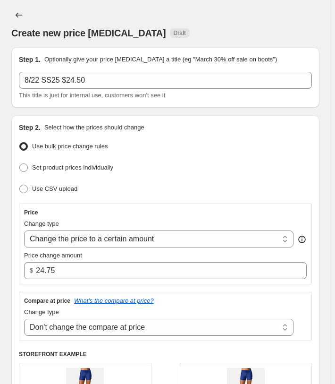
click at [137, 107] on div "Step 1. Optionally give your price [MEDICAL_DATA] a title (eg "March 30% off sa…" at bounding box center [165, 77] width 309 height 60
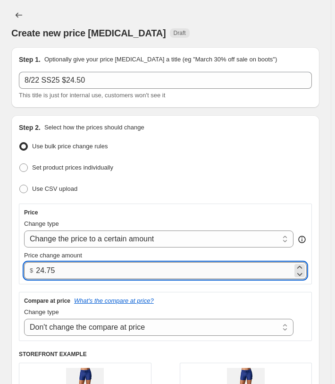
drag, startPoint x: 91, startPoint y: 267, endPoint x: 17, endPoint y: 266, distance: 73.7
click at [36, 266] on input "24.75" at bounding box center [164, 270] width 257 height 17
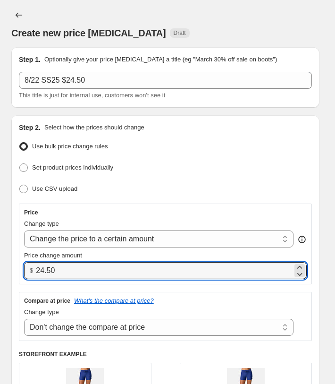
type input "24.50"
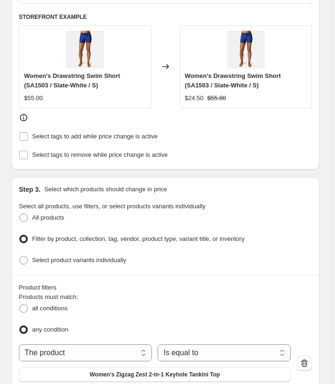
scroll to position [530, 0]
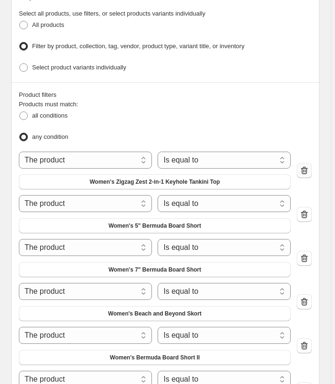
click at [307, 172] on button "button" at bounding box center [304, 170] width 15 height 15
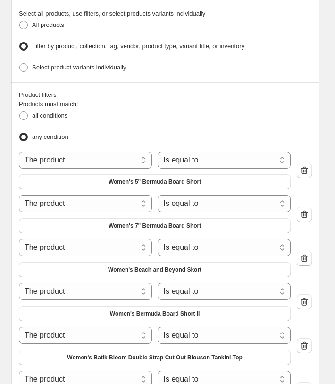
click at [307, 166] on icon "button" at bounding box center [304, 170] width 9 height 9
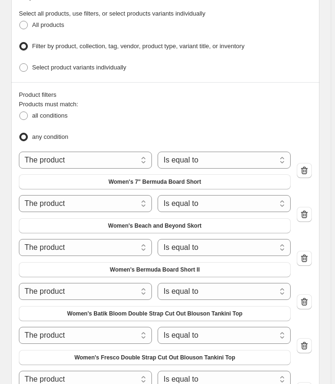
click at [307, 166] on icon "button" at bounding box center [304, 170] width 9 height 9
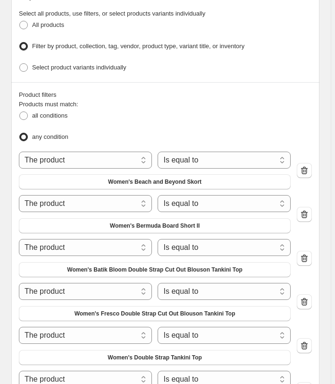
click at [307, 166] on icon "button" at bounding box center [304, 170] width 9 height 9
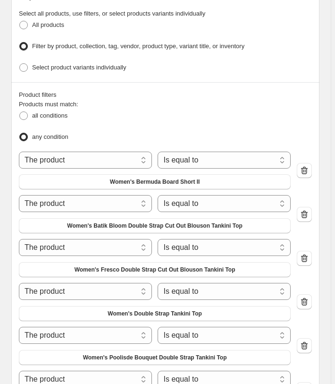
click at [307, 166] on icon "button" at bounding box center [304, 170] width 9 height 9
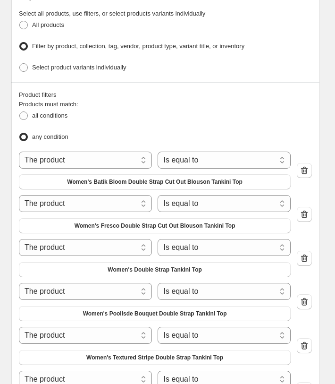
click at [307, 166] on icon "button" at bounding box center [304, 170] width 9 height 9
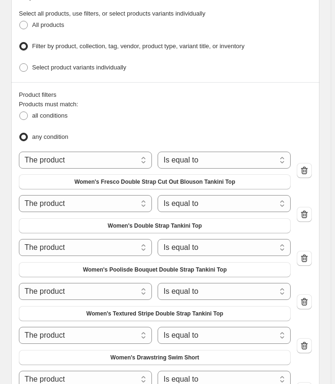
click at [307, 166] on icon "button" at bounding box center [304, 170] width 9 height 9
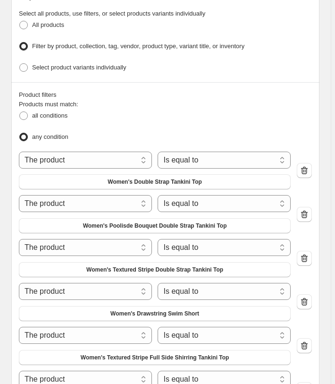
click at [307, 166] on icon "button" at bounding box center [304, 170] width 9 height 9
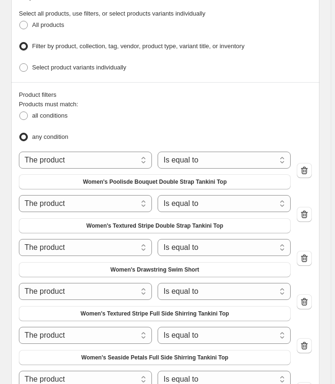
click at [307, 166] on icon "button" at bounding box center [304, 170] width 9 height 9
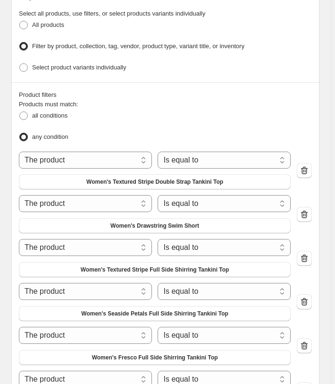
click at [307, 166] on icon "button" at bounding box center [304, 170] width 9 height 9
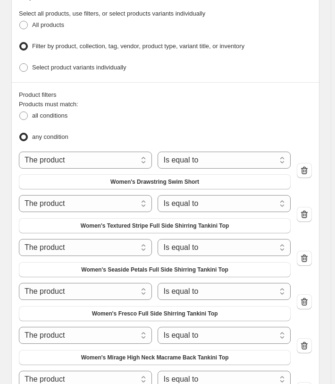
click at [307, 166] on icon "button" at bounding box center [304, 170] width 9 height 9
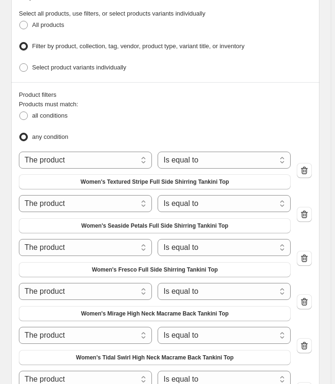
click at [307, 166] on icon "button" at bounding box center [304, 170] width 9 height 9
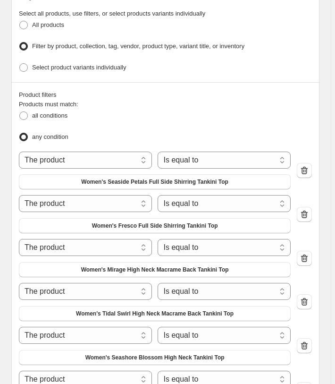
click at [307, 166] on icon "button" at bounding box center [304, 170] width 9 height 9
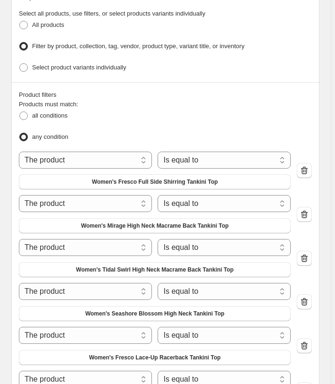
click at [307, 166] on icon "button" at bounding box center [304, 170] width 9 height 9
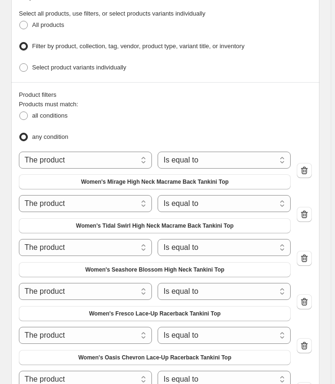
click at [307, 166] on icon "button" at bounding box center [304, 170] width 9 height 9
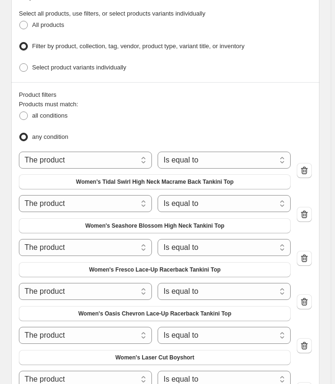
click at [307, 166] on icon "button" at bounding box center [304, 170] width 9 height 9
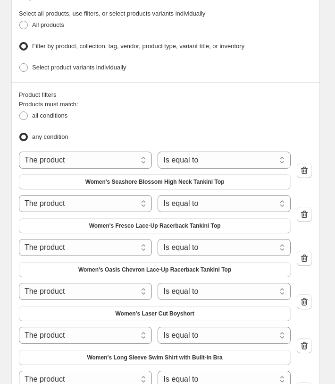
click at [307, 166] on icon "button" at bounding box center [304, 170] width 9 height 9
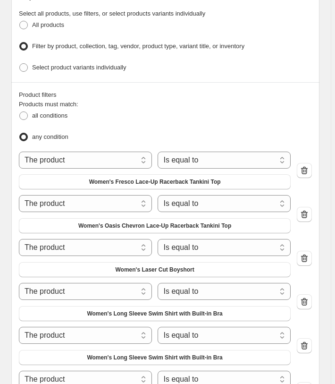
click at [307, 166] on icon "button" at bounding box center [304, 170] width 9 height 9
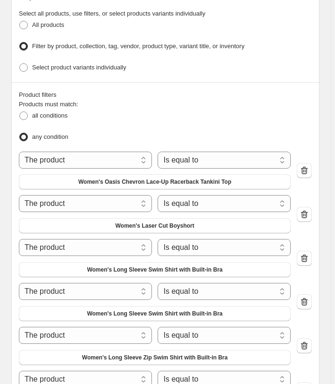
click at [307, 166] on icon "button" at bounding box center [304, 170] width 9 height 9
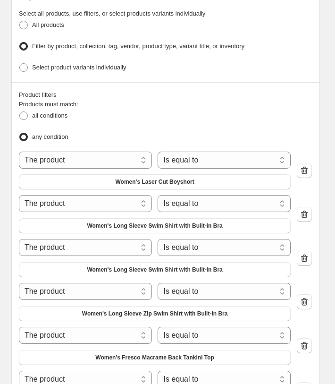
click at [307, 166] on icon "button" at bounding box center [304, 170] width 9 height 9
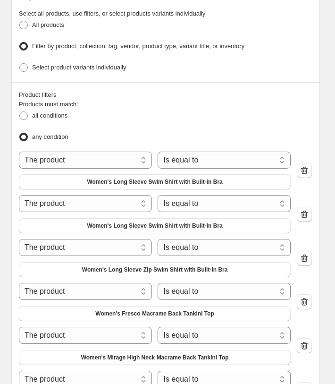
click at [307, 166] on icon "button" at bounding box center [304, 170] width 9 height 9
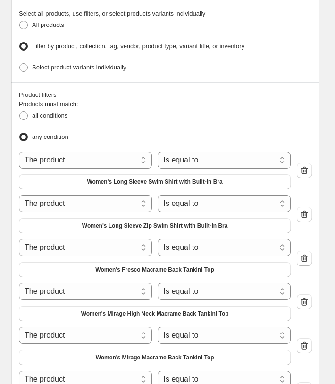
click at [307, 166] on icon "button" at bounding box center [304, 170] width 9 height 9
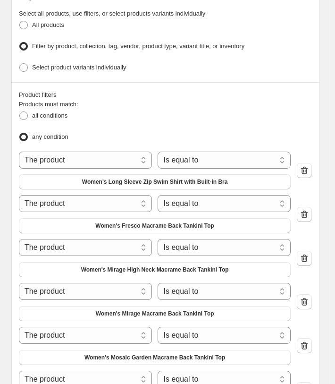
click at [307, 166] on icon "button" at bounding box center [304, 170] width 9 height 9
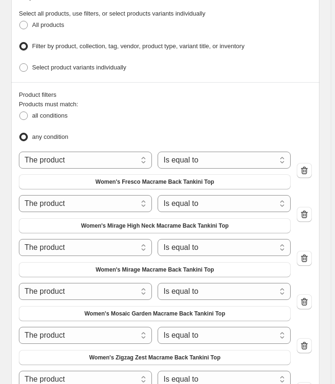
click at [307, 166] on icon "button" at bounding box center [304, 170] width 9 height 9
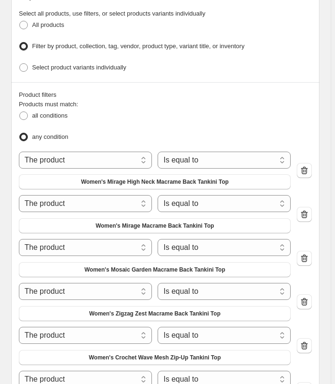
click at [307, 166] on icon "button" at bounding box center [304, 170] width 9 height 9
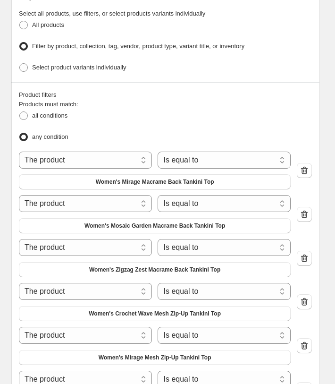
click at [307, 166] on icon "button" at bounding box center [304, 170] width 9 height 9
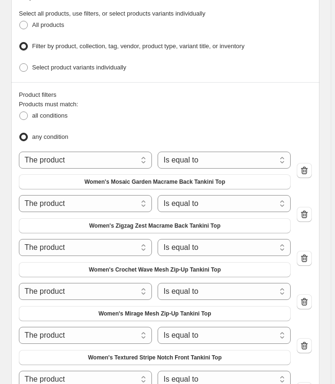
click at [307, 166] on icon "button" at bounding box center [304, 170] width 9 height 9
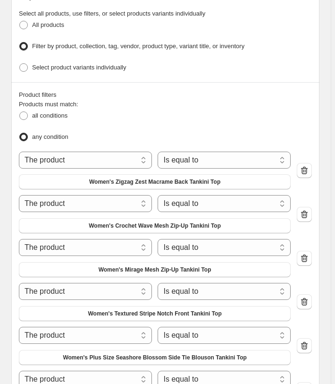
click at [307, 166] on icon "button" at bounding box center [304, 170] width 9 height 9
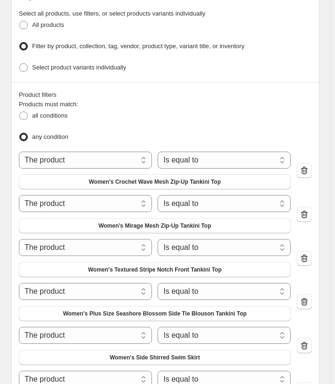
click at [307, 166] on icon "button" at bounding box center [304, 170] width 9 height 9
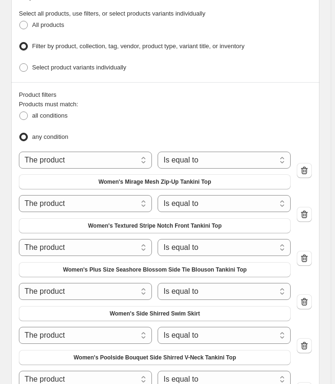
click at [307, 166] on icon "button" at bounding box center [304, 170] width 9 height 9
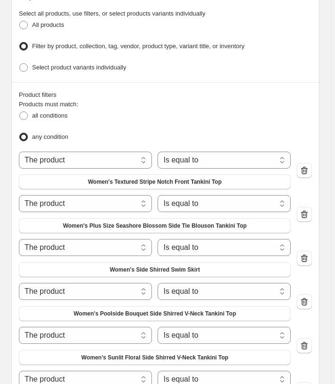
click at [307, 166] on icon "button" at bounding box center [304, 170] width 9 height 9
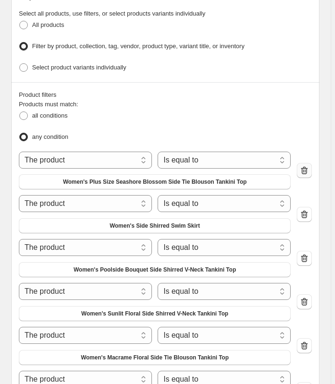
click at [308, 166] on icon "button" at bounding box center [304, 170] width 9 height 9
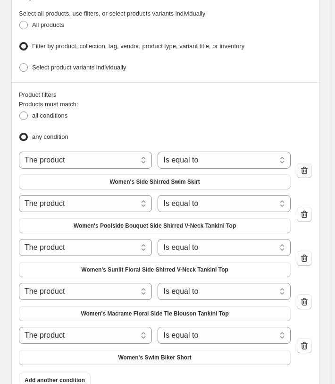
click at [305, 170] on icon "button" at bounding box center [304, 171] width 1 height 3
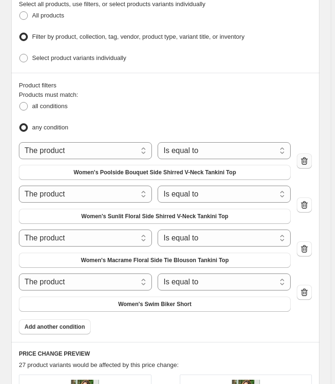
click at [305, 163] on icon "button" at bounding box center [304, 161] width 1 height 3
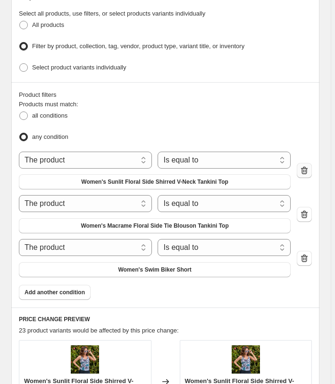
click at [305, 170] on icon "button" at bounding box center [304, 171] width 1 height 3
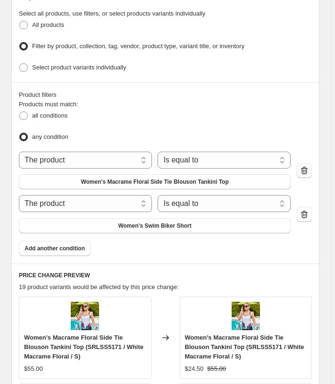
click at [305, 170] on icon "button" at bounding box center [304, 171] width 1 height 3
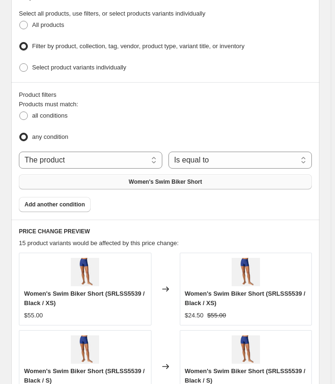
click at [235, 178] on button "Women's Swim Biker Short" at bounding box center [165, 181] width 293 height 15
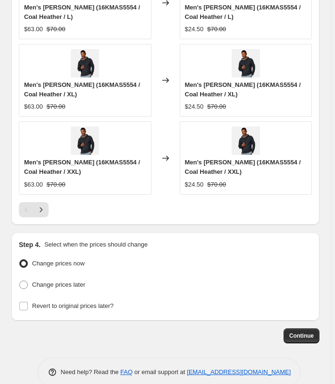
scroll to position [983, 0]
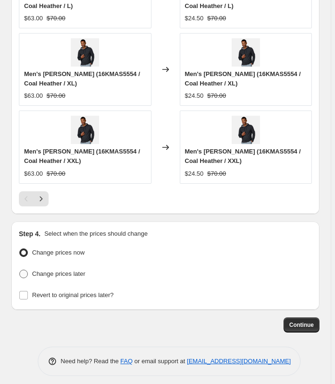
click at [79, 270] on span "Change prices later" at bounding box center [58, 273] width 53 height 7
click at [20, 270] on input "Change prices later" at bounding box center [19, 270] width 0 height 0
radio input "true"
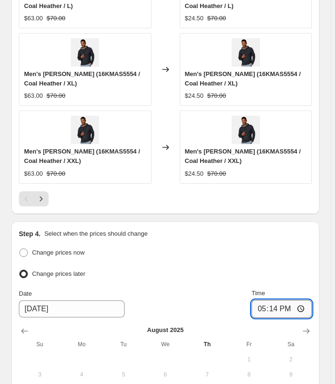
click at [272, 300] on input "17:14" at bounding box center [282, 309] width 60 height 18
type input "03:00"
click at [264, 222] on div "Step 4. Select when the prices should change Change prices now Change prices la…" at bounding box center [165, 355] width 309 height 267
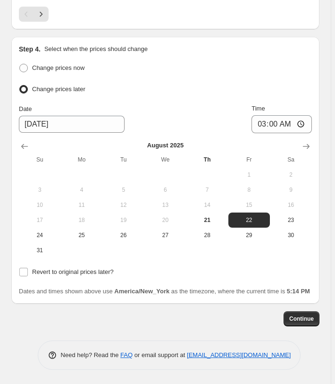
scroll to position [1170, 0]
click at [309, 326] on button "Continue" at bounding box center [302, 318] width 36 height 15
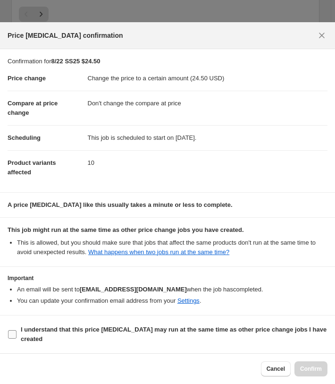
click at [109, 325] on span "I understand that this price [MEDICAL_DATA] may run at the same time as other p…" at bounding box center [174, 334] width 307 height 19
click at [17, 330] on input "I understand that this price [MEDICAL_DATA] may run at the same time as other p…" at bounding box center [12, 334] width 9 height 9
checkbox input "true"
click at [295, 370] on button "Confirm" at bounding box center [311, 368] width 33 height 15
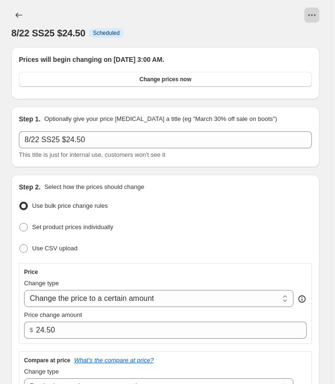
click at [312, 18] on icon "View actions for 8/22 SS25 $24.50" at bounding box center [312, 14] width 9 height 9
click at [306, 36] on span "Copy to new job" at bounding box center [296, 35] width 44 height 7
select select "no_change"
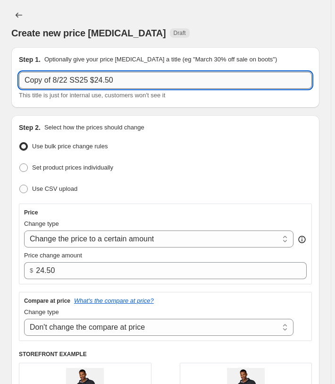
click at [137, 83] on input "Copy of 8/22 SS25 $24.50" at bounding box center [165, 80] width 293 height 17
type input "Copy of 8/22 SS25 $24"
select select "no_change"
drag, startPoint x: 54, startPoint y: 81, endPoint x: -25, endPoint y: 79, distance: 78.9
click at [19, 79] on input "Copy of 8/22 SS25 $24" at bounding box center [165, 80] width 293 height 17
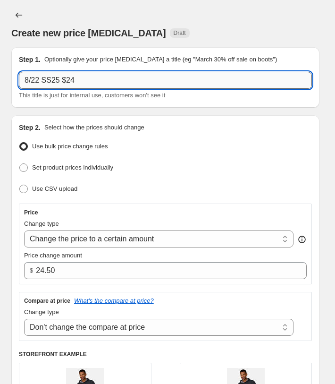
drag, startPoint x: 28, startPoint y: 79, endPoint x: 0, endPoint y: 76, distance: 27.7
click at [19, 76] on input "8/22 SS25 $24" at bounding box center [165, 80] width 293 height 17
type input "8/22 SS25 $24"
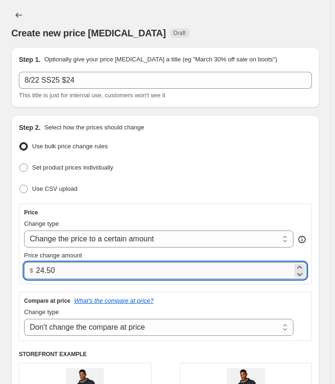
drag, startPoint x: 63, startPoint y: 269, endPoint x: 43, endPoint y: 266, distance: 20.5
click at [42, 266] on input "24.50" at bounding box center [164, 270] width 257 height 17
click at [133, 265] on input "24" at bounding box center [164, 270] width 257 height 17
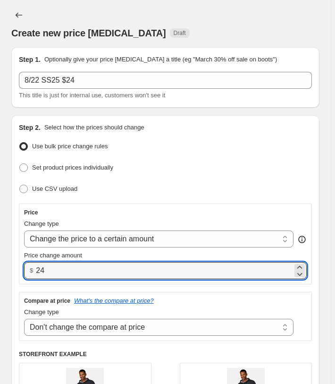
type input "24.00"
click at [139, 254] on div "Price change amount" at bounding box center [165, 255] width 283 height 9
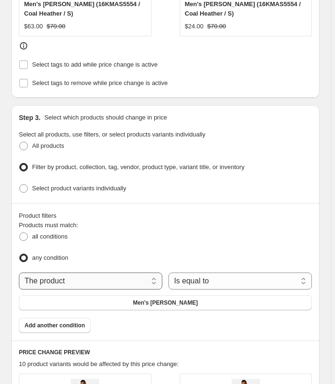
scroll to position [482, 0]
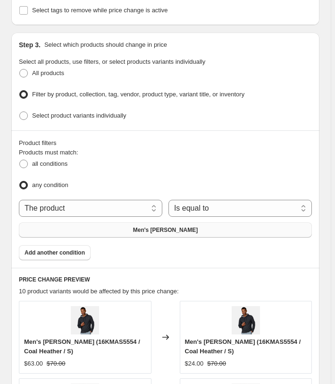
click at [152, 226] on span "Men's [PERSON_NAME]" at bounding box center [165, 230] width 65 height 8
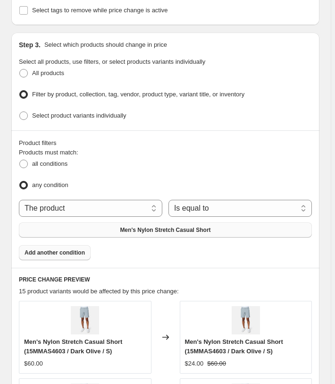
click at [88, 245] on button "Add another condition" at bounding box center [55, 252] width 72 height 15
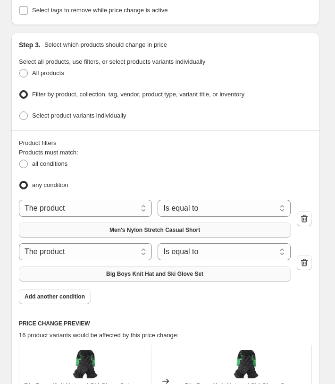
click at [145, 266] on button "Big Boys Knit Hat and Ski Glove Set" at bounding box center [155, 273] width 272 height 15
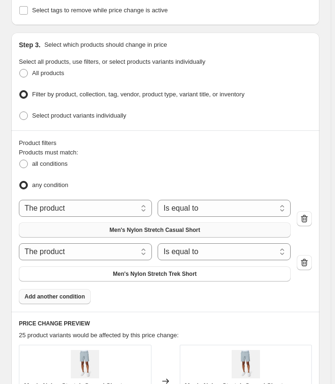
click at [59, 294] on span "Add another condition" at bounding box center [55, 297] width 60 height 8
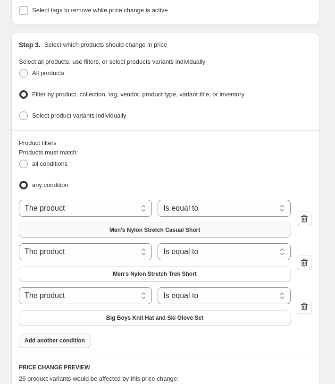
click at [136, 305] on div "The product The product's collection The product's tag The product's vendor The…" at bounding box center [155, 306] width 272 height 38
click at [141, 314] on span "Big Boys Knit Hat and Ski Glove Set" at bounding box center [154, 318] width 97 height 8
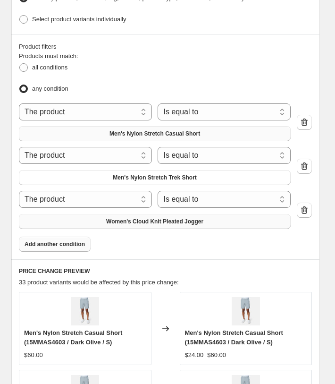
click at [61, 240] on span "Add another condition" at bounding box center [55, 244] width 60 height 8
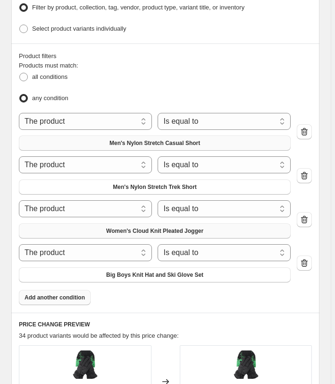
scroll to position [578, 0]
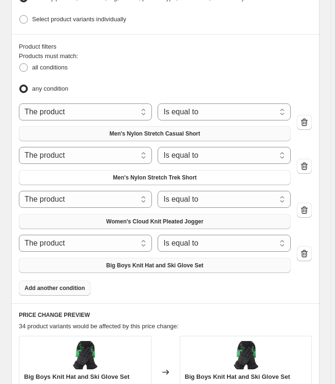
click at [127, 263] on span "Big Boys Knit Hat and Ski Glove Set" at bounding box center [154, 266] width 97 height 8
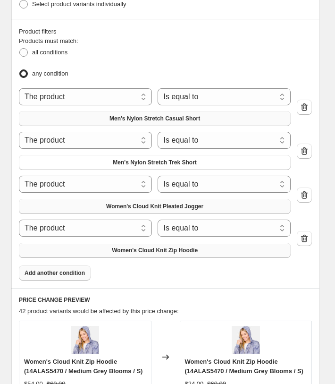
scroll to position [684, 0]
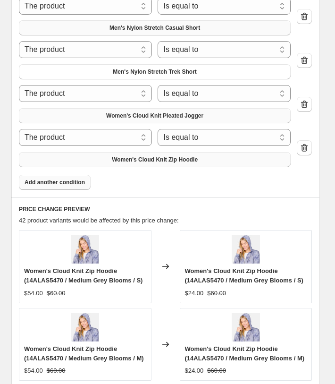
click at [81, 186] on span "Add another condition" at bounding box center [55, 183] width 60 height 8
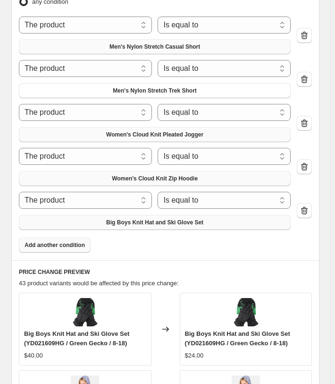
scroll to position [675, 0]
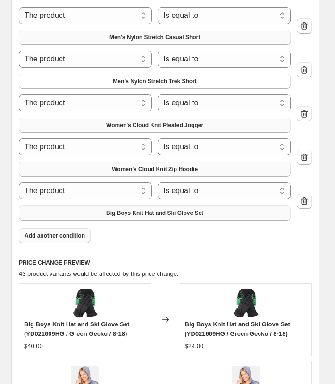
click at [128, 210] on span "Big Boys Knit Hat and Ski Glove Set" at bounding box center [154, 213] width 97 height 8
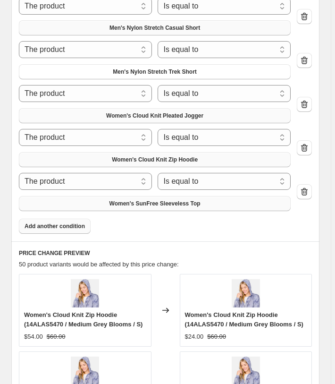
click at [60, 230] on span "Add another condition" at bounding box center [55, 227] width 60 height 8
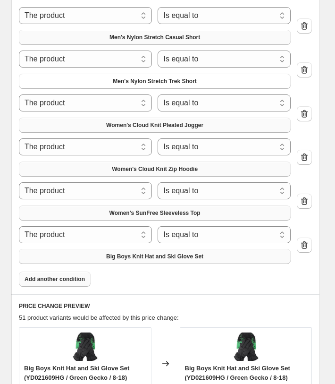
click at [125, 253] on span "Big Boys Knit Hat and Ski Glove Set" at bounding box center [154, 257] width 97 height 8
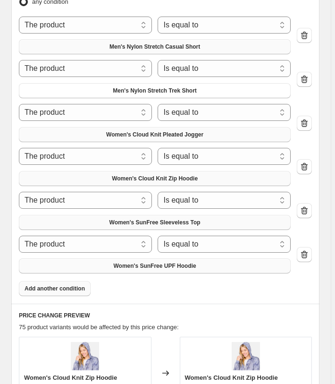
scroll to position [684, 0]
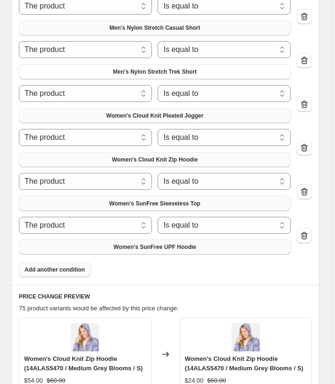
click at [52, 274] on span "Add another condition" at bounding box center [55, 270] width 60 height 8
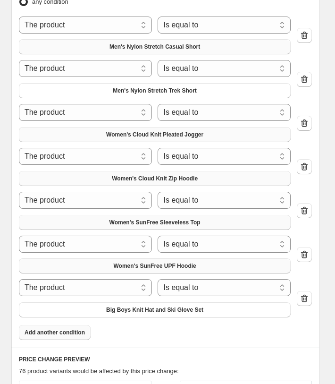
click at [119, 306] on span "Big Boys Knit Hat and Ski Glove Set" at bounding box center [154, 310] width 97 height 8
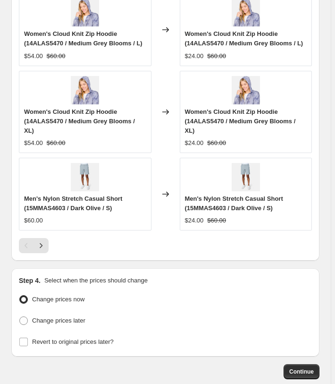
scroll to position [1262, 0]
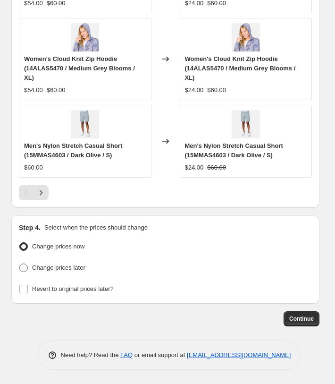
click at [53, 271] on span "Change prices later" at bounding box center [58, 267] width 53 height 7
click at [20, 264] on input "Change prices later" at bounding box center [19, 264] width 0 height 0
radio input "true"
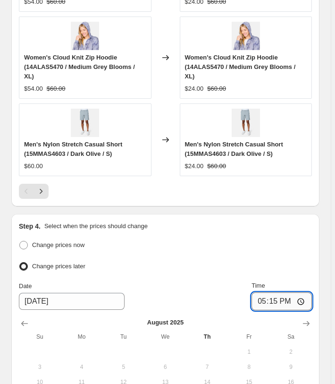
click at [273, 310] on input "17:15" at bounding box center [282, 301] width 60 height 18
type input "03:00"
click at [281, 252] on div "Change prices now" at bounding box center [165, 246] width 293 height 14
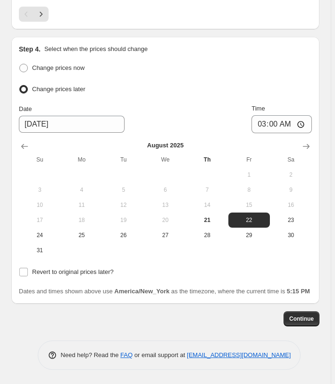
scroll to position [1480, 0]
click at [312, 320] on span "Continue" at bounding box center [302, 319] width 25 height 8
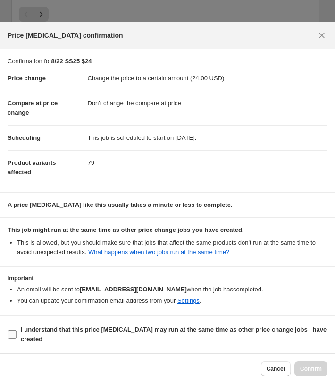
click at [125, 329] on b "I understand that this price [MEDICAL_DATA] may run at the same time as other p…" at bounding box center [174, 334] width 306 height 17
click at [17, 330] on input "I understand that this price [MEDICAL_DATA] may run at the same time as other p…" at bounding box center [12, 334] width 9 height 9
checkbox input "true"
click at [313, 370] on span "Confirm" at bounding box center [311, 369] width 22 height 8
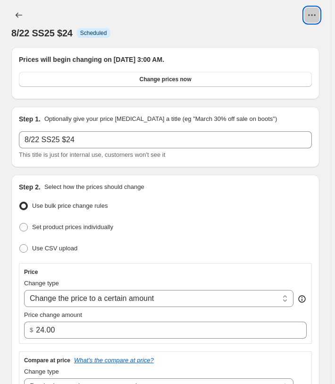
click at [315, 17] on icon "View actions for 8/22 SS25 $24" at bounding box center [312, 14] width 9 height 9
click at [300, 31] on button "Copy to new job" at bounding box center [296, 35] width 50 height 15
select select "no_change"
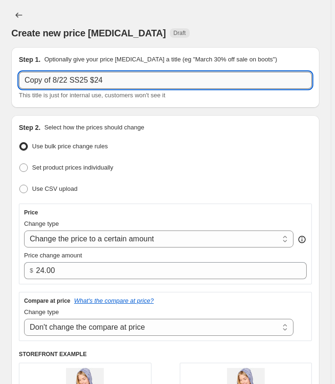
click at [60, 75] on input "Copy of 8/22 SS25 $24" at bounding box center [165, 80] width 293 height 17
drag, startPoint x: 58, startPoint y: 76, endPoint x: 133, endPoint y: 81, distance: 75.8
click at [19, 82] on input "Copy of 8/22 SS25 $24" at bounding box center [165, 80] width 293 height 17
click at [134, 77] on input "8/22 SS25 $24" at bounding box center [165, 80] width 293 height 17
drag, startPoint x: 141, startPoint y: 77, endPoint x: 138, endPoint y: 85, distance: 7.9
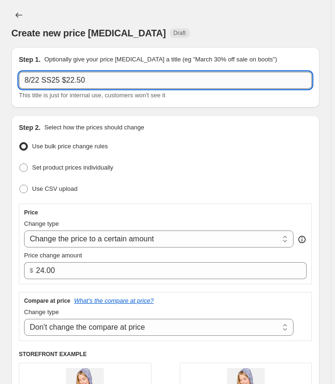
click at [141, 77] on input "8/22 SS25 $22.50" at bounding box center [165, 80] width 293 height 17
type input "8/22 SS25 $22.50"
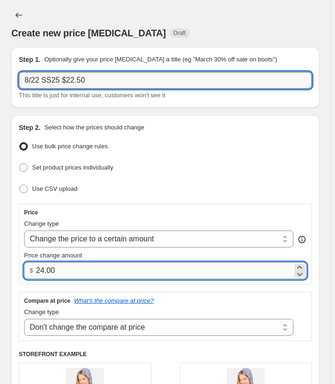
click at [60, 263] on input "24.00" at bounding box center [164, 270] width 257 height 17
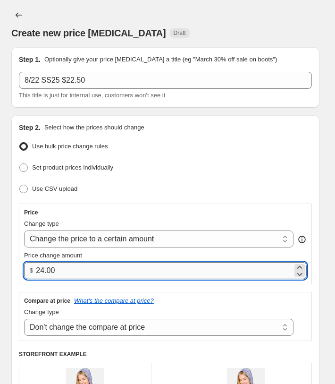
drag, startPoint x: 64, startPoint y: 266, endPoint x: 43, endPoint y: 264, distance: 20.4
click at [43, 264] on input "24.00" at bounding box center [164, 270] width 257 height 17
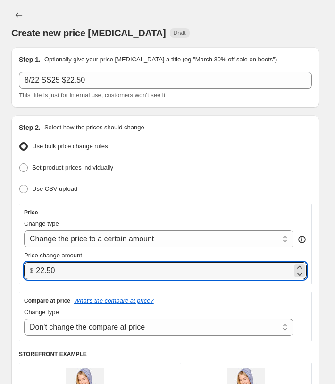
type input "22.50"
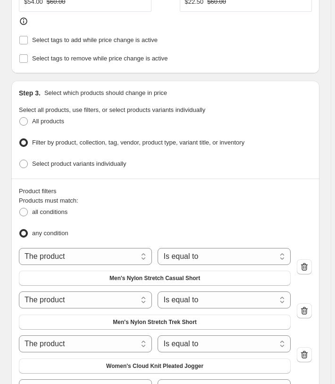
scroll to position [530, 0]
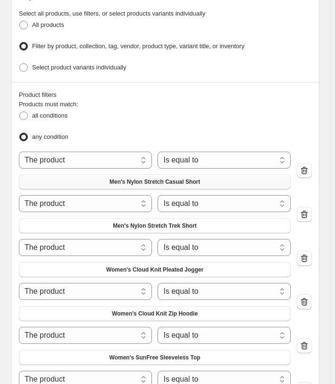
click at [79, 186] on button "Men's Nylon Stretch Casual Short" at bounding box center [155, 181] width 272 height 15
click at [125, 230] on span "Men's Nylon Stretch Trek Short" at bounding box center [155, 226] width 84 height 8
click at [120, 274] on span "Women's Cloud Knit Pleated Jogger" at bounding box center [154, 270] width 97 height 8
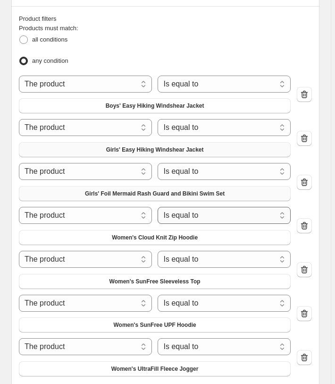
scroll to position [608, 0]
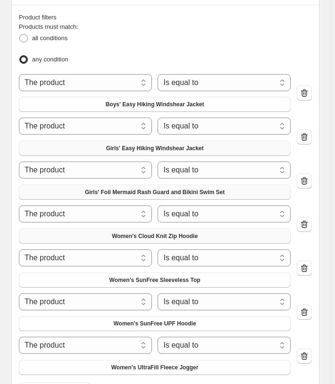
click at [175, 240] on span "Women's Cloud Knit Zip Hoodie" at bounding box center [155, 236] width 86 height 8
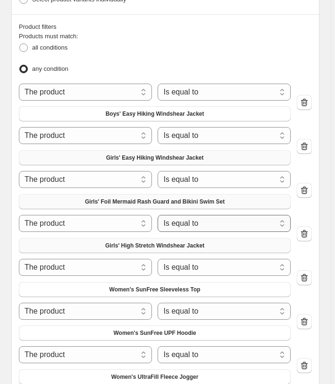
scroll to position [694, 0]
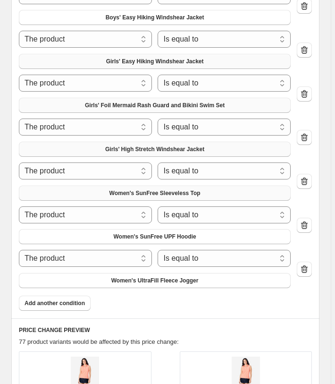
click at [152, 186] on button "Women's SunFree Sleeveless Top" at bounding box center [155, 193] width 272 height 15
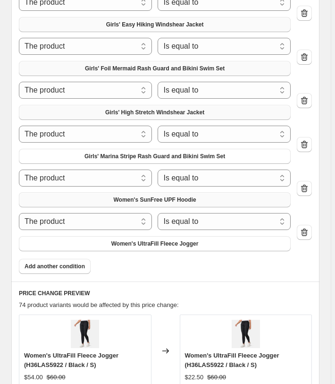
scroll to position [743, 0]
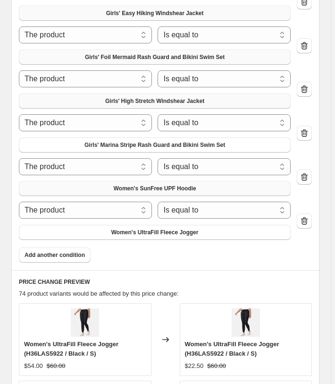
click at [126, 185] on span "Women's SunFree UPF Hoodie" at bounding box center [154, 189] width 83 height 8
click at [111, 227] on button "Women's UltraFill Fleece Jogger" at bounding box center [155, 232] width 272 height 15
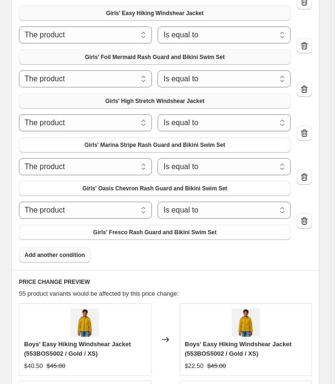
click at [78, 253] on span "Add another condition" at bounding box center [55, 255] width 60 height 8
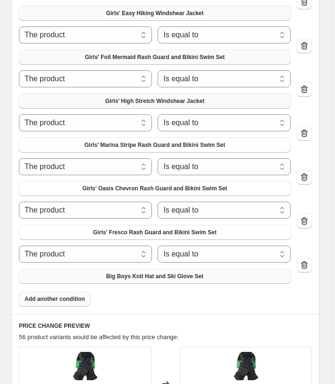
click at [119, 273] on span "Big Boys Knit Hat and Ski Glove Set" at bounding box center [154, 277] width 97 height 8
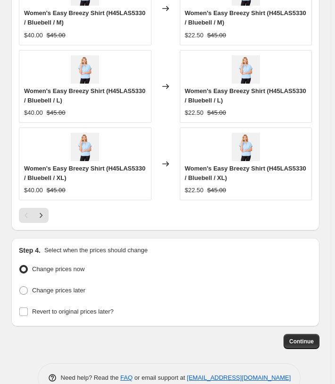
scroll to position [1289, 0]
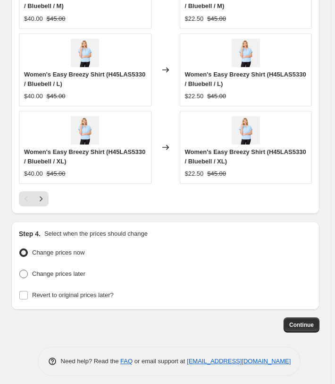
click at [75, 270] on span "Change prices later" at bounding box center [58, 273] width 53 height 7
click at [20, 270] on input "Change prices later" at bounding box center [19, 270] width 0 height 0
radio input "true"
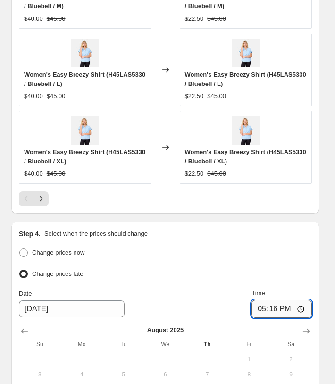
click at [270, 300] on input "17:16" at bounding box center [282, 309] width 60 height 18
type input "03:00"
click at [284, 236] on div "Step 4. Select when the prices should change Change prices now Change prices la…" at bounding box center [165, 355] width 293 height 252
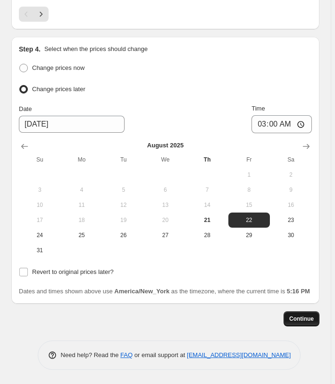
click at [305, 318] on span "Continue" at bounding box center [302, 319] width 25 height 8
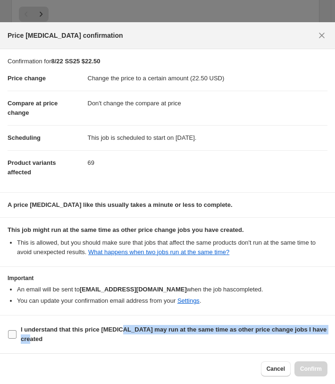
click at [132, 334] on span "I understand that this price [MEDICAL_DATA] may run at the same time as other p…" at bounding box center [174, 334] width 307 height 19
click at [277, 333] on b "I understand that this price [MEDICAL_DATA] may run at the same time as other p…" at bounding box center [174, 334] width 306 height 17
click at [17, 333] on input "I understand that this price [MEDICAL_DATA] may run at the same time as other p…" at bounding box center [12, 334] width 9 height 9
checkbox input "true"
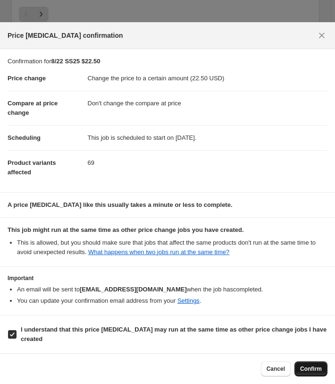
click at [309, 369] on span "Confirm" at bounding box center [311, 369] width 22 height 8
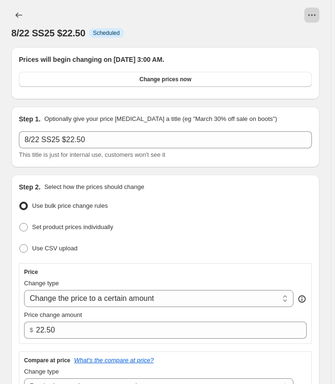
click at [317, 19] on icon "View actions for 8/22 SS25 $22.50" at bounding box center [312, 14] width 9 height 9
click at [308, 34] on span "Copy to new job" at bounding box center [296, 35] width 44 height 7
select select "no_change"
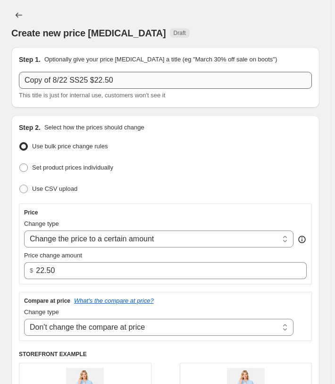
click at [126, 81] on input "Copy of 8/22 SS25 $22.50" at bounding box center [165, 80] width 293 height 17
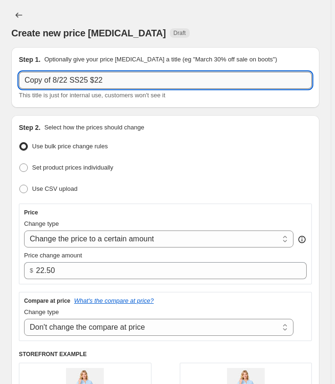
drag, startPoint x: 56, startPoint y: 80, endPoint x: -19, endPoint y: 75, distance: 75.3
click at [19, 75] on input "Copy of 8/22 SS25 $22" at bounding box center [165, 80] width 293 height 17
type input "8/22 SS25 $22"
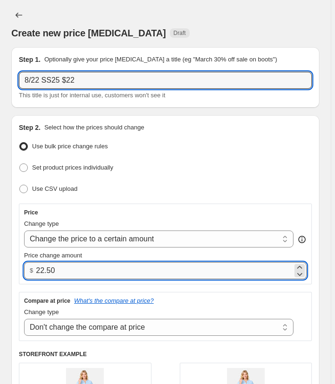
click at [73, 265] on input "22.50" at bounding box center [164, 270] width 257 height 17
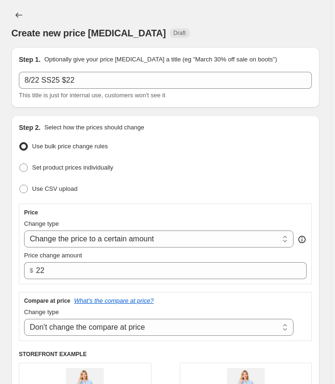
type input "22.00"
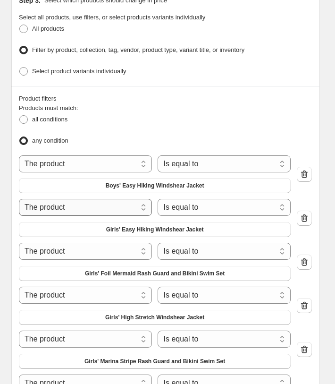
scroll to position [530, 0]
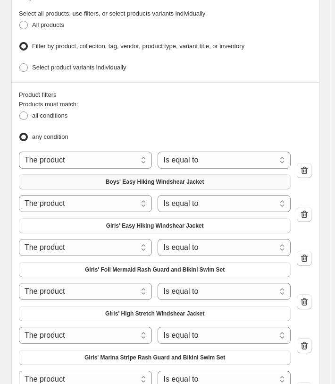
click at [119, 182] on button "Boys' Easy Hiking Windshear Jacket" at bounding box center [155, 181] width 272 height 15
click at [83, 225] on button "Girls' Easy Hiking Windshear Jacket" at bounding box center [155, 225] width 272 height 15
click at [100, 266] on span "Girls' Foil Mermaid Rash Guard and Bikini Swim Set" at bounding box center [155, 270] width 140 height 8
click at [161, 310] on span "Girls' High Stretch Windshear Jacket" at bounding box center [154, 314] width 99 height 8
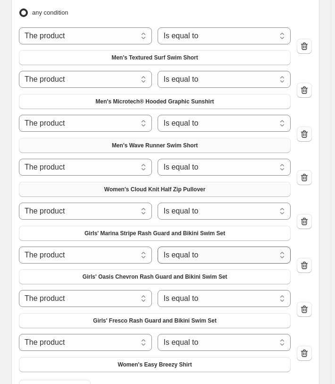
scroll to position [675, 0]
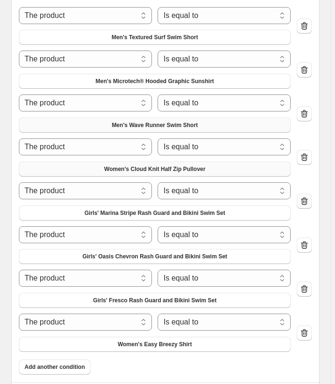
click at [309, 197] on icon "button" at bounding box center [304, 201] width 9 height 9
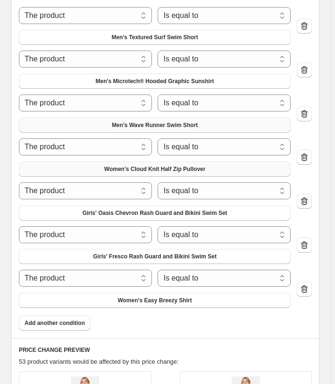
click at [309, 197] on icon "button" at bounding box center [304, 201] width 9 height 9
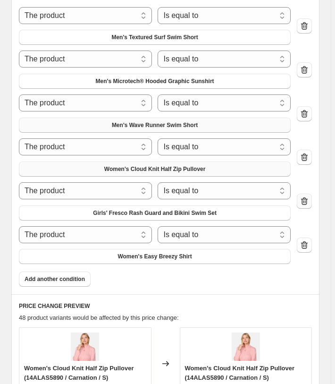
click at [308, 198] on icon "button" at bounding box center [304, 201] width 7 height 8
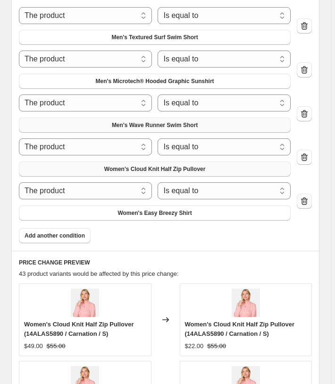
click at [308, 198] on icon "button" at bounding box center [304, 201] width 7 height 8
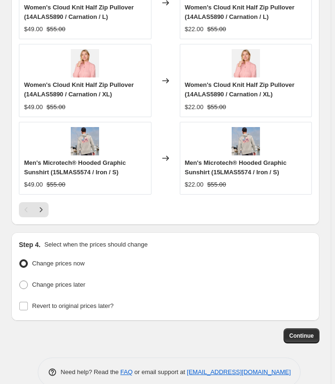
scroll to position [1114, 0]
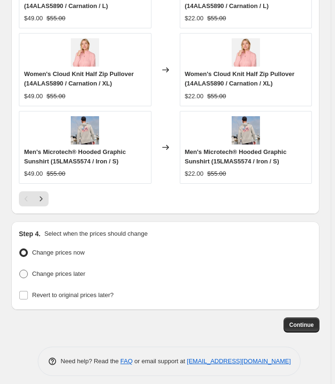
click at [86, 270] on span "Change prices later" at bounding box center [58, 273] width 53 height 7
click at [20, 270] on input "Change prices later" at bounding box center [19, 270] width 0 height 0
radio input "true"
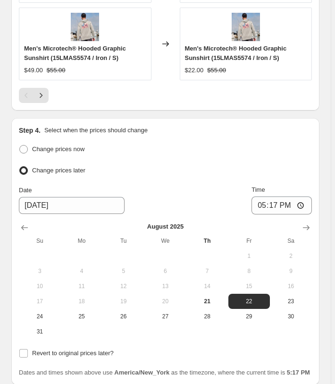
scroll to position [1259, 0]
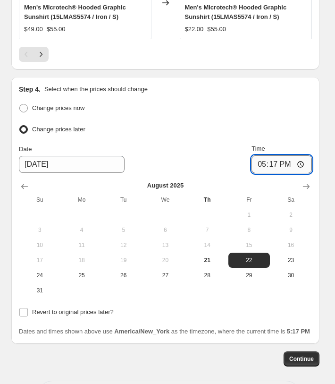
click at [272, 155] on input "17:17" at bounding box center [282, 164] width 60 height 18
type input "03:00"
click at [273, 94] on div "Step 4. Select when the prices should change Change prices now Change prices la…" at bounding box center [165, 211] width 293 height 252
click at [305, 363] on span "Continue" at bounding box center [302, 359] width 25 height 8
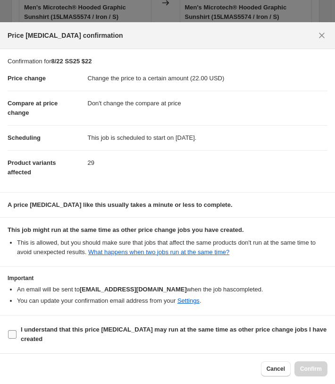
click at [121, 327] on b "I understand that this price [MEDICAL_DATA] may run at the same time as other p…" at bounding box center [174, 334] width 306 height 17
click at [17, 330] on input "I understand that this price [MEDICAL_DATA] may run at the same time as other p…" at bounding box center [12, 334] width 9 height 9
checkbox input "true"
click at [306, 373] on button "Confirm" at bounding box center [311, 368] width 33 height 15
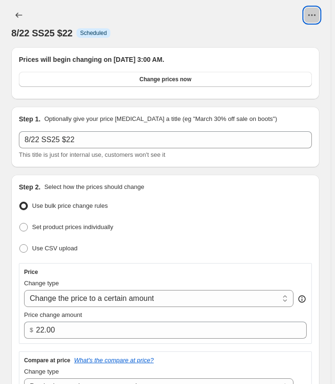
click at [315, 18] on icon "View actions for 8/22 SS25 $22" at bounding box center [312, 14] width 9 height 9
click at [298, 34] on span "Copy to new job" at bounding box center [296, 35] width 44 height 7
select select "no_change"
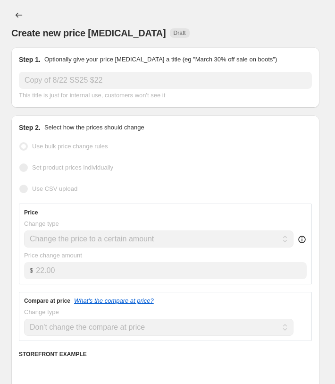
click at [57, 81] on input "Copy of 8/22 SS25 $22" at bounding box center [165, 80] width 293 height 17
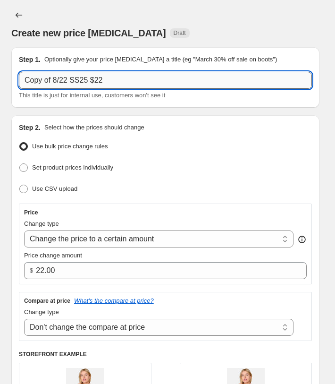
drag, startPoint x: 56, startPoint y: 79, endPoint x: -22, endPoint y: 70, distance: 78.0
click at [19, 72] on input "Copy of 8/22 SS25 $22" at bounding box center [165, 80] width 293 height 17
click at [146, 76] on input "8/22 SS25 $22" at bounding box center [165, 80] width 293 height 17
type input "8/22 SS25 $20.25"
click at [180, 50] on div "Step 1. Optionally give your price change job a title (eg "March 30% off sale o…" at bounding box center [165, 77] width 309 height 60
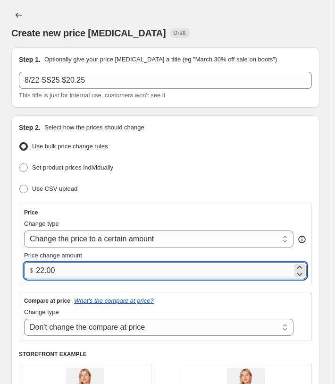
click at [72, 262] on input "22.00" at bounding box center [164, 270] width 257 height 17
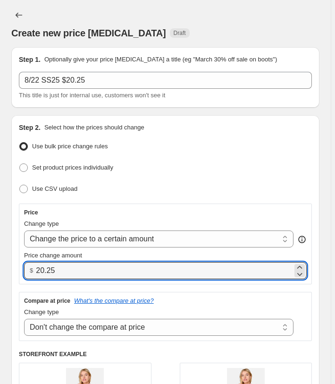
type input "20.25"
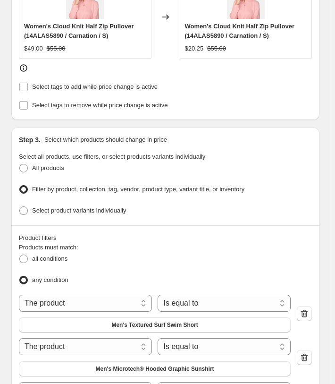
scroll to position [530, 0]
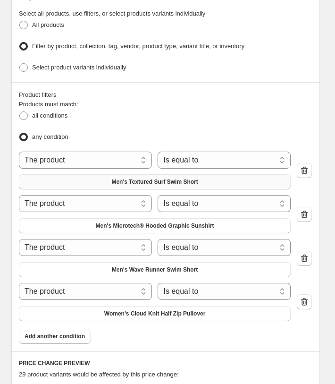
click at [178, 179] on span "Men's Textured Surf Swim Short" at bounding box center [154, 182] width 86 height 8
click at [126, 223] on span "Men's Microtech® Hooded Graphic Sunshirt" at bounding box center [155, 226] width 119 height 8
click at [143, 267] on span "Men's Wave Runner Swim Short" at bounding box center [155, 270] width 86 height 8
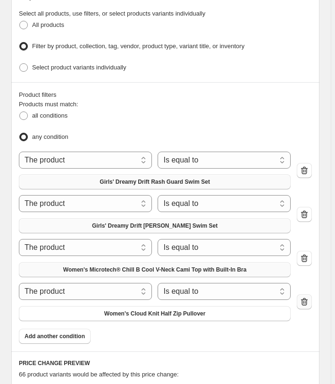
click at [308, 299] on icon "button" at bounding box center [304, 302] width 7 height 8
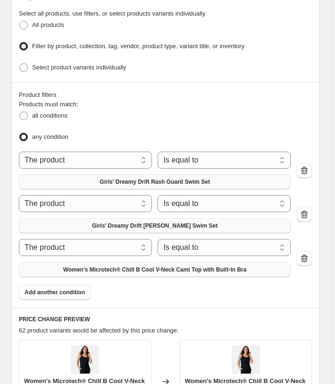
click at [326, 297] on div "Create new price change job. This page is ready Create new price change job Dra…" at bounding box center [165, 218] width 331 height 1517
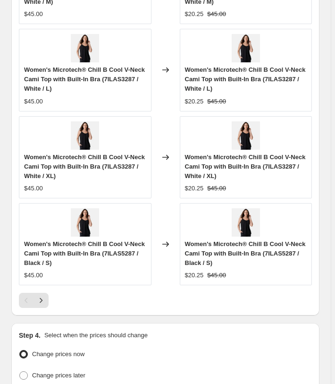
scroll to position [1118, 0]
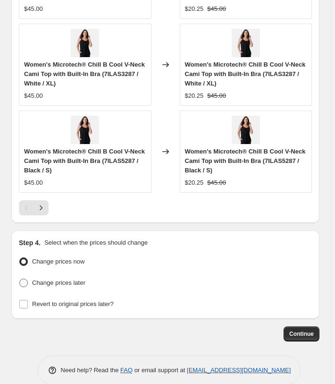
click at [70, 282] on span "Change prices later" at bounding box center [58, 282] width 53 height 9
click at [20, 279] on input "Change prices later" at bounding box center [19, 279] width 0 height 0
radio input "true"
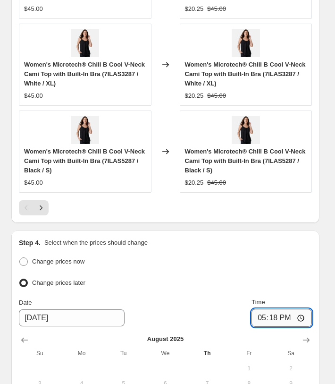
click at [272, 309] on input "17:18" at bounding box center [282, 318] width 60 height 18
type input "03:00"
click at [283, 261] on div "Change prices now" at bounding box center [165, 262] width 293 height 14
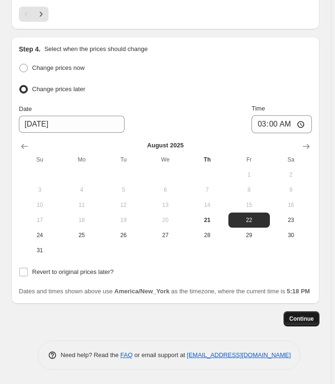
click at [307, 317] on span "Continue" at bounding box center [302, 319] width 25 height 8
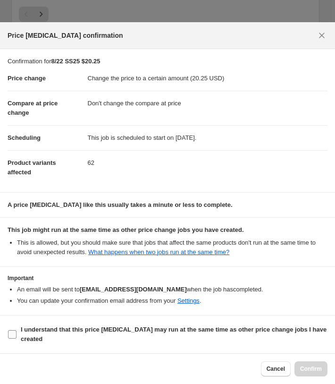
click at [213, 324] on label "I understand that this price [MEDICAL_DATA] may run at the same time as other p…" at bounding box center [168, 334] width 320 height 23
click at [17, 330] on input "I understand that this price [MEDICAL_DATA] may run at the same time as other p…" at bounding box center [12, 334] width 9 height 9
checkbox input "true"
click at [315, 371] on span "Confirm" at bounding box center [311, 369] width 22 height 8
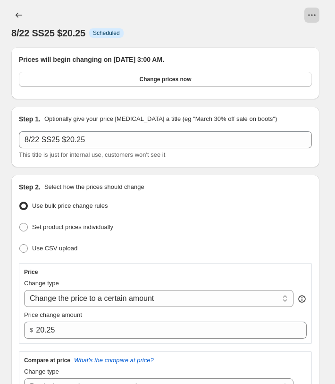
click at [315, 14] on icon "View actions for 8/22 SS25 $20.25" at bounding box center [312, 14] width 9 height 9
click at [304, 32] on span "Copy to new job" at bounding box center [296, 35] width 44 height 9
select select "no_change"
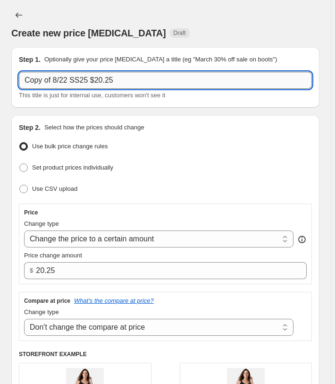
click at [138, 86] on input "Copy of 8/22 SS25 $20.25" at bounding box center [165, 80] width 293 height 17
drag, startPoint x: 55, startPoint y: 77, endPoint x: -20, endPoint y: 76, distance: 75.6
click at [19, 76] on input "Copy of 8/22 SS25 $20" at bounding box center [165, 80] width 293 height 17
type input "8/22 SS25 $20"
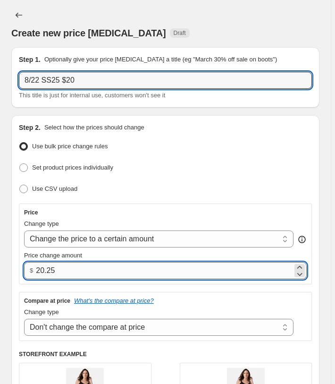
click at [82, 267] on input "20.25" at bounding box center [164, 270] width 257 height 17
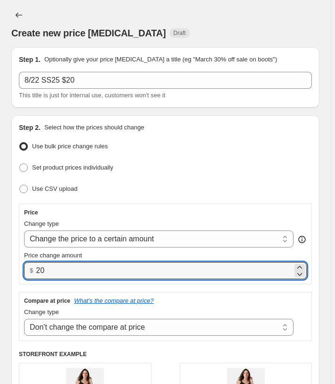
type input "20.00"
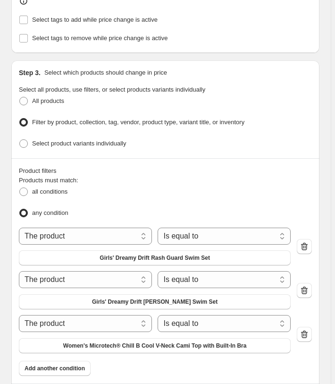
scroll to position [482, 0]
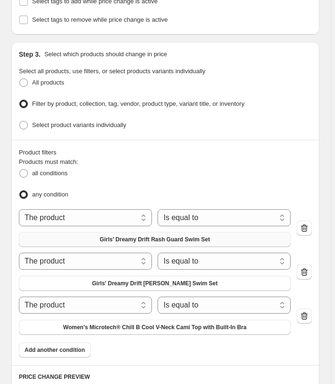
click at [118, 236] on span "Girls' Dreamy Drift Rash Guard Swim Set" at bounding box center [155, 240] width 111 height 8
click at [93, 276] on button "Girls' Dreamy Drift Tankini Swim Set" at bounding box center [155, 283] width 272 height 15
click at [105, 320] on button "Women's Microtech® Chill B Cool V-Neck Cami Top with Built-In Bra" at bounding box center [155, 327] width 272 height 15
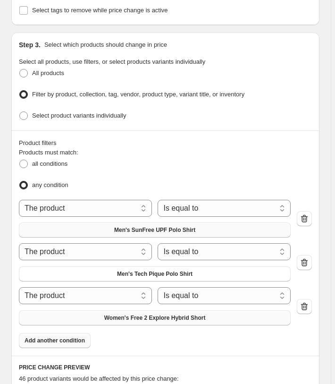
click at [76, 333] on button "Add another condition" at bounding box center [55, 340] width 72 height 15
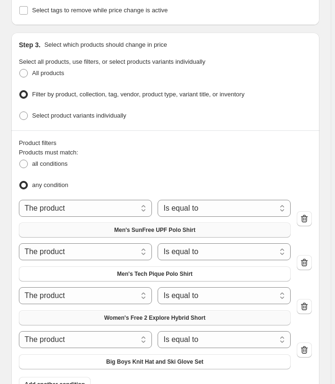
scroll to position [636, 0]
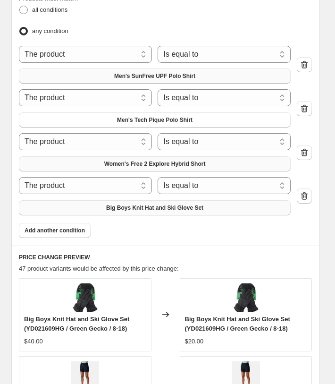
click at [169, 205] on span "Big Boys Knit Hat and Ski Glove Set" at bounding box center [154, 208] width 97 height 8
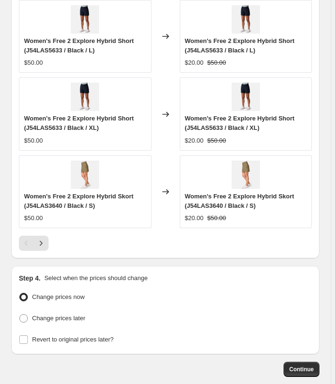
scroll to position [1114, 0]
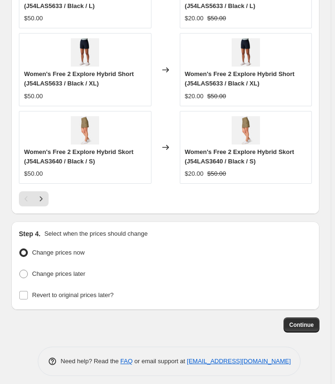
drag, startPoint x: 57, startPoint y: 273, endPoint x: 146, endPoint y: 273, distance: 88.3
click at [56, 273] on span "Change prices later" at bounding box center [58, 273] width 53 height 9
click at [20, 270] on input "Change prices later" at bounding box center [19, 270] width 0 height 0
radio input "true"
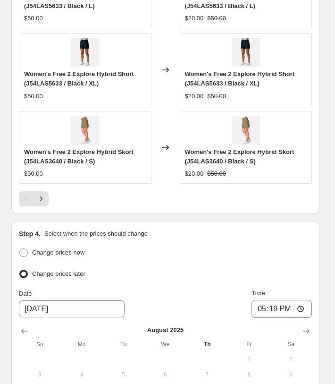
click at [94, 269] on div "Change prices later" at bounding box center [165, 274] width 293 height 14
click at [265, 291] on span "Time" at bounding box center [258, 293] width 13 height 7
click at [268, 300] on input "17:19" at bounding box center [282, 309] width 60 height 18
type input "03:00"
click at [291, 283] on div "Change prices now Change prices later Date 8/22/2025 Time 03:00 August 2025 Su …" at bounding box center [165, 344] width 293 height 197
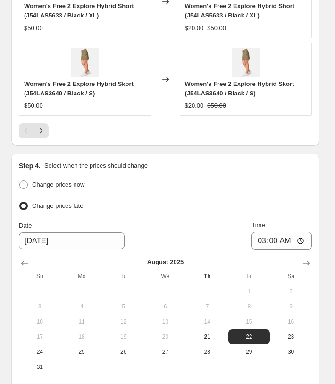
scroll to position [1301, 0]
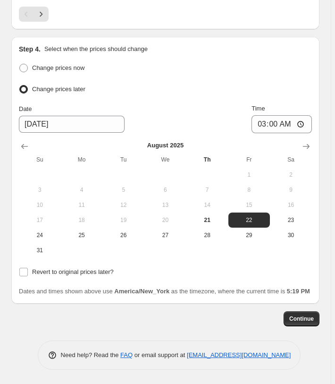
click at [306, 323] on span "Continue" at bounding box center [302, 319] width 25 height 8
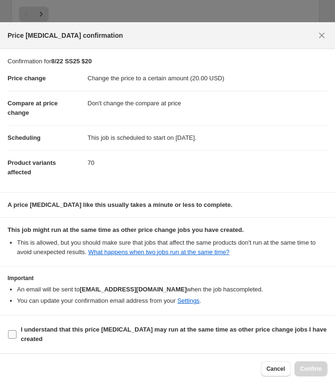
click at [113, 330] on b "I understand that this price [MEDICAL_DATA] may run at the same time as other p…" at bounding box center [174, 334] width 306 height 17
click at [17, 330] on input "I understand that this price [MEDICAL_DATA] may run at the same time as other p…" at bounding box center [12, 334] width 9 height 9
checkbox input "true"
click at [318, 370] on span "Confirm" at bounding box center [311, 369] width 22 height 8
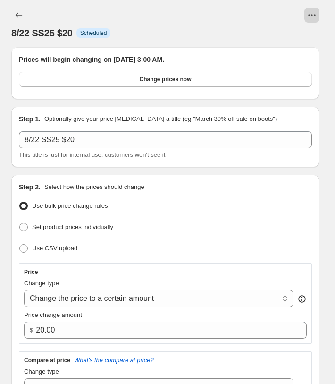
click at [313, 16] on icon "View actions for 8/22 SS25 $20" at bounding box center [312, 14] width 9 height 9
click at [295, 34] on span "Copy to new job" at bounding box center [296, 35] width 44 height 7
select select "no_change"
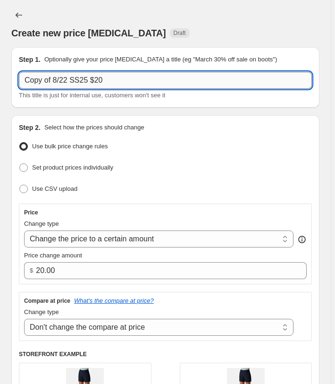
drag, startPoint x: 57, startPoint y: 76, endPoint x: 6, endPoint y: 73, distance: 51.1
click at [19, 73] on input "Copy of 8/22 SS25 $20" at bounding box center [165, 80] width 293 height 17
click at [108, 80] on input "8/22 SS25 $20" at bounding box center [165, 80] width 293 height 17
type input "8/22 SS25 $19.25"
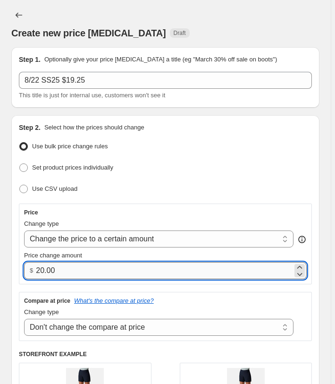
drag, startPoint x: 67, startPoint y: 266, endPoint x: 11, endPoint y: 259, distance: 56.7
click at [36, 262] on input "20.00" at bounding box center [164, 270] width 257 height 17
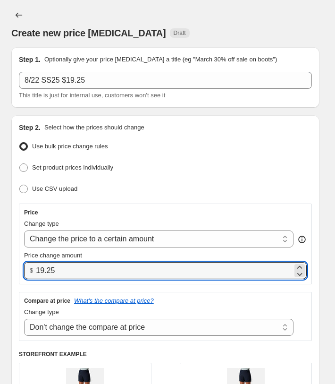
type input "19.25"
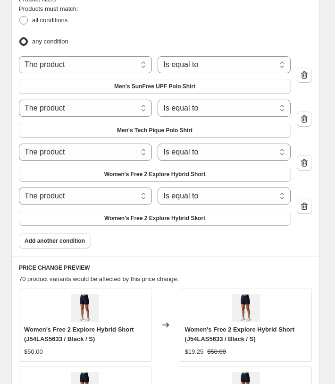
scroll to position [626, 0]
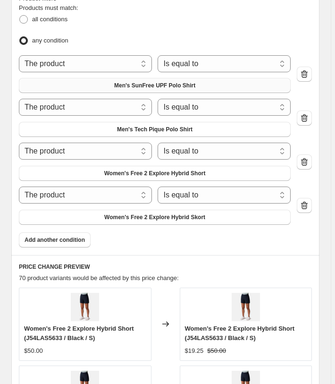
click at [144, 83] on span "Men's SunFree UPF Polo Shirt" at bounding box center [154, 86] width 81 height 8
click at [307, 113] on icon "button" at bounding box center [304, 117] width 9 height 9
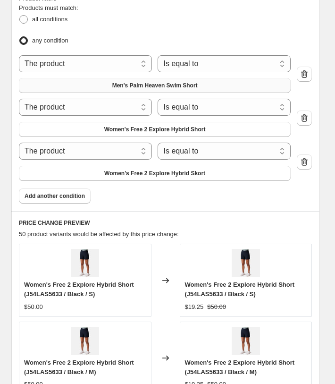
click at [307, 113] on icon "button" at bounding box center [304, 117] width 9 height 9
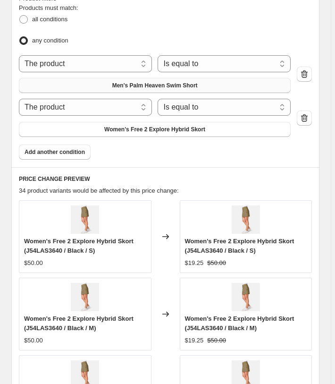
click at [307, 113] on icon "button" at bounding box center [304, 117] width 9 height 9
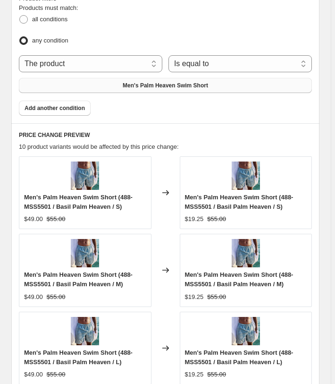
click at [326, 111] on div "Create new price change job. This page is ready Create new price change job Dra…" at bounding box center [165, 60] width 331 height 1373
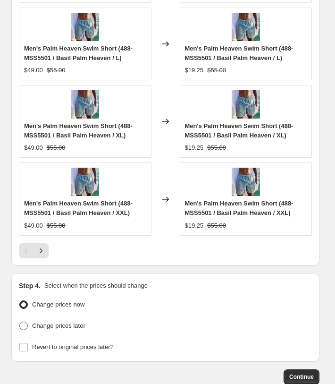
scroll to position [983, 0]
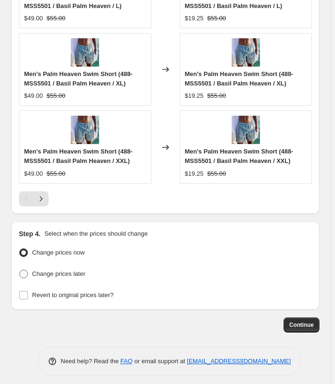
click at [75, 270] on span "Change prices later" at bounding box center [58, 273] width 53 height 7
click at [20, 270] on input "Change prices later" at bounding box center [19, 270] width 0 height 0
radio input "true"
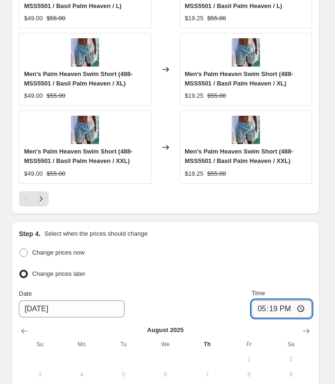
click at [270, 301] on input "17:19" at bounding box center [282, 309] width 60 height 18
type input "03:00"
click at [250, 222] on div "Step 4. Select when the prices should change Change prices now Change prices la…" at bounding box center [165, 355] width 309 height 267
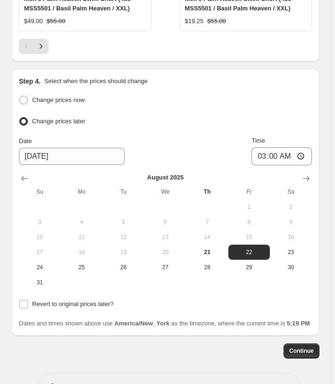
scroll to position [1170, 0]
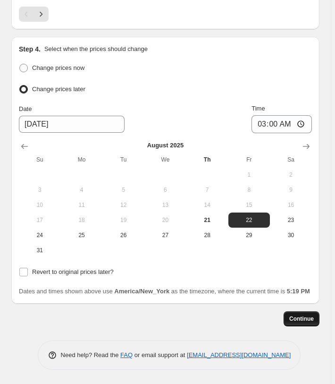
click at [304, 326] on button "Continue" at bounding box center [302, 318] width 36 height 15
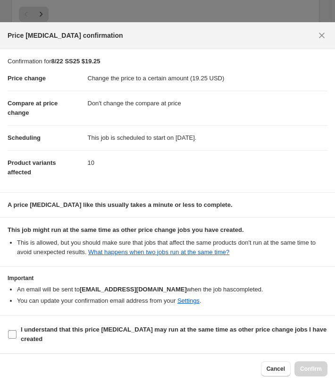
click at [118, 326] on span "I understand that this price [MEDICAL_DATA] may run at the same time as other p…" at bounding box center [174, 334] width 307 height 19
click at [17, 330] on input "I understand that this price [MEDICAL_DATA] may run at the same time as other p…" at bounding box center [12, 334] width 9 height 9
checkbox input "true"
click at [305, 364] on button "Confirm" at bounding box center [311, 368] width 33 height 15
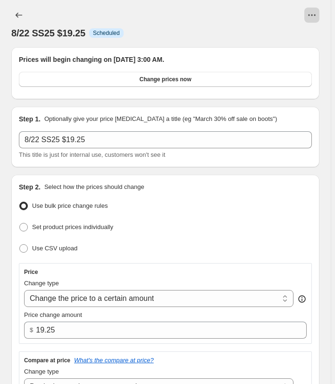
click at [314, 10] on button "View actions for 8/22 SS25 $19.25" at bounding box center [312, 15] width 15 height 15
click at [307, 34] on span "Copy to new job" at bounding box center [296, 35] width 44 height 7
select select "no_change"
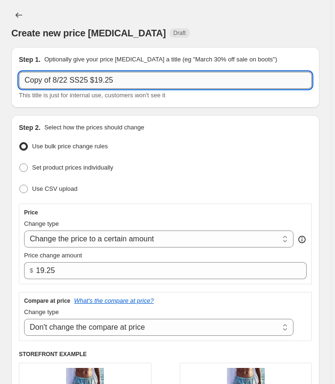
click at [54, 81] on input "Copy of 8/22 SS25 $19.25" at bounding box center [165, 80] width 293 height 17
drag, startPoint x: 56, startPoint y: 79, endPoint x: -22, endPoint y: 73, distance: 78.2
click at [19, 73] on input "Copy of 8/22 SS25 $19.25" at bounding box center [165, 80] width 293 height 17
click at [98, 72] on input "8/22 SS25 $19.25" at bounding box center [165, 80] width 293 height 17
type input "8/22 SS25 $18"
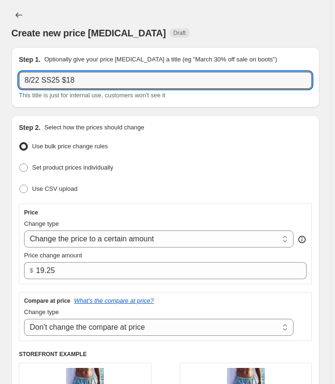
click at [107, 45] on div "Create new price [MEDICAL_DATA]. This page is ready Create new price [MEDICAL_D…" at bounding box center [165, 23] width 309 height 47
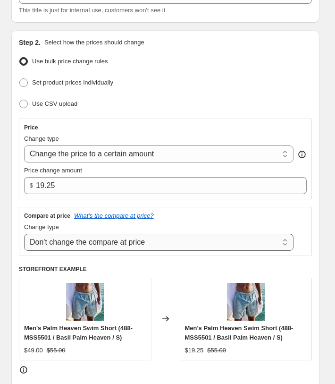
scroll to position [96, 0]
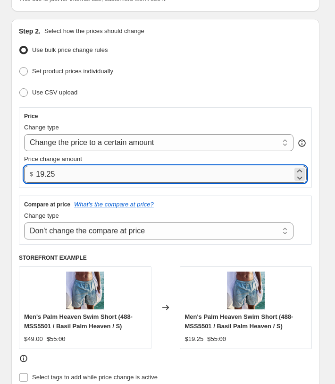
drag, startPoint x: 69, startPoint y: 173, endPoint x: -80, endPoint y: 143, distance: 151.8
click at [36, 166] on input "19.25" at bounding box center [164, 174] width 257 height 17
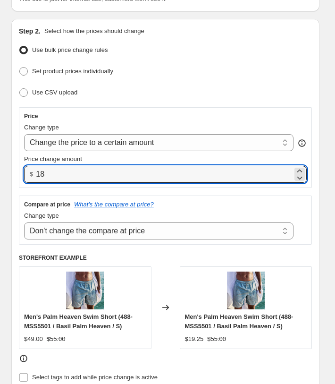
type input "18.00"
click at [34, 158] on span "Price change amount" at bounding box center [53, 158] width 58 height 7
click at [36, 166] on input "18.00" at bounding box center [164, 174] width 257 height 17
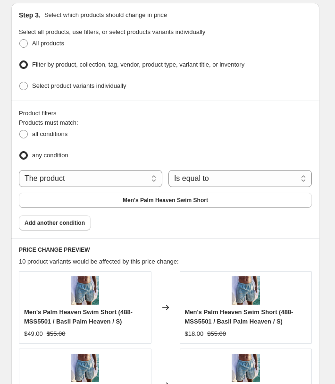
scroll to position [530, 0]
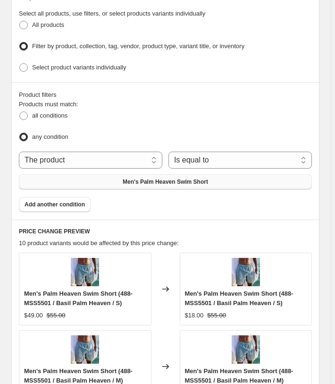
click at [123, 174] on button "Men's Palm Heaven Swim Short" at bounding box center [165, 181] width 293 height 15
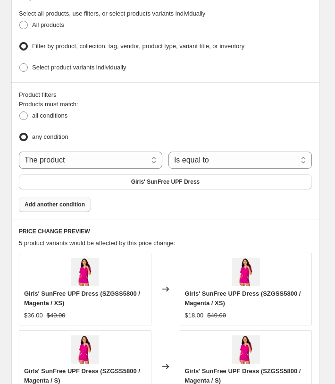
click at [57, 204] on button "Add another condition" at bounding box center [55, 204] width 72 height 15
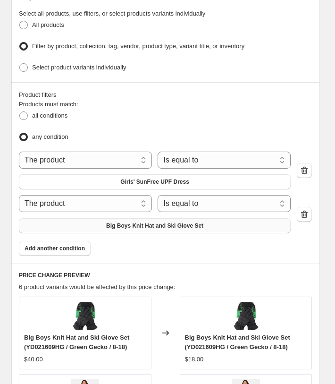
click at [89, 218] on button "Big Boys Knit Hat and Ski Glove Set" at bounding box center [155, 225] width 272 height 15
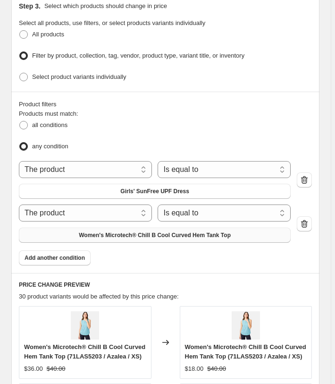
scroll to position [540, 0]
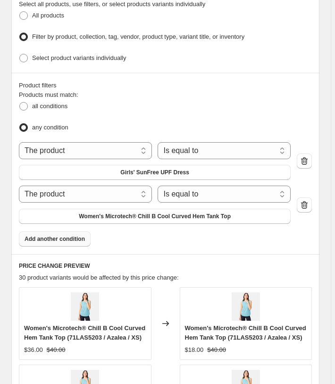
click at [37, 243] on span "Add another condition" at bounding box center [55, 239] width 60 height 8
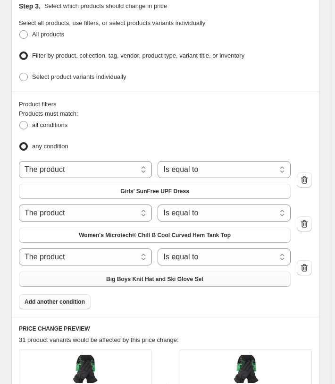
scroll to position [530, 0]
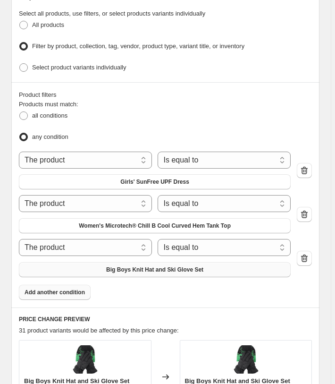
click at [117, 266] on span "Big Boys Knit Hat and Ski Glove Set" at bounding box center [154, 270] width 97 height 8
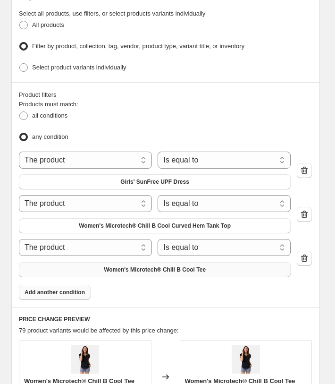
click at [82, 289] on span "Add another condition" at bounding box center [55, 293] width 60 height 8
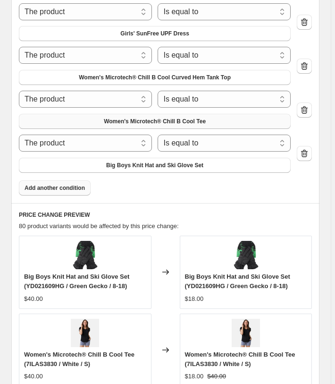
scroll to position [723, 0]
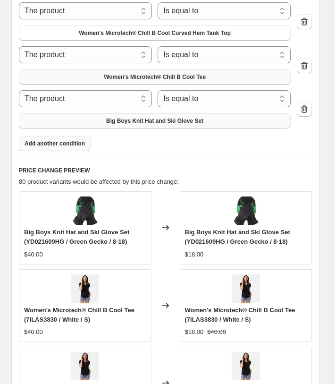
click at [129, 123] on button "Big Boys Knit Hat and Ski Glove Set" at bounding box center [155, 120] width 272 height 15
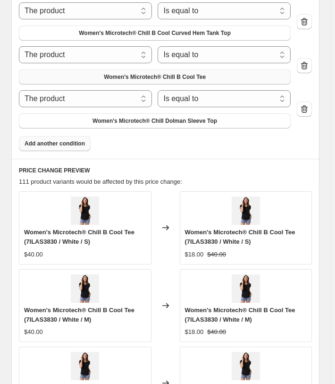
click at [55, 140] on span "Add another condition" at bounding box center [55, 144] width 60 height 8
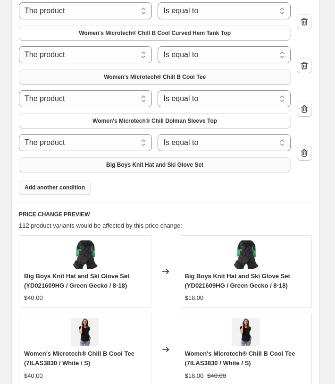
click at [117, 161] on span "Big Boys Knit Hat and Ski Glove Set" at bounding box center [154, 165] width 97 height 8
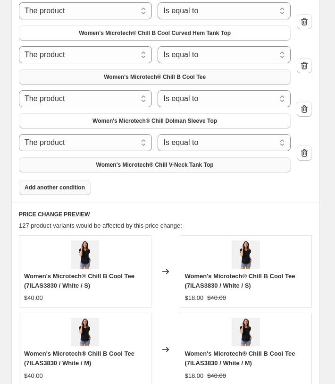
click at [48, 186] on span "Add another condition" at bounding box center [55, 188] width 60 height 8
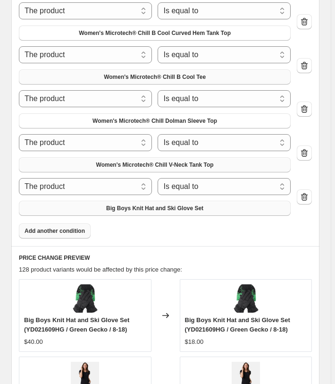
click at [99, 204] on button "Big Boys Knit Hat and Ski Glove Set" at bounding box center [155, 208] width 272 height 15
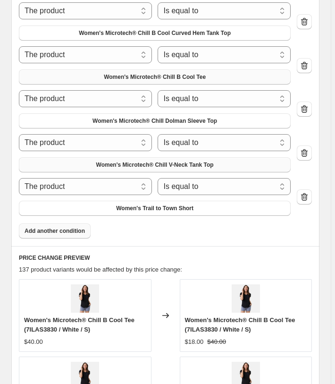
click at [43, 229] on span "Add another condition" at bounding box center [55, 231] width 60 height 8
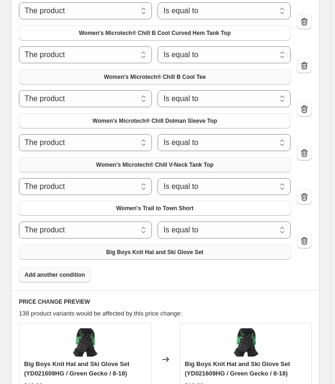
click at [102, 245] on button "Big Boys Knit Hat and Ski Glove Set" at bounding box center [155, 252] width 272 height 15
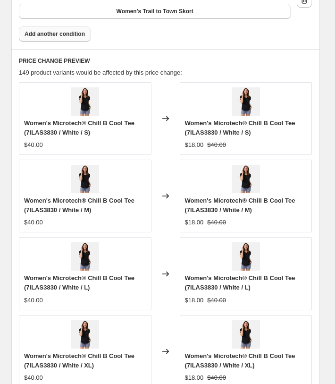
scroll to position [1246, 0]
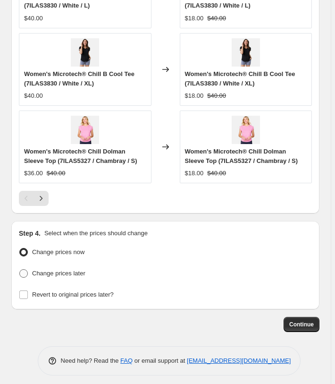
click at [81, 270] on span "Change prices later" at bounding box center [58, 273] width 53 height 7
click at [20, 270] on input "Change prices later" at bounding box center [19, 269] width 0 height 0
radio input "true"
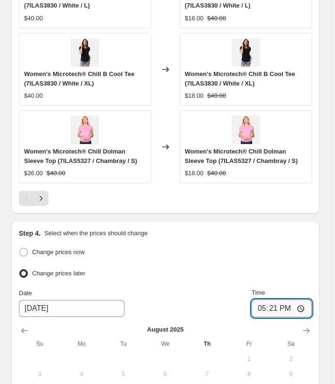
click at [269, 300] on input "17:21" at bounding box center [282, 309] width 60 height 18
type input "03:00"
click at [285, 277] on div "Change prices now Change prices later Date 8/22/2025 Time 03:00 August 2025 Su …" at bounding box center [165, 344] width 293 height 197
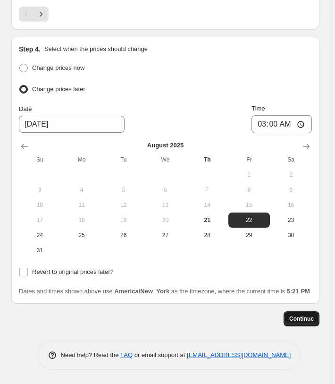
click at [307, 322] on span "Continue" at bounding box center [302, 319] width 25 height 8
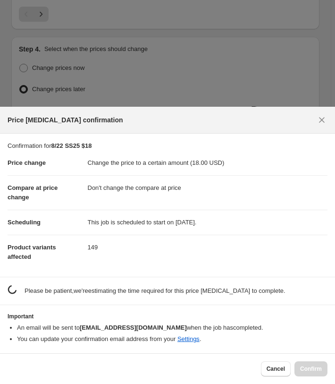
scroll to position [0, 0]
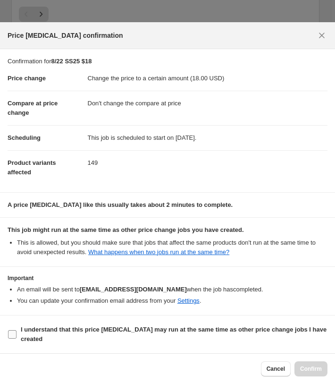
click at [103, 329] on b "I understand that this price [MEDICAL_DATA] may run at the same time as other p…" at bounding box center [174, 334] width 306 height 17
click at [17, 330] on input "I understand that this price [MEDICAL_DATA] may run at the same time as other p…" at bounding box center [12, 334] width 9 height 9
checkbox input "true"
click at [317, 370] on span "Confirm" at bounding box center [311, 369] width 22 height 8
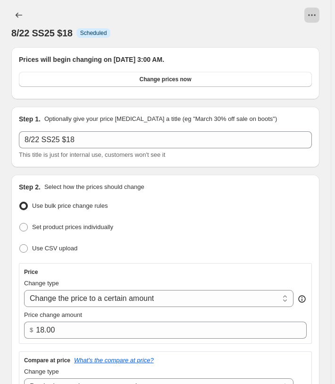
click at [313, 14] on icon "View actions for 8/22 SS25 $18" at bounding box center [312, 14] width 9 height 9
click at [301, 33] on span "Copy to new job" at bounding box center [296, 35] width 44 height 7
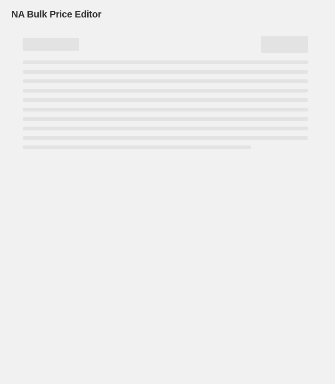
select select "no_change"
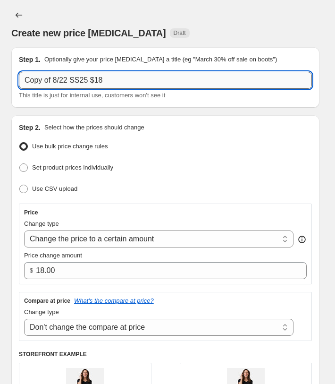
drag, startPoint x: 57, startPoint y: 80, endPoint x: 3, endPoint y: 77, distance: 53.9
click at [19, 77] on input "Copy of 8/22 SS25 $18" at bounding box center [165, 80] width 293 height 17
click at [128, 76] on input "8/22 SS25 $18" at bounding box center [165, 80] width 293 height 17
type input "8/22 SS25 $16"
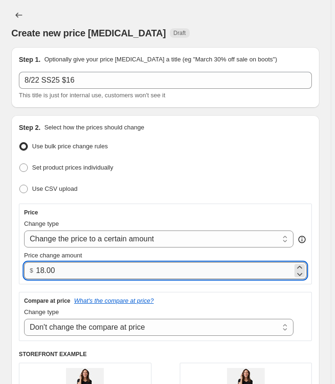
drag, startPoint x: 39, startPoint y: 270, endPoint x: 44, endPoint y: 270, distance: 5.2
click at [44, 270] on input "18.00" at bounding box center [164, 270] width 257 height 17
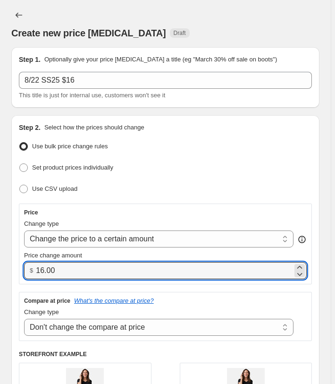
type input "16.00"
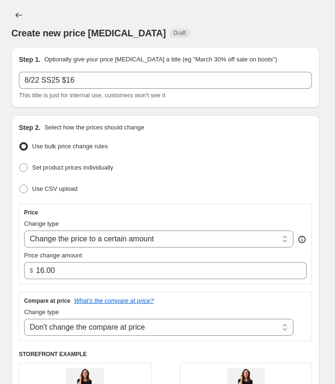
click at [128, 201] on div "Step 2. Select how the prices should change Use bulk price change rules Set pro…" at bounding box center [165, 311] width 293 height 377
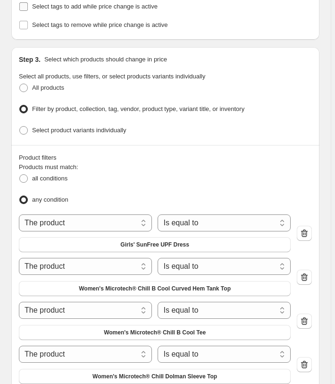
scroll to position [482, 0]
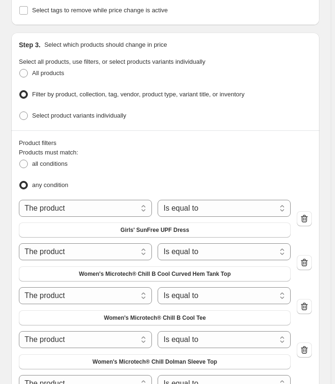
click at [138, 234] on div "The product The product's collection The product's tag The product's vendor The…" at bounding box center [165, 350] width 293 height 301
click at [139, 227] on span "Girls' SunFree UPF Dress" at bounding box center [154, 230] width 69 height 8
click at [152, 266] on button "Women's Microtech® Chill B Cool Curved Hem Tank Top" at bounding box center [155, 273] width 272 height 15
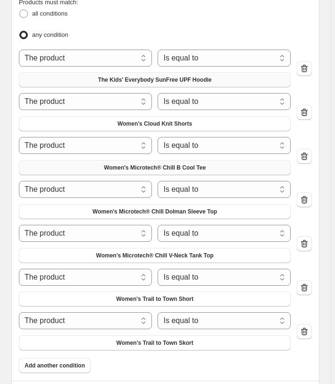
scroll to position [636, 0]
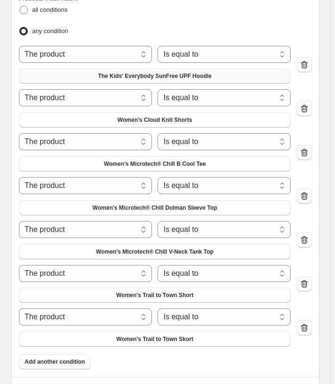
click at [305, 149] on icon "button" at bounding box center [304, 152] width 9 height 9
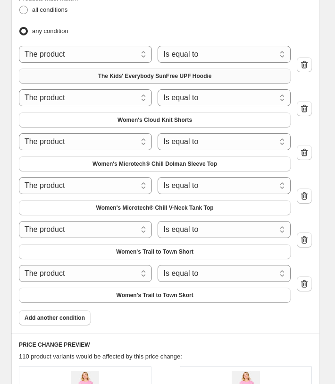
click at [307, 150] on icon "button" at bounding box center [304, 152] width 7 height 8
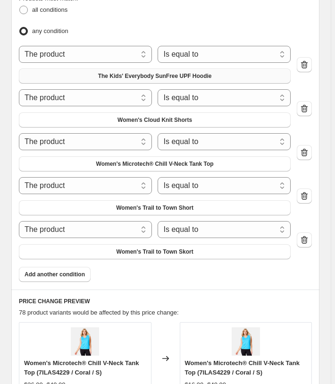
click at [307, 150] on icon "button" at bounding box center [304, 152] width 7 height 8
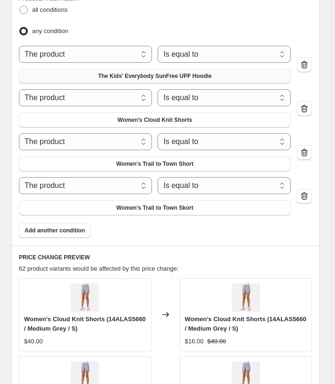
click at [307, 150] on icon "button" at bounding box center [304, 152] width 7 height 8
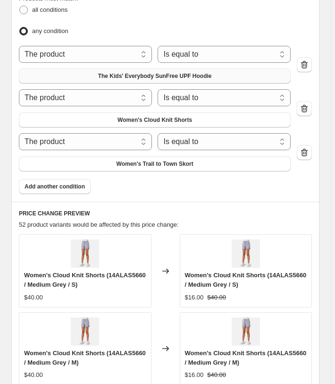
click at [307, 150] on icon "button" at bounding box center [304, 152] width 7 height 8
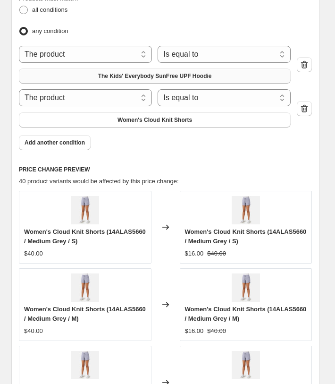
click at [327, 155] on div "Create new price change job. This page is ready Create new price change job Dra…" at bounding box center [165, 72] width 331 height 1417
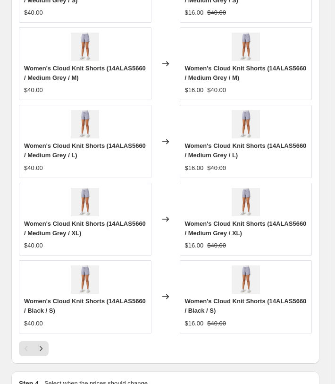
scroll to position [1027, 0]
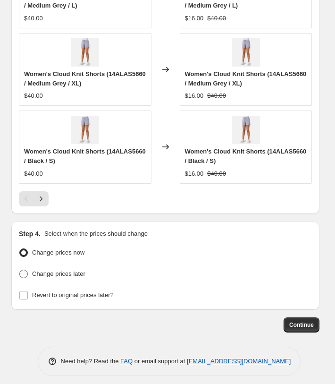
click at [86, 270] on span "Change prices later" at bounding box center [58, 273] width 53 height 7
click at [20, 270] on input "Change prices later" at bounding box center [19, 270] width 0 height 0
radio input "true"
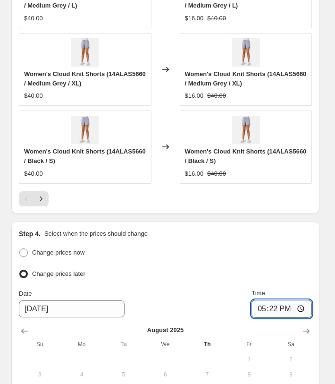
click at [278, 303] on input "17:22" at bounding box center [282, 309] width 60 height 18
type input "03:00"
click at [291, 178] on div "Women's Cloud Knit Shorts (14ALAS5660 / Black / S) $16.00 $40.00" at bounding box center [246, 147] width 133 height 73
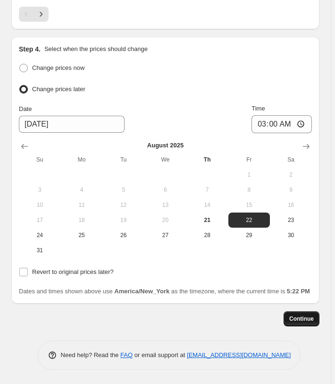
click at [303, 315] on button "Continue" at bounding box center [302, 318] width 36 height 15
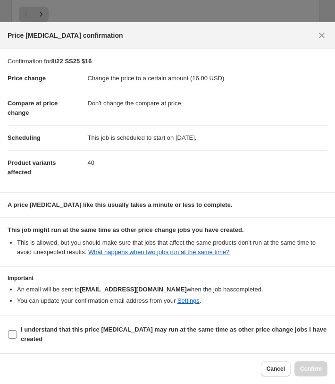
click at [87, 327] on b "I understand that this price [MEDICAL_DATA] may run at the same time as other p…" at bounding box center [174, 334] width 306 height 17
click at [17, 330] on input "I understand that this price [MEDICAL_DATA] may run at the same time as other p…" at bounding box center [12, 334] width 9 height 9
checkbox input "true"
click at [323, 367] on button "Confirm" at bounding box center [311, 368] width 33 height 15
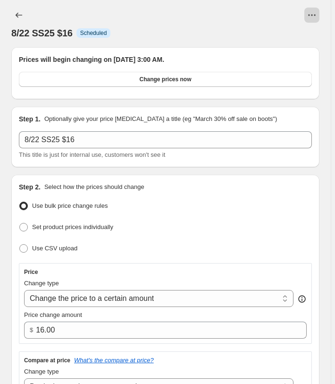
click at [312, 12] on icon "View actions for 8/22 SS25 $16" at bounding box center [312, 14] width 9 height 9
click at [305, 32] on span "Copy to new job" at bounding box center [296, 35] width 44 height 9
select select "no_change"
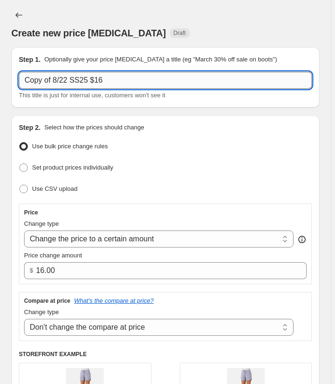
drag, startPoint x: 55, startPoint y: 81, endPoint x: -7, endPoint y: 77, distance: 62.0
click at [19, 77] on input "Copy of 8/22 SS25 $16" at bounding box center [165, 80] width 293 height 17
click at [100, 82] on input "8/22 SS25 $16" at bounding box center [165, 80] width 293 height 17
type input "8/22 SS25 $14"
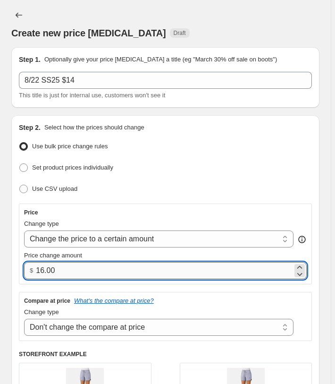
click at [41, 262] on input "16.00" at bounding box center [164, 270] width 257 height 17
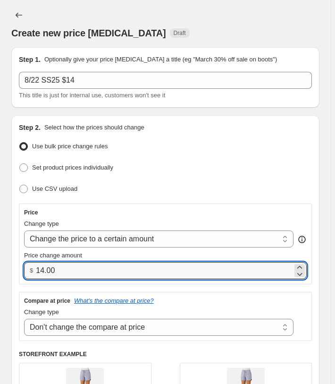
type input "14.00"
click at [15, 266] on div "Step 2. Select how the prices should change Use bulk price change rules Set pro…" at bounding box center [165, 311] width 309 height 392
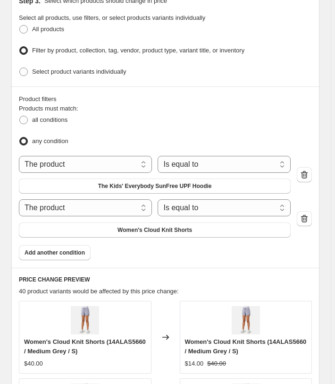
scroll to position [578, 0]
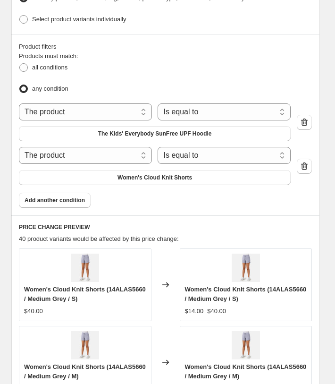
drag, startPoint x: 131, startPoint y: 132, endPoint x: 26, endPoint y: 137, distance: 105.0
click at [131, 131] on span "The Kids' Everybody SunFree UPF Hoodie" at bounding box center [155, 134] width 114 height 8
click at [152, 174] on span "Women's Cloud Knit Shorts" at bounding box center [155, 178] width 75 height 8
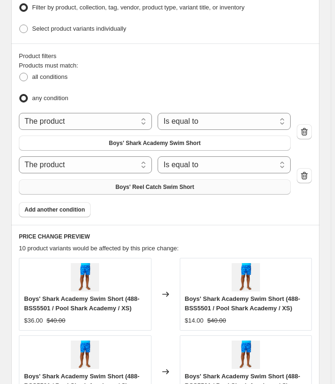
scroll to position [588, 0]
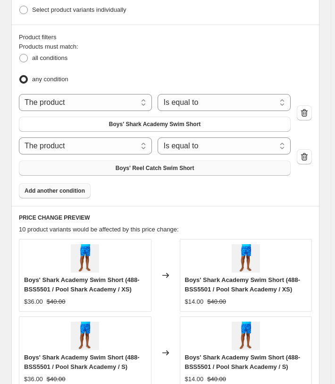
click at [91, 195] on button "Add another condition" at bounding box center [55, 190] width 72 height 15
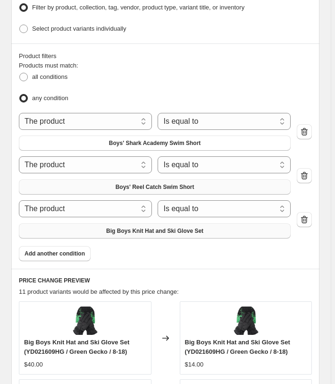
scroll to position [578, 0]
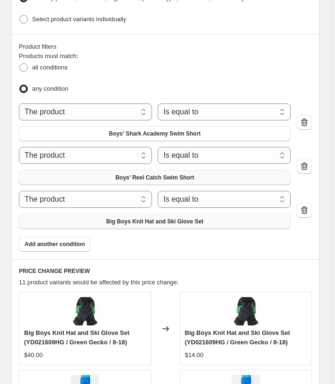
click at [120, 220] on span "Big Boys Knit Hat and Ski Glove Set" at bounding box center [154, 222] width 97 height 8
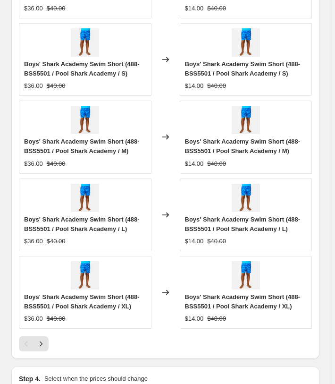
scroll to position [1127, 0]
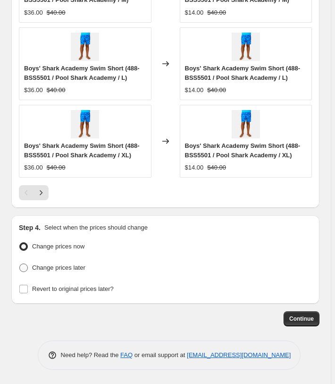
click at [73, 265] on label "Change prices later" at bounding box center [52, 267] width 67 height 13
click at [20, 264] on input "Change prices later" at bounding box center [19, 264] width 0 height 0
radio input "true"
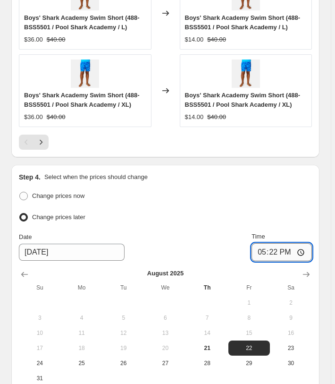
click at [269, 261] on input "17:22" at bounding box center [282, 252] width 60 height 18
type input "03:00"
click at [262, 219] on div "Step 4. Select when the prices should change Change prices now Change prices la…" at bounding box center [165, 298] width 309 height 267
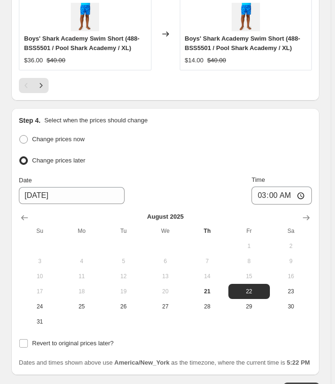
scroll to position [1314, 0]
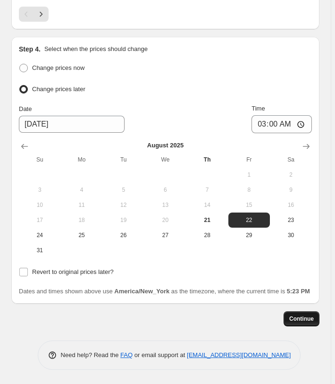
click at [308, 321] on span "Continue" at bounding box center [302, 319] width 25 height 8
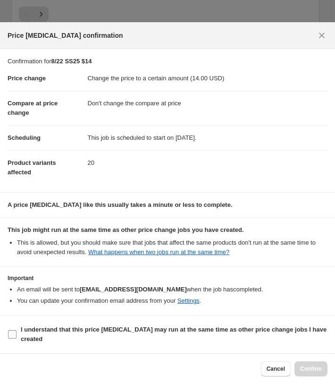
click at [58, 330] on b "I understand that this price [MEDICAL_DATA] may run at the same time as other p…" at bounding box center [174, 334] width 306 height 17
click at [17, 330] on input "I understand that this price [MEDICAL_DATA] may run at the same time as other p…" at bounding box center [12, 334] width 9 height 9
checkbox input "true"
click at [319, 370] on span "Confirm" at bounding box center [311, 369] width 22 height 8
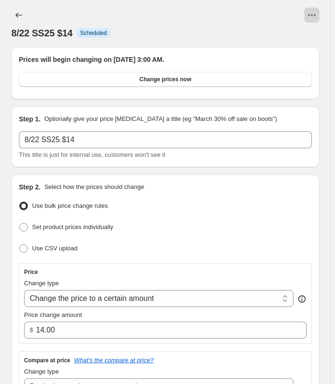
click at [317, 12] on icon "View actions for 8/22 SS25 $14" at bounding box center [312, 14] width 9 height 9
click at [305, 29] on button "Copy to new job" at bounding box center [296, 35] width 50 height 15
select select "no_change"
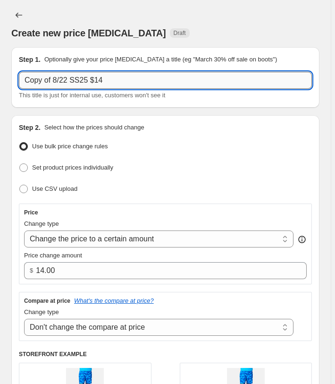
drag, startPoint x: -16, startPoint y: 78, endPoint x: -26, endPoint y: 78, distance: 9.9
click at [19, 78] on input "Copy of 8/22 SS25 $14" at bounding box center [165, 80] width 293 height 17
click at [115, 77] on input "8/22 SS25 $14" at bounding box center [165, 80] width 293 height 17
type input "8/22 SS25 $12.25"
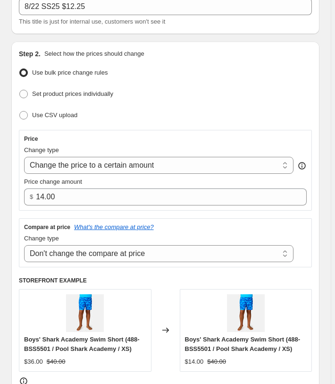
scroll to position [193, 0]
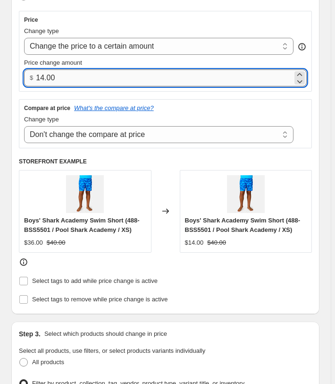
drag, startPoint x: 71, startPoint y: 71, endPoint x: 40, endPoint y: 65, distance: 31.8
click at [40, 69] on input "14.00" at bounding box center [164, 77] width 257 height 17
type input "12.25"
click at [16, 98] on div "Step 2. Select how the prices should change Use bulk price change rules Set pro…" at bounding box center [165, 119] width 309 height 392
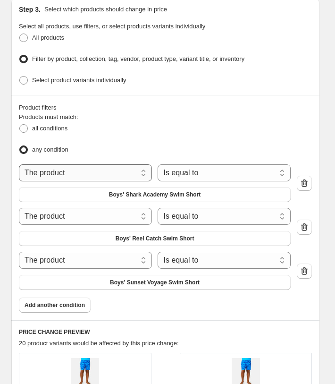
scroll to position [530, 0]
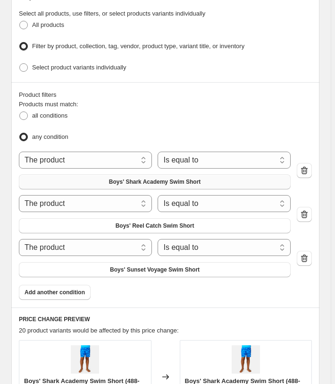
click at [104, 184] on button "Boys' Shark Academy Swim Short" at bounding box center [155, 181] width 272 height 15
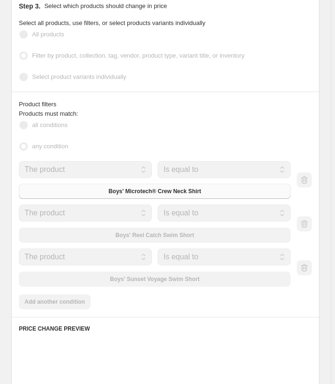
scroll to position [521, 0]
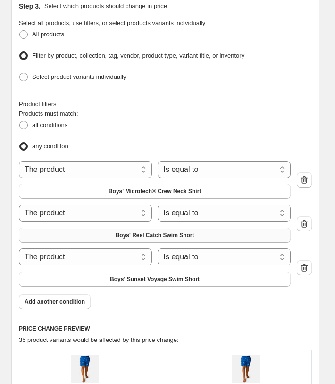
click at [97, 229] on button "Boys' Reel Catch Swim Short" at bounding box center [155, 235] width 272 height 15
click at [76, 298] on span "Add another condition" at bounding box center [55, 302] width 60 height 8
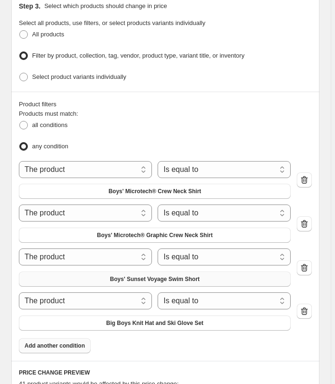
click at [112, 276] on span "Boys' Sunset Voyage Swim Short" at bounding box center [155, 279] width 90 height 8
click at [51, 342] on span "Add another condition" at bounding box center [55, 346] width 60 height 8
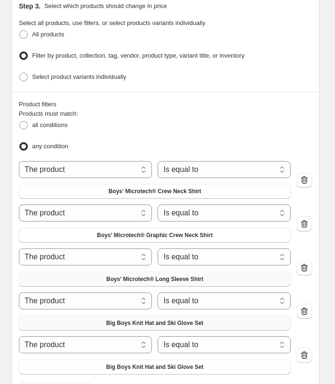
click at [92, 316] on button "Big Boys Knit Hat and Ski Glove Set" at bounding box center [155, 323] width 272 height 15
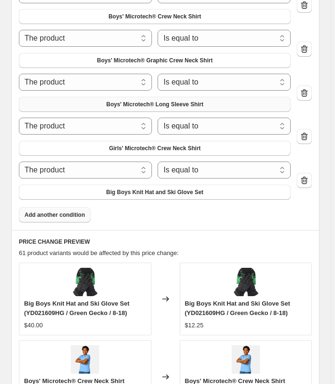
scroll to position [713, 0]
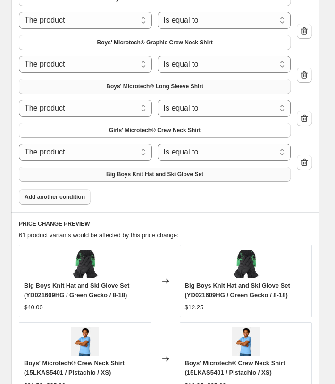
click at [124, 176] on button "Big Boys Knit Hat and Ski Glove Set" at bounding box center [155, 174] width 272 height 15
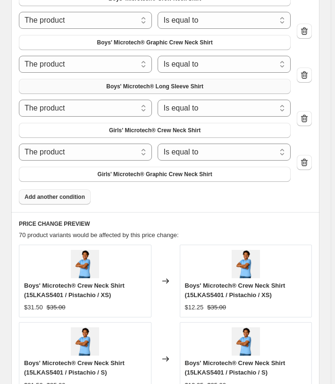
click at [77, 196] on button "Add another condition" at bounding box center [55, 196] width 72 height 15
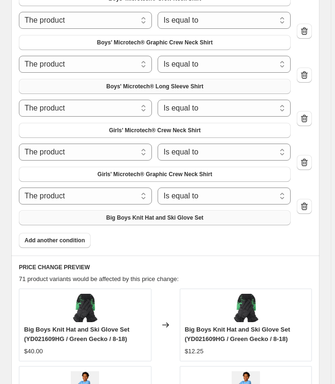
click at [145, 214] on span "Big Boys Knit Hat and Ski Glove Set" at bounding box center [154, 218] width 97 height 8
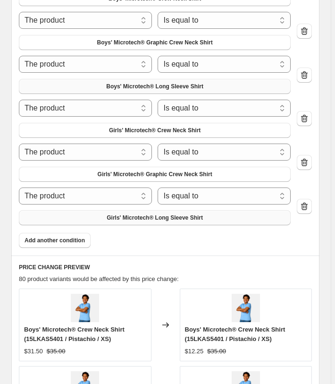
click at [325, 229] on div "Create new price change job. This page is ready Create new price change job Dra…" at bounding box center [165, 83] width 331 height 1592
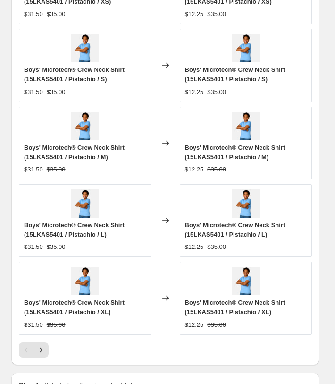
scroll to position [1202, 0]
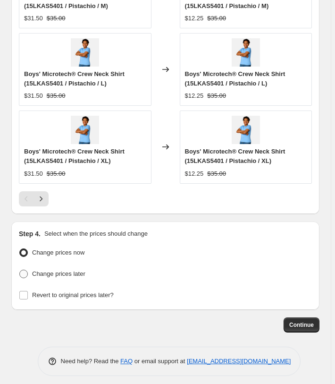
click at [69, 270] on span "Change prices later" at bounding box center [58, 273] width 53 height 7
click at [20, 270] on input "Change prices later" at bounding box center [19, 270] width 0 height 0
radio input "true"
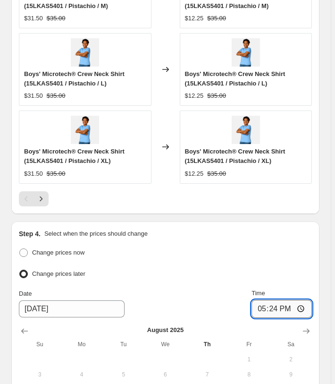
click at [275, 304] on input "17:24" at bounding box center [282, 309] width 60 height 18
type input "03:00"
click at [312, 256] on ul "Change prices now Change prices later" at bounding box center [165, 263] width 293 height 35
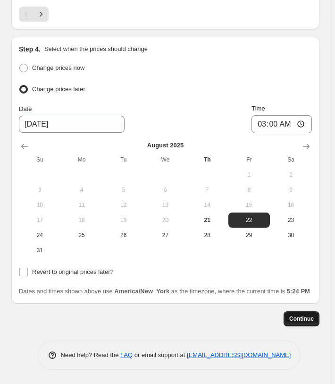
click at [303, 317] on span "Continue" at bounding box center [302, 319] width 25 height 8
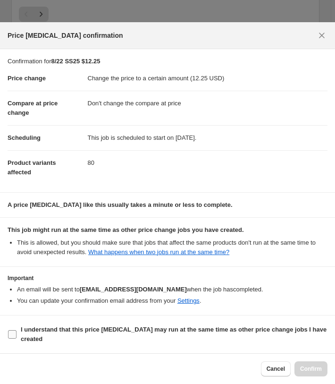
click at [254, 332] on b "I understand that this price [MEDICAL_DATA] may run at the same time as other p…" at bounding box center [174, 334] width 306 height 17
click at [17, 332] on input "I understand that this price [MEDICAL_DATA] may run at the same time as other p…" at bounding box center [12, 334] width 9 height 9
checkbox input "true"
click at [312, 368] on span "Confirm" at bounding box center [311, 369] width 22 height 8
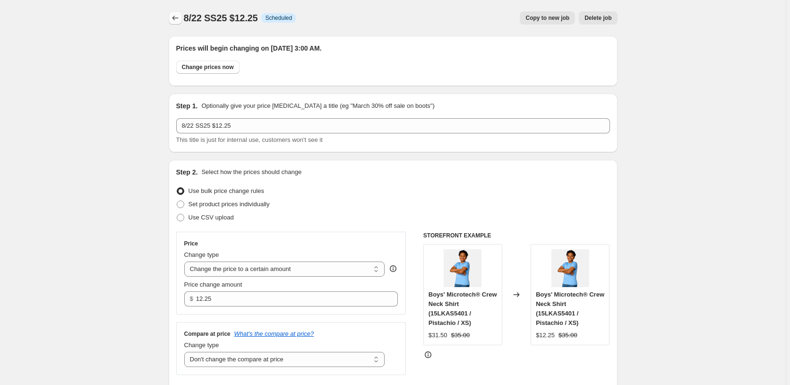
click at [177, 18] on icon "Price change jobs" at bounding box center [175, 17] width 9 height 9
